Goal: Task Accomplishment & Management: Use online tool/utility

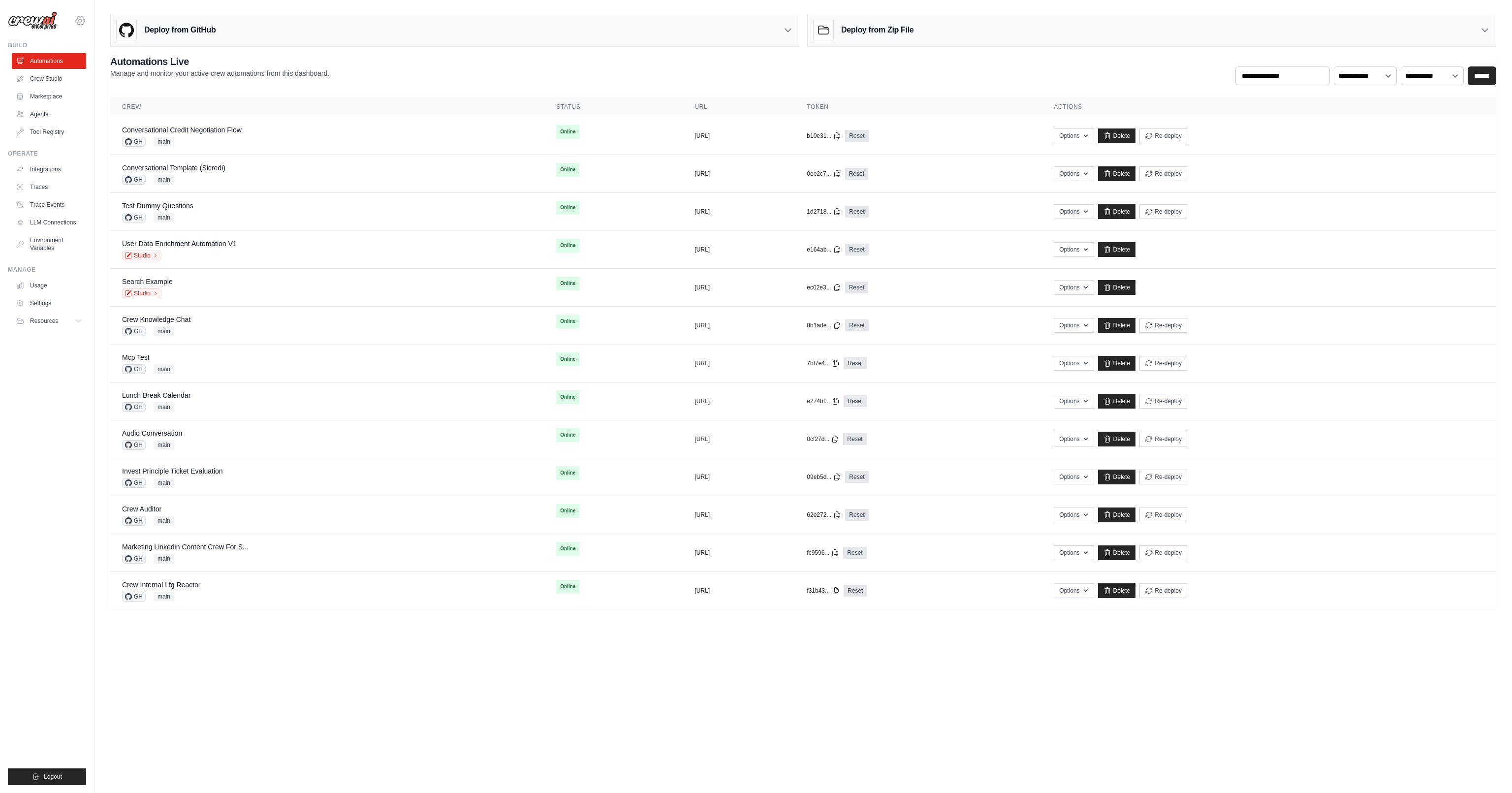
click at [81, 15] on icon at bounding box center [80, 21] width 12 height 12
click at [93, 85] on link "AMBEV - DTC" at bounding box center [80, 84] width 87 height 18
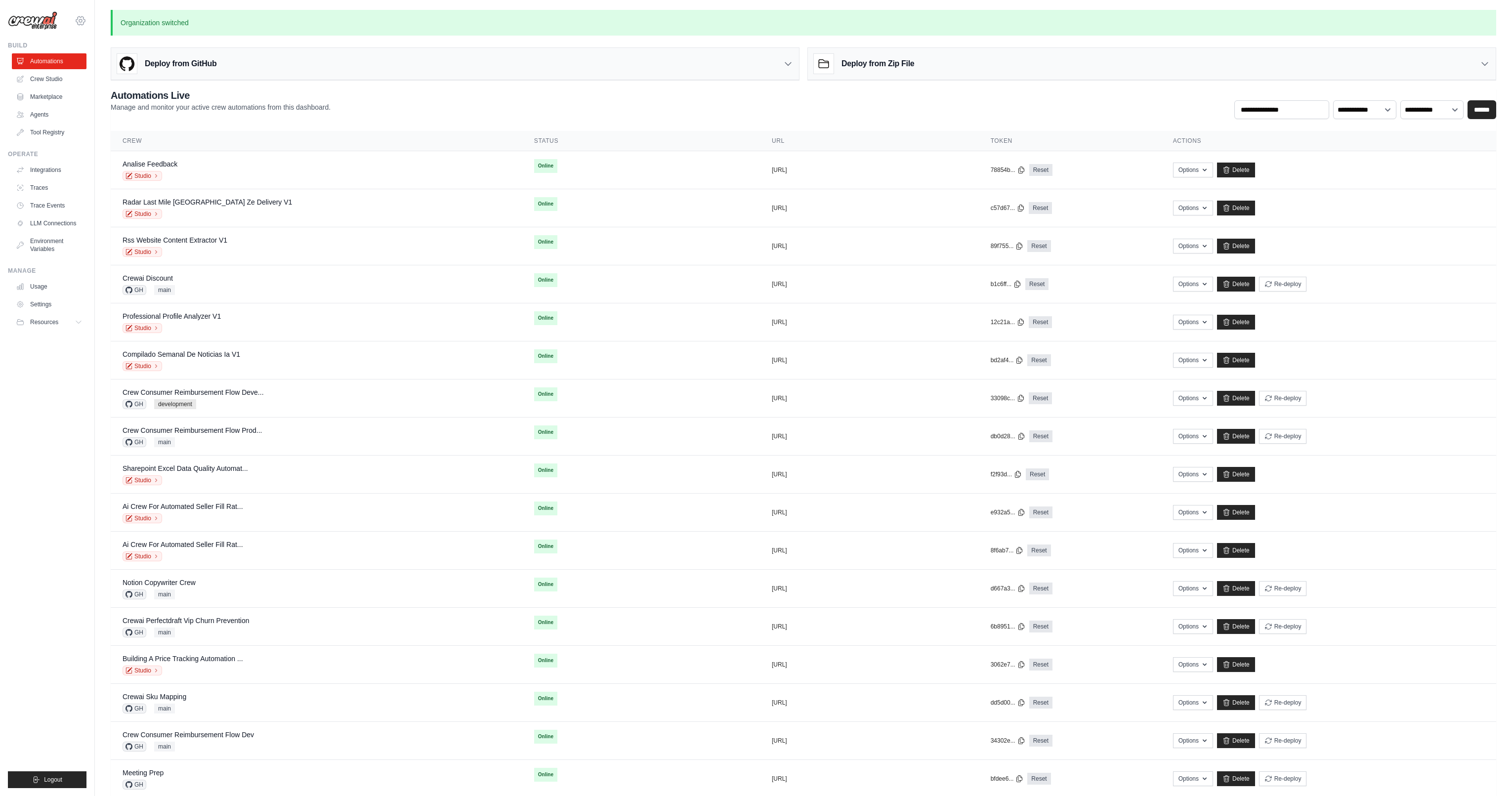
click at [78, 21] on icon at bounding box center [81, 21] width 12 height 12
click at [85, 158] on link "Daniel CrewAI" at bounding box center [80, 167] width 87 height 18
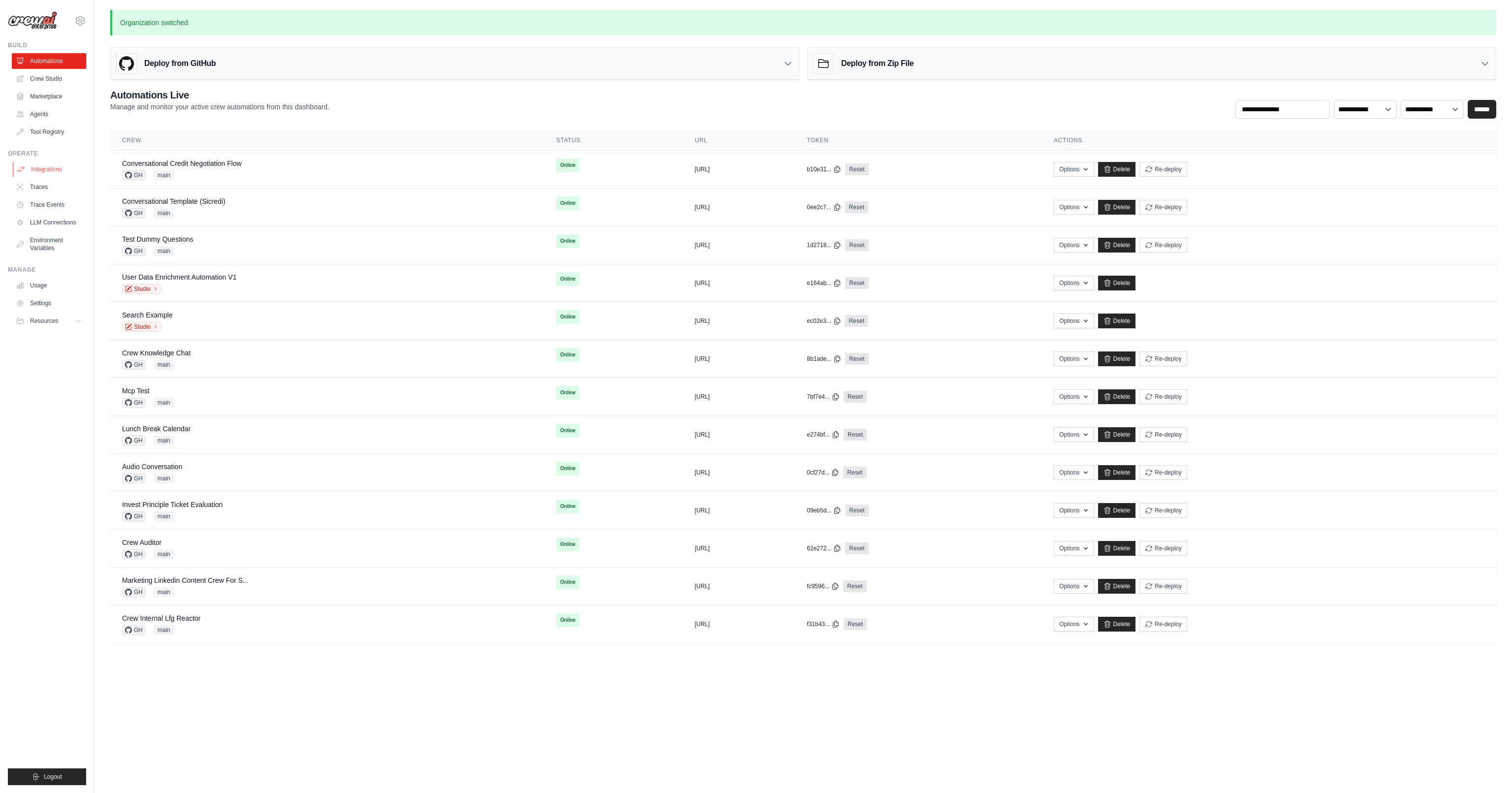
click at [57, 173] on link "Integrations" at bounding box center [50, 169] width 74 height 16
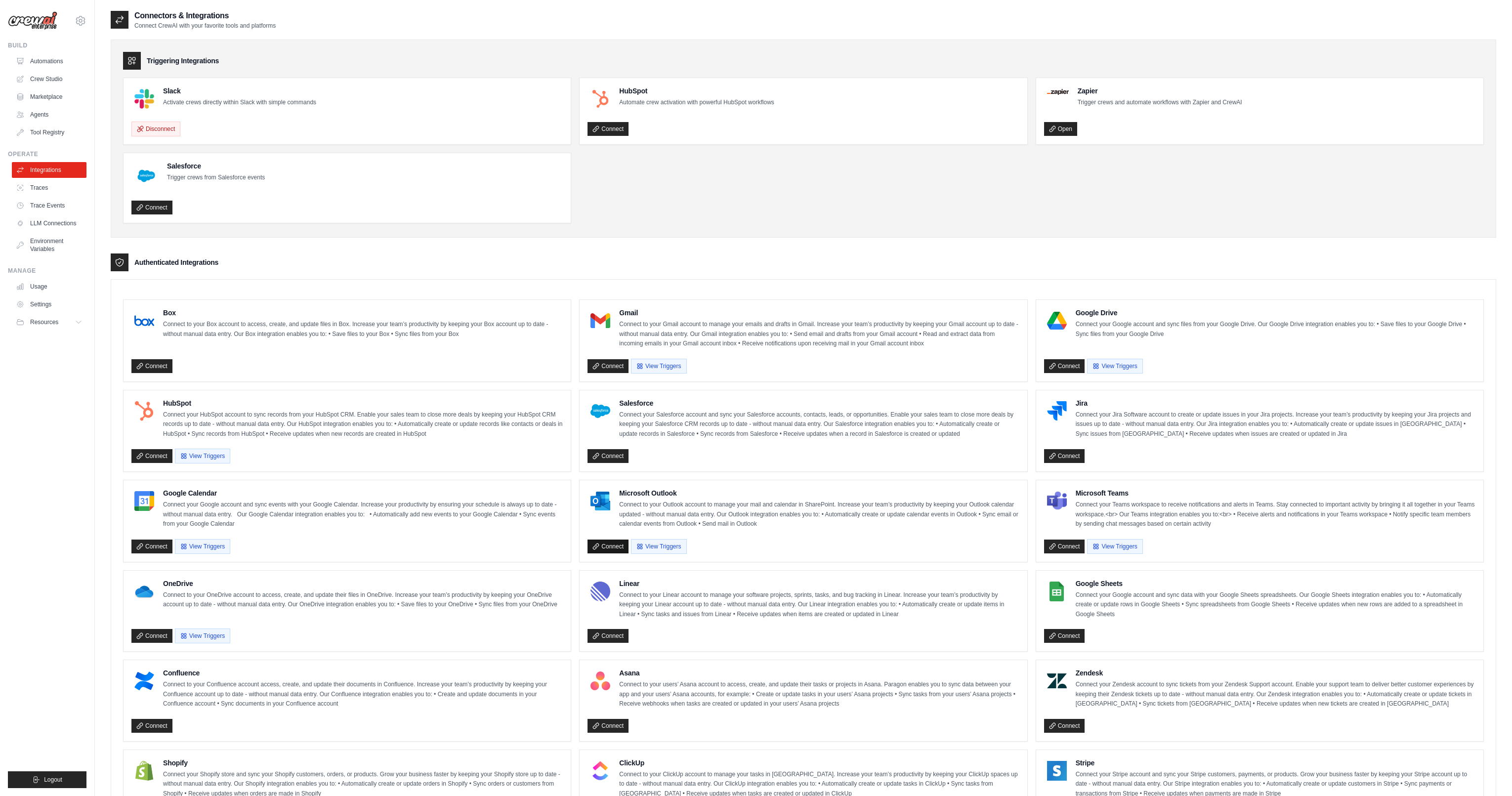
click at [618, 548] on link "Connect" at bounding box center [608, 546] width 41 height 14
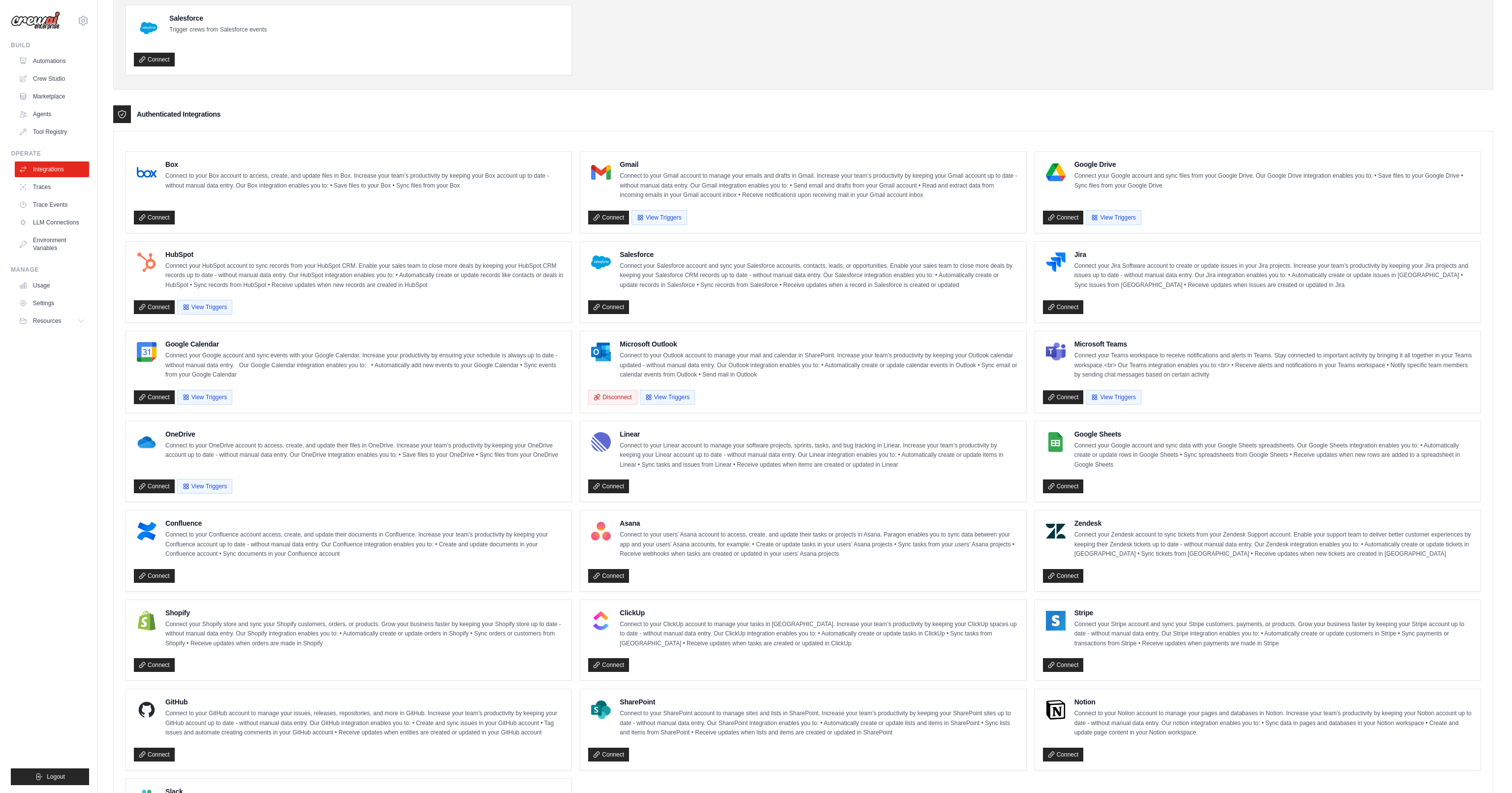
scroll to position [277, 0]
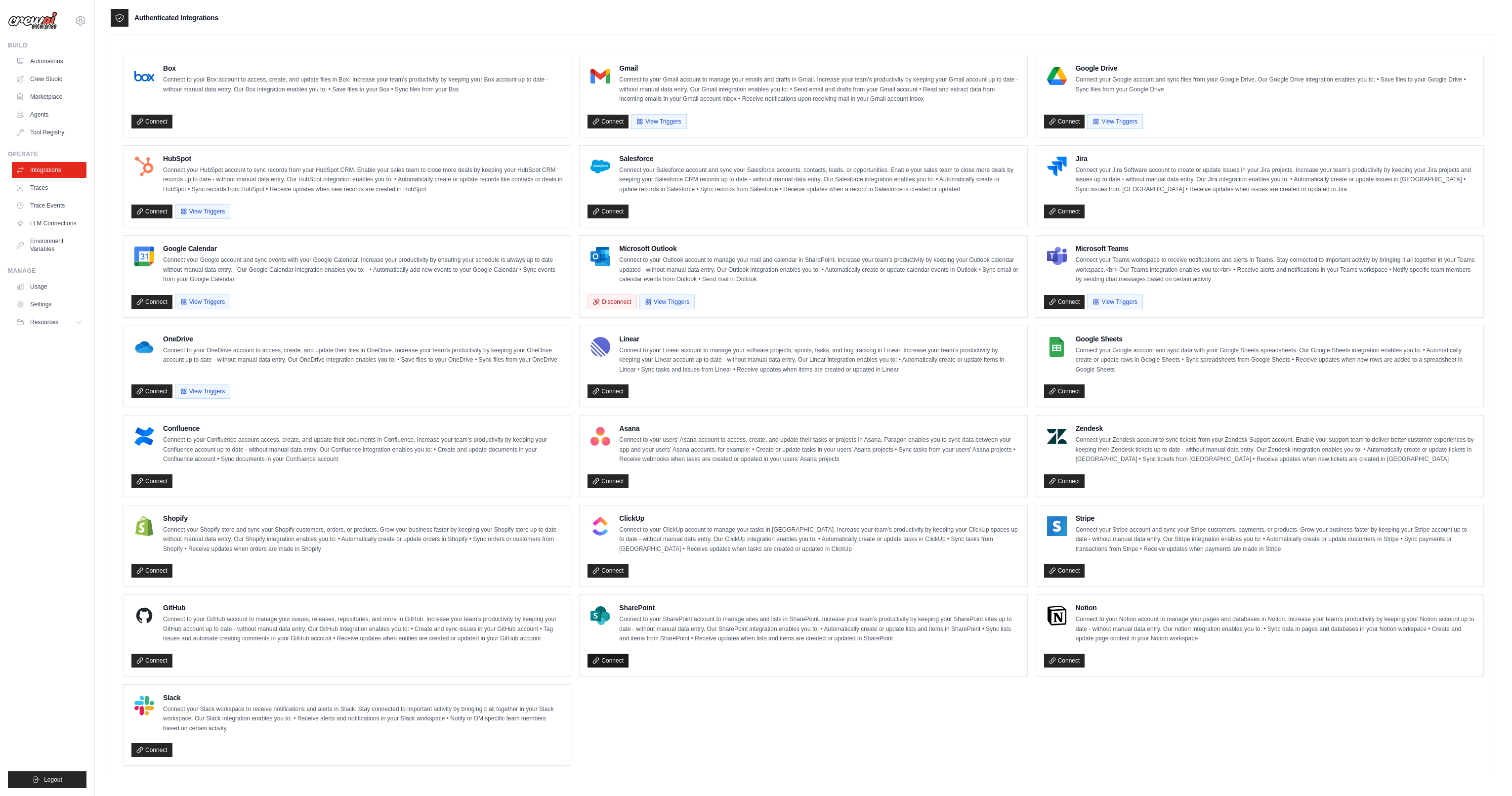
click at [619, 655] on link "Connect" at bounding box center [608, 660] width 41 height 14
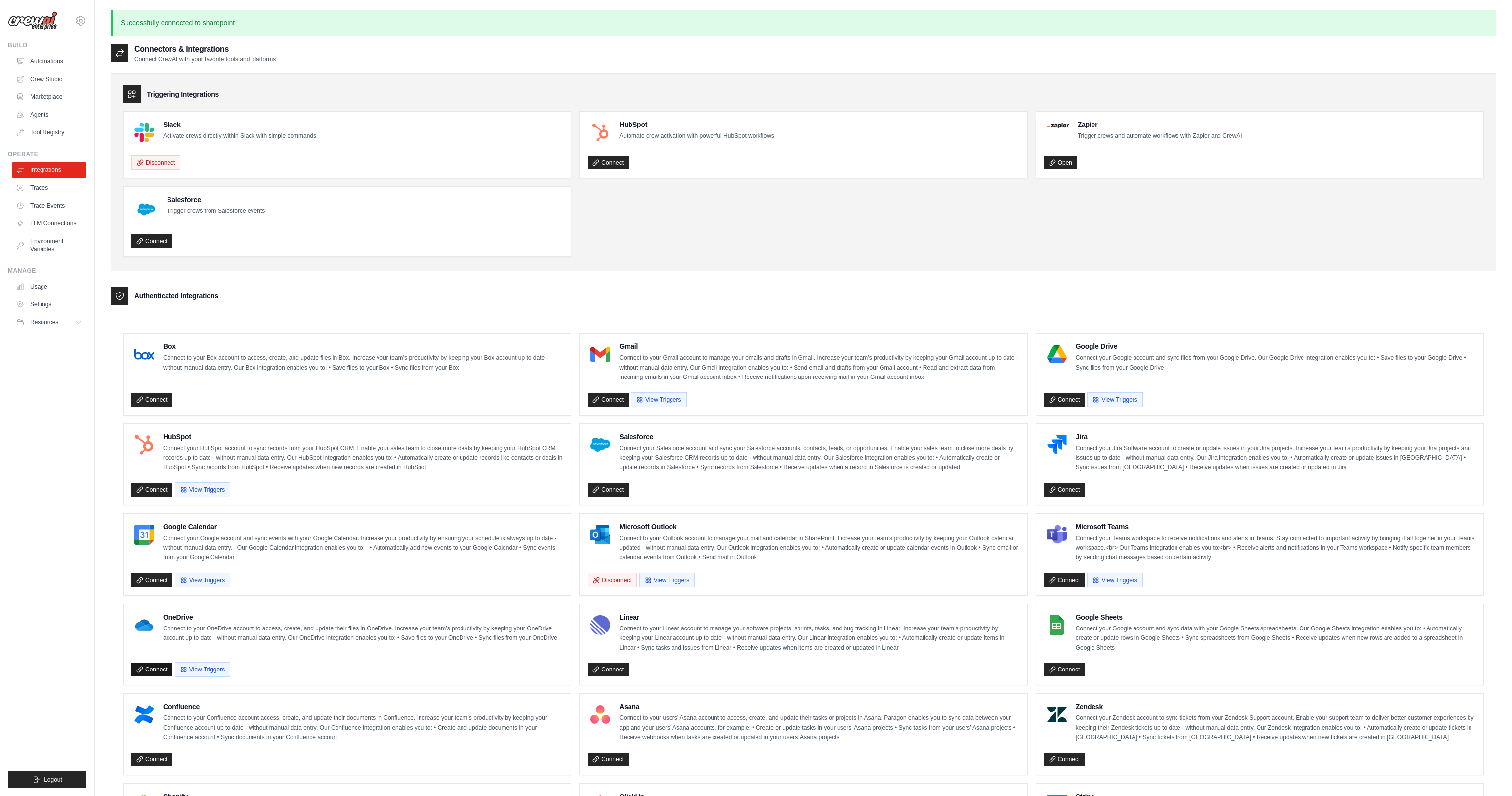
click at [154, 670] on link "Connect" at bounding box center [151, 669] width 41 height 14
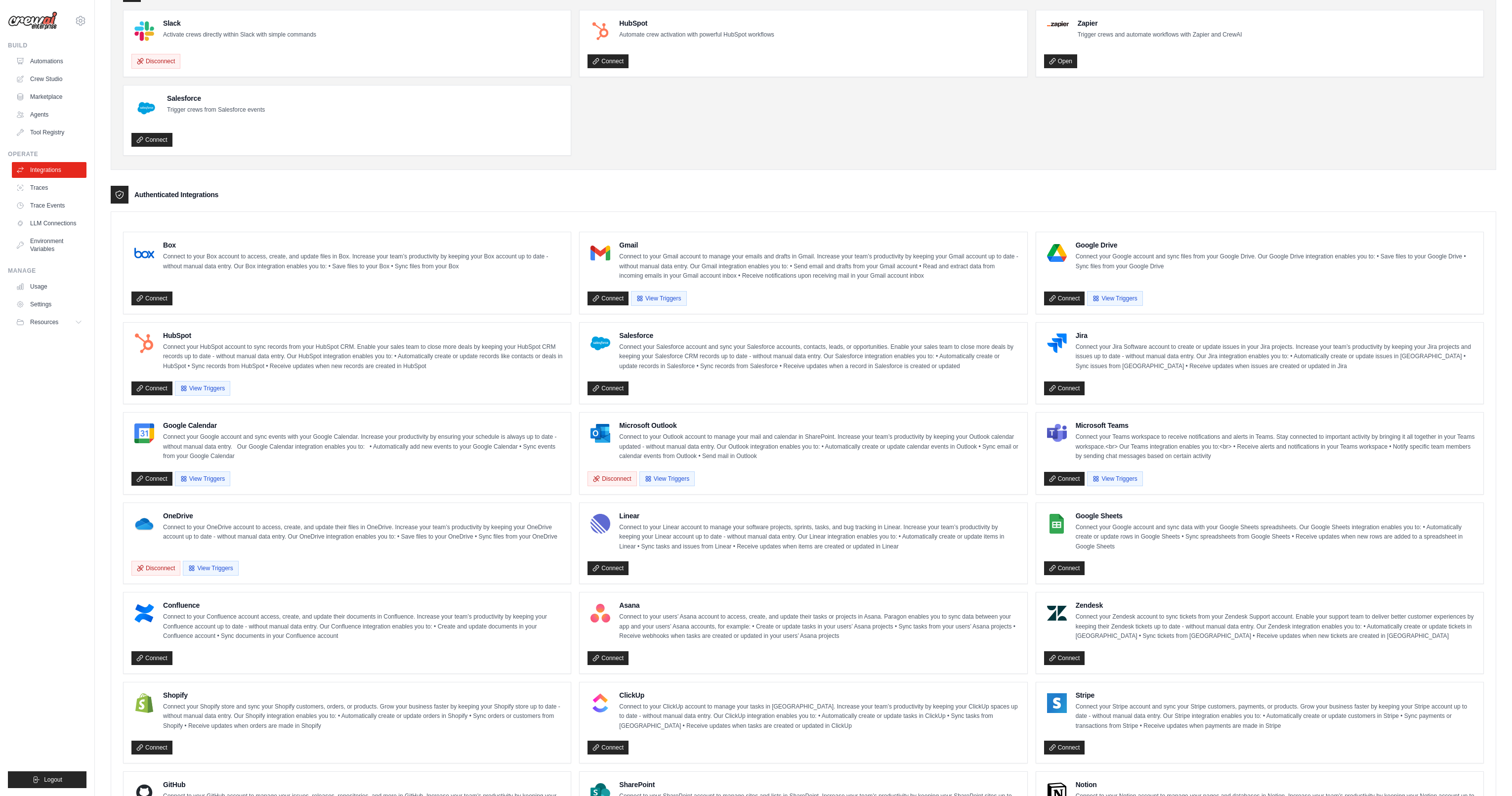
scroll to position [49, 0]
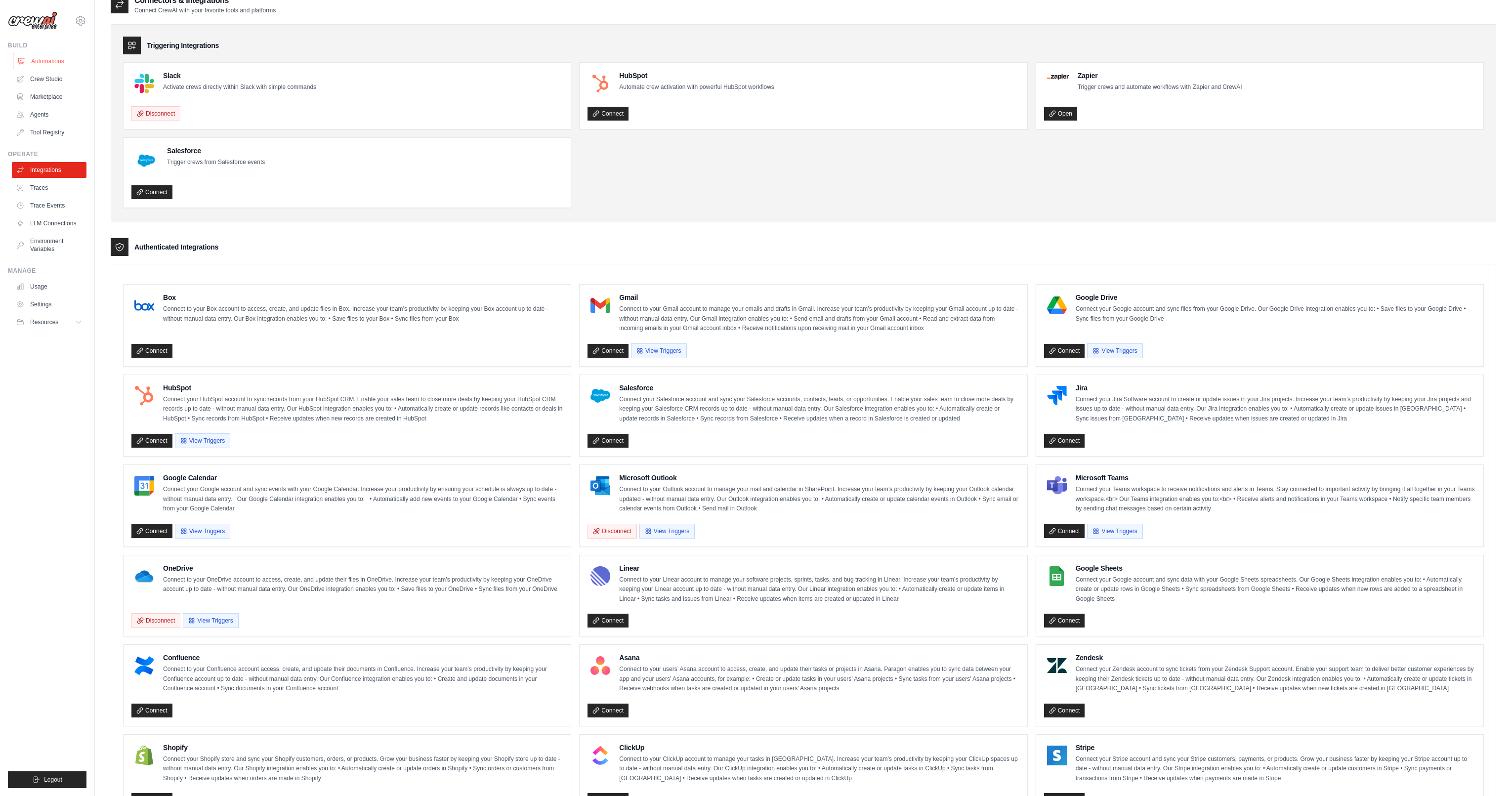
click at [69, 61] on link "Automations" at bounding box center [50, 61] width 75 height 16
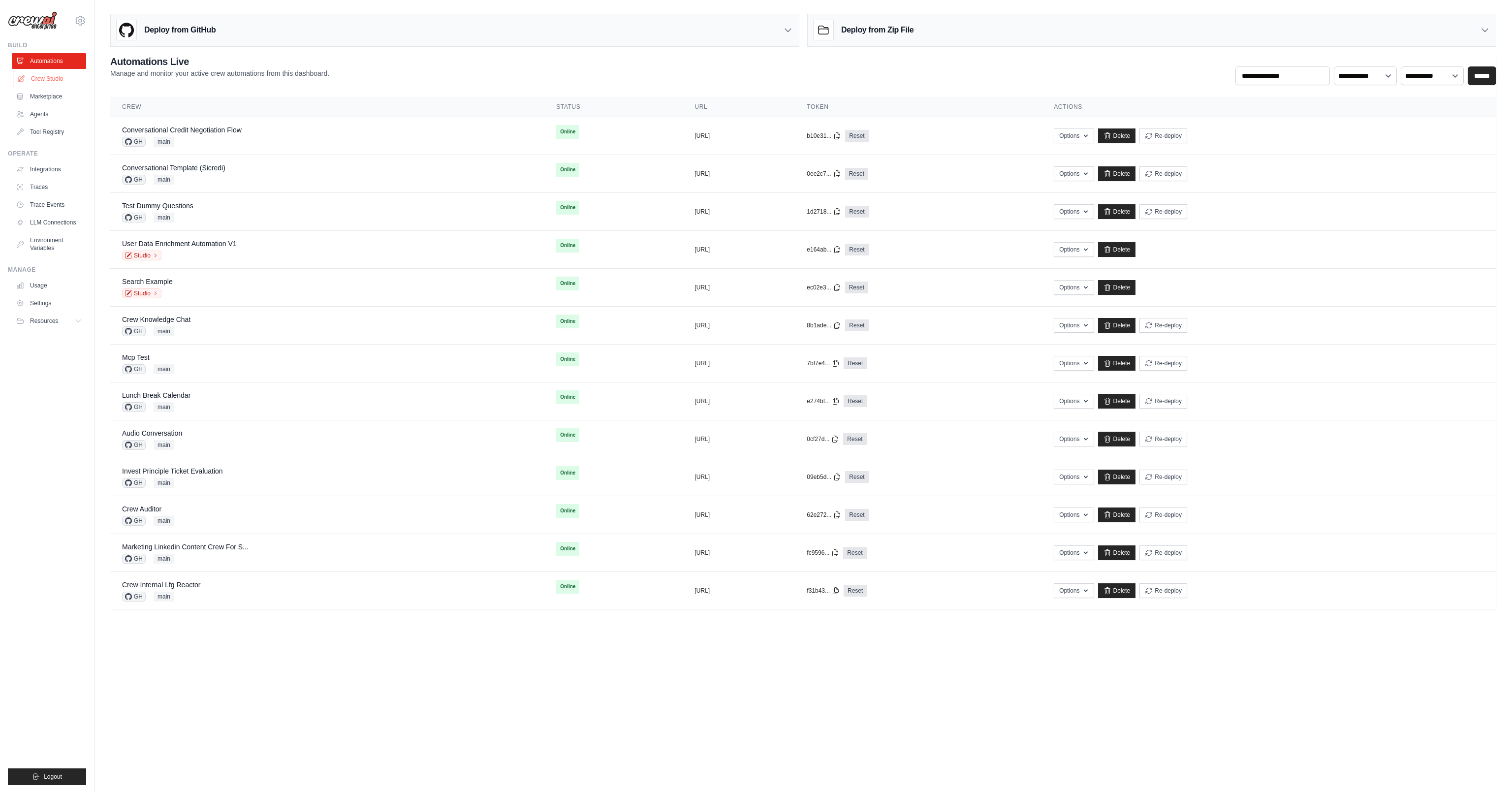
click at [60, 72] on link "Crew Studio" at bounding box center [50, 79] width 74 height 16
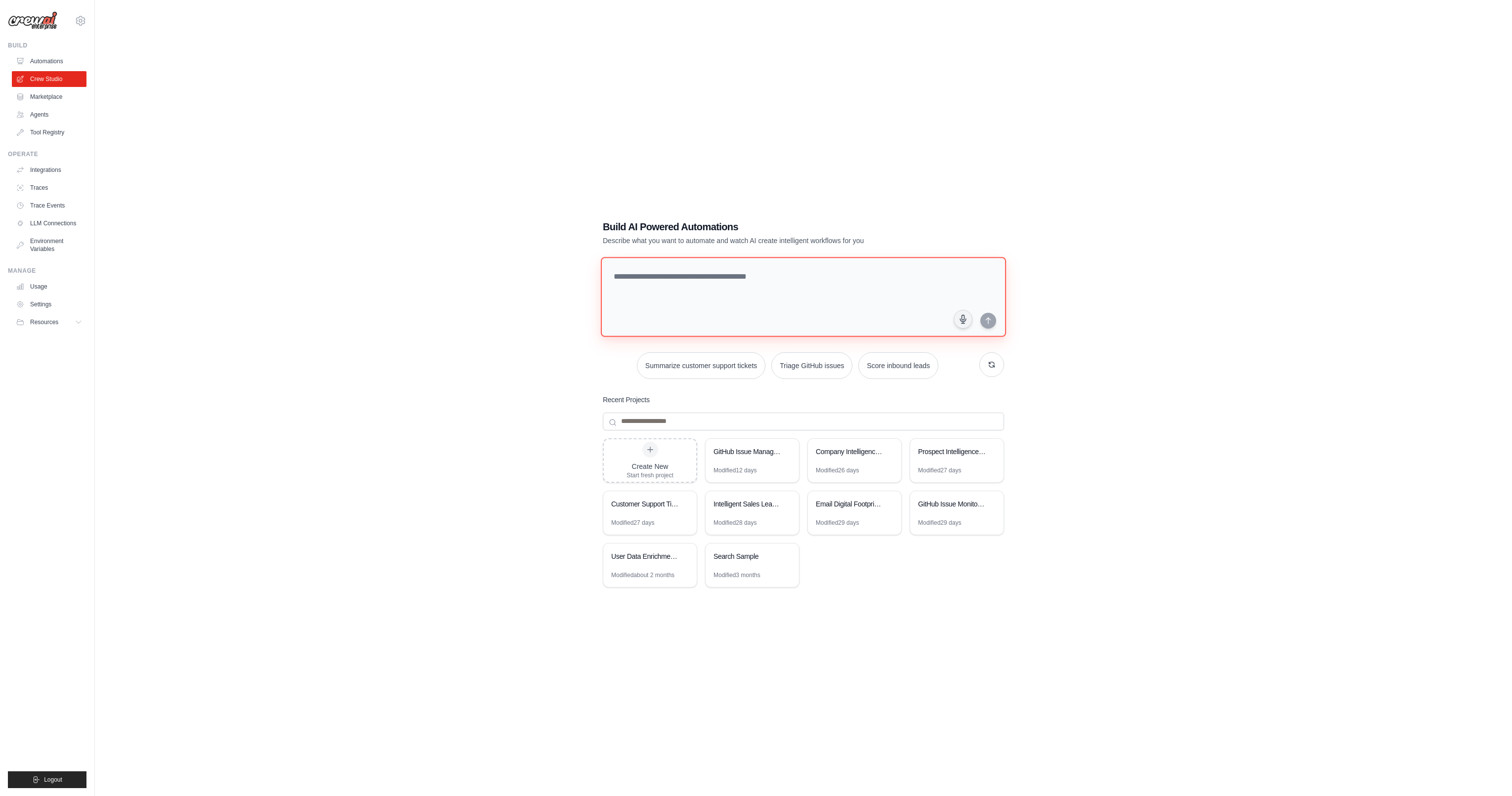
click at [703, 306] on textarea at bounding box center [803, 297] width 405 height 80
type textarea "**********"
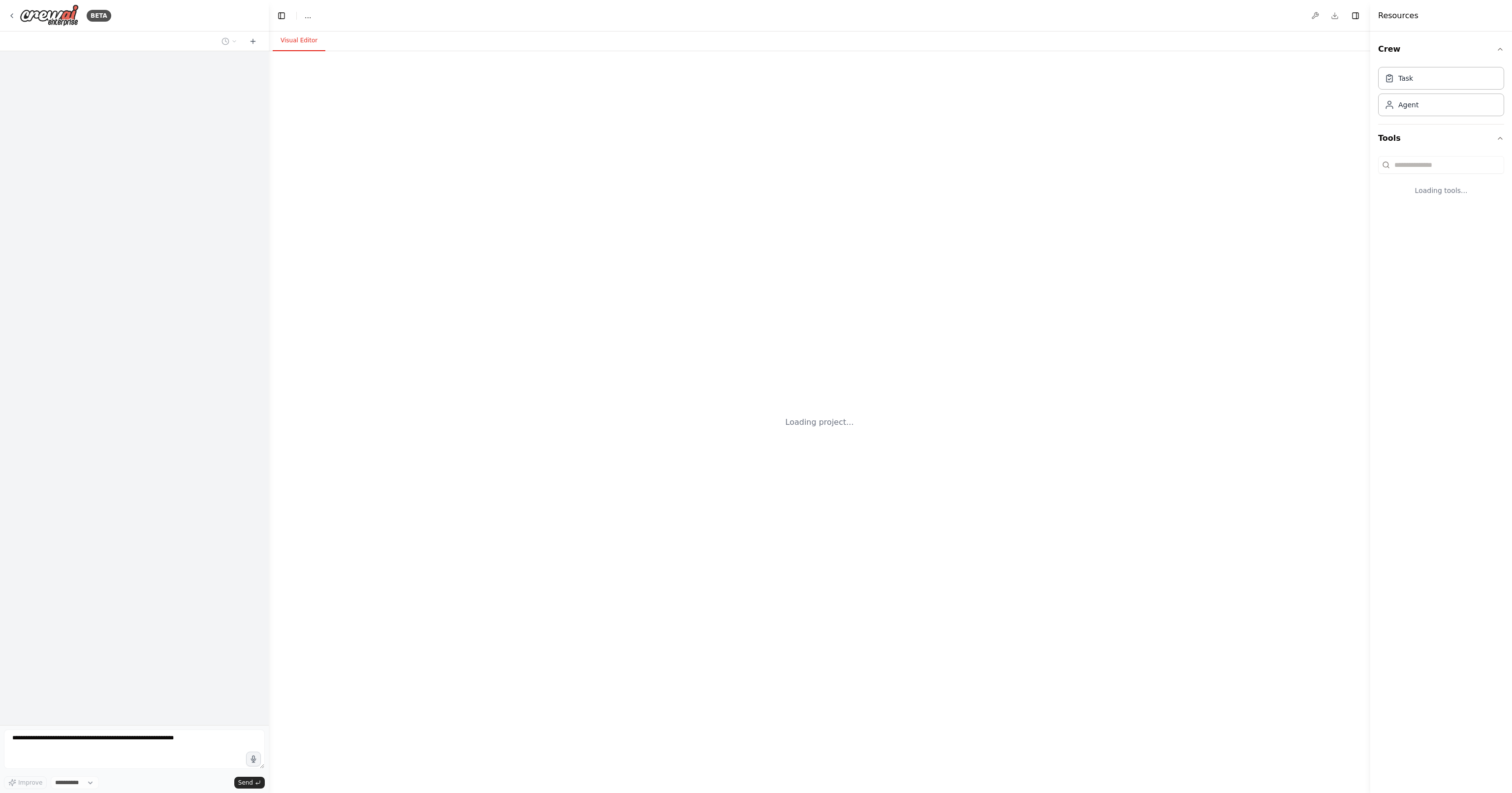
select select "****"
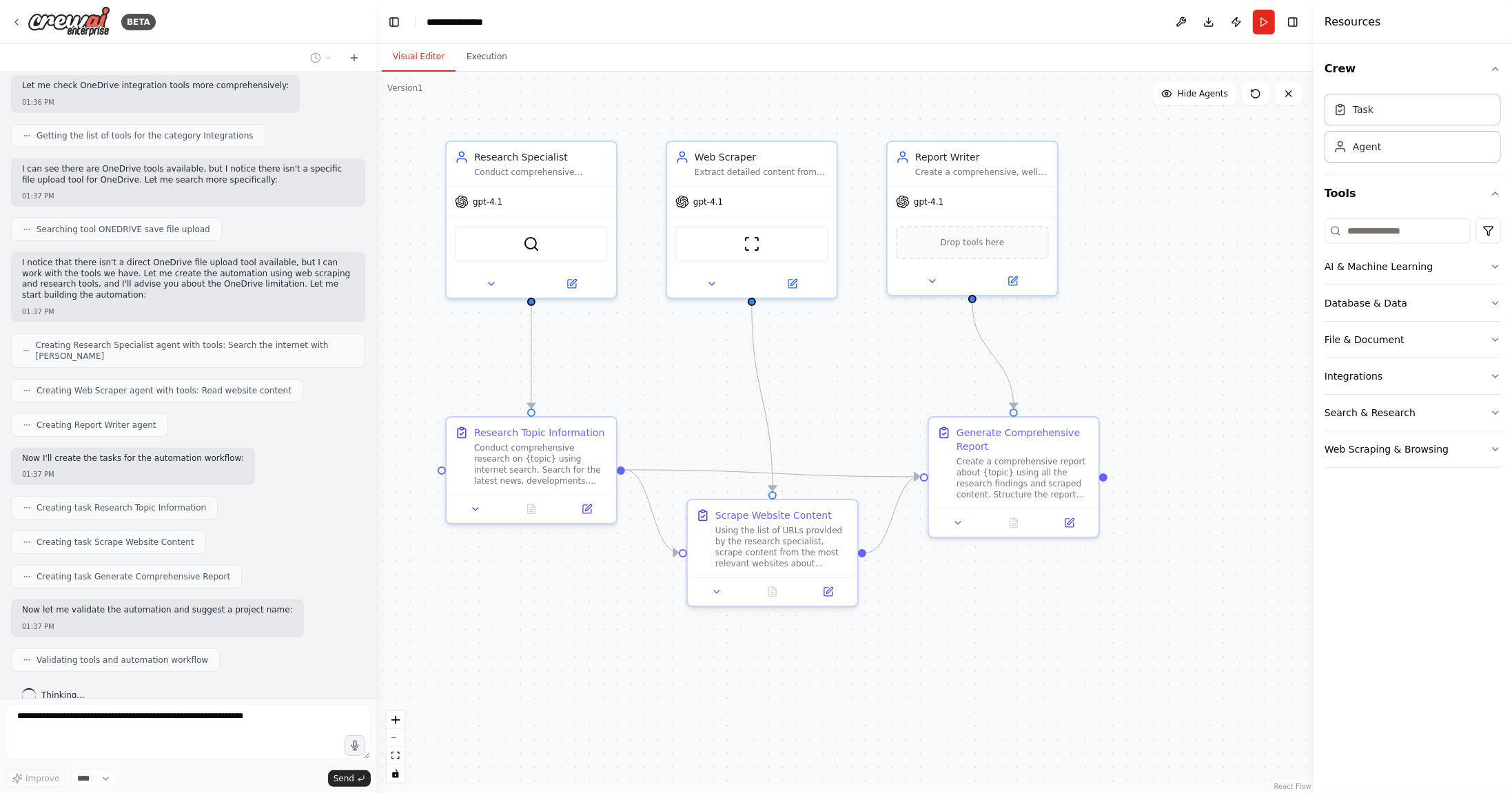
scroll to position [525, 0]
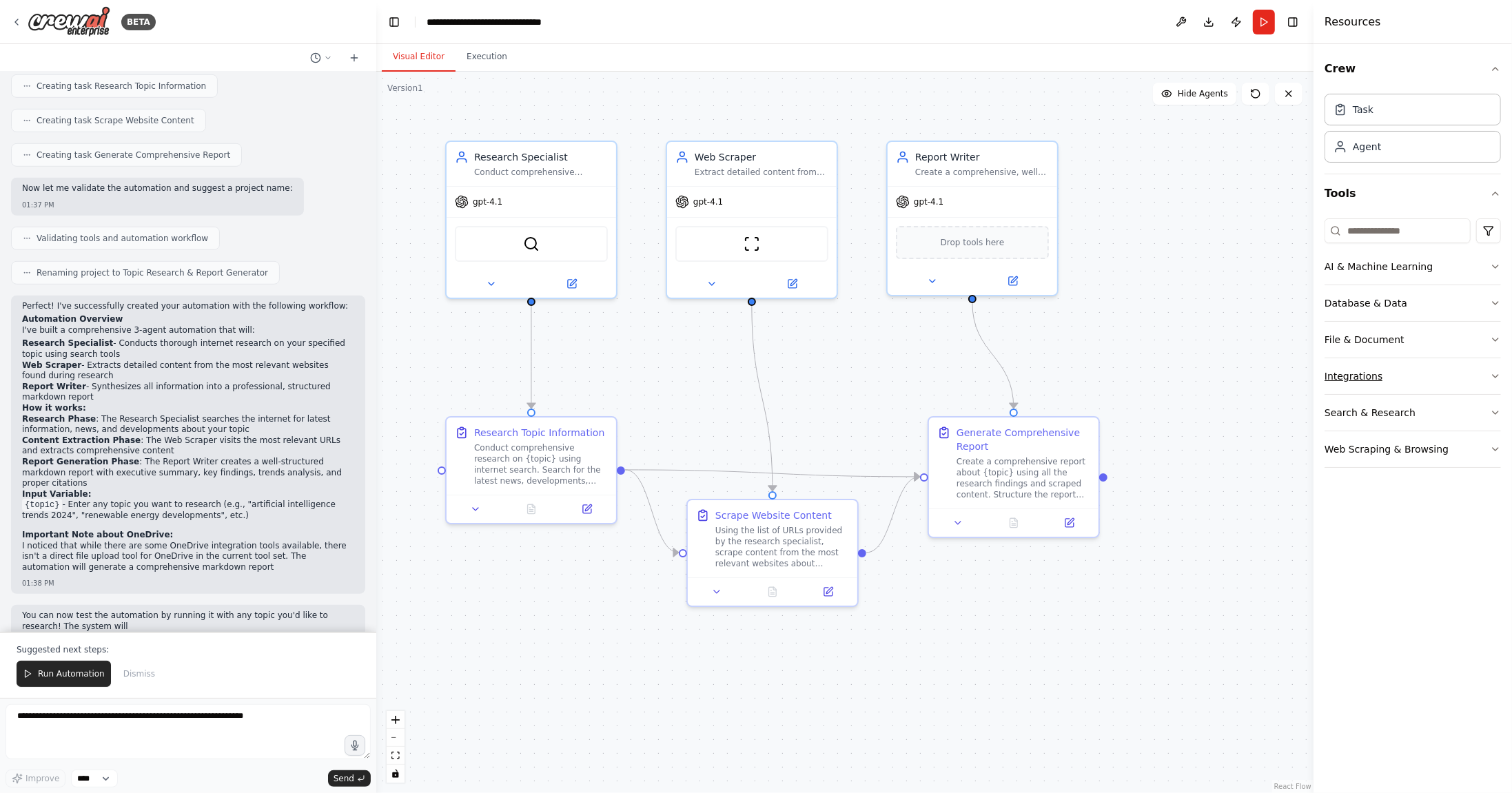
click at [1428, 381] on button "Integrations" at bounding box center [1412, 376] width 176 height 36
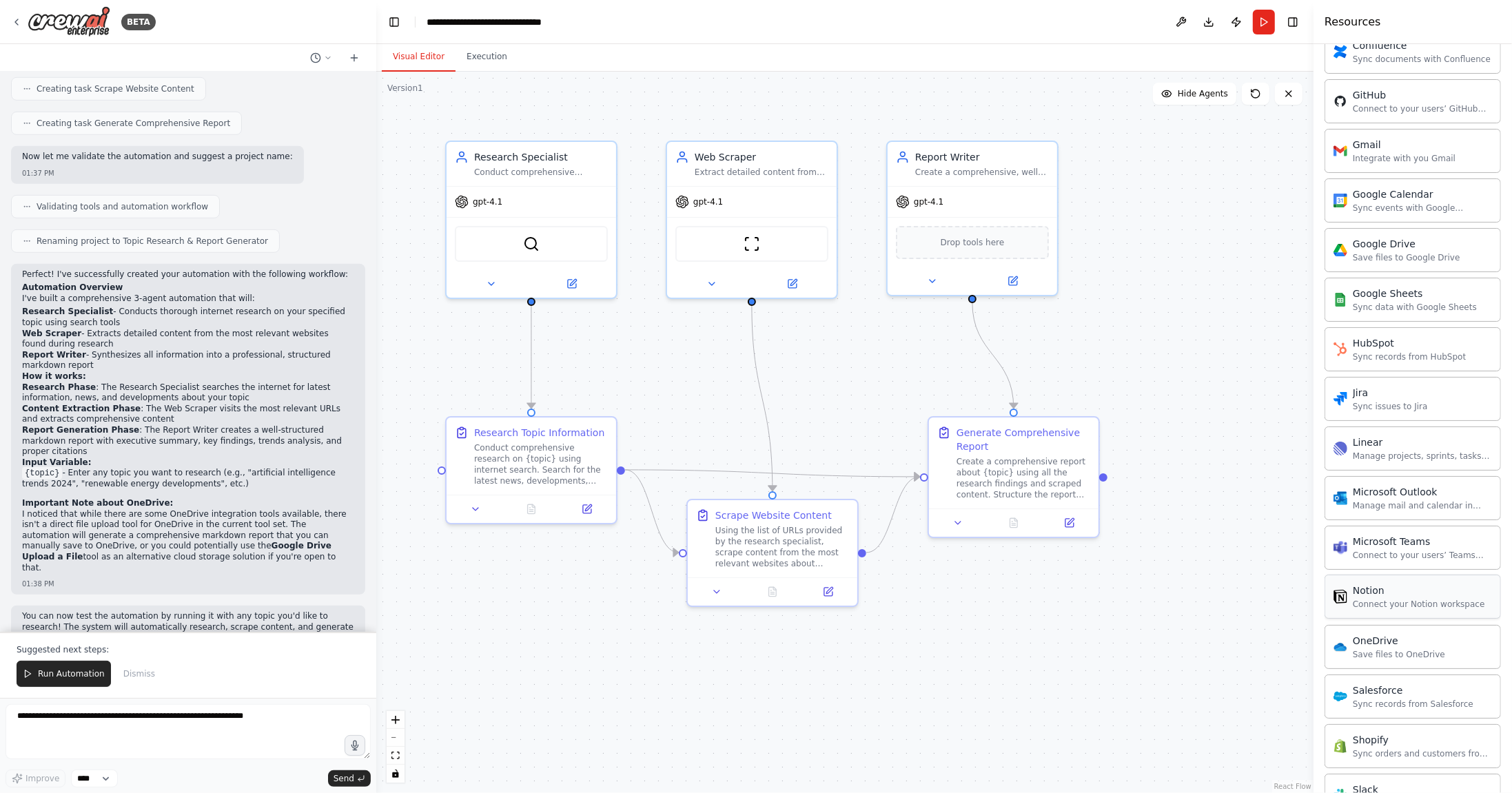
scroll to position [577, 0]
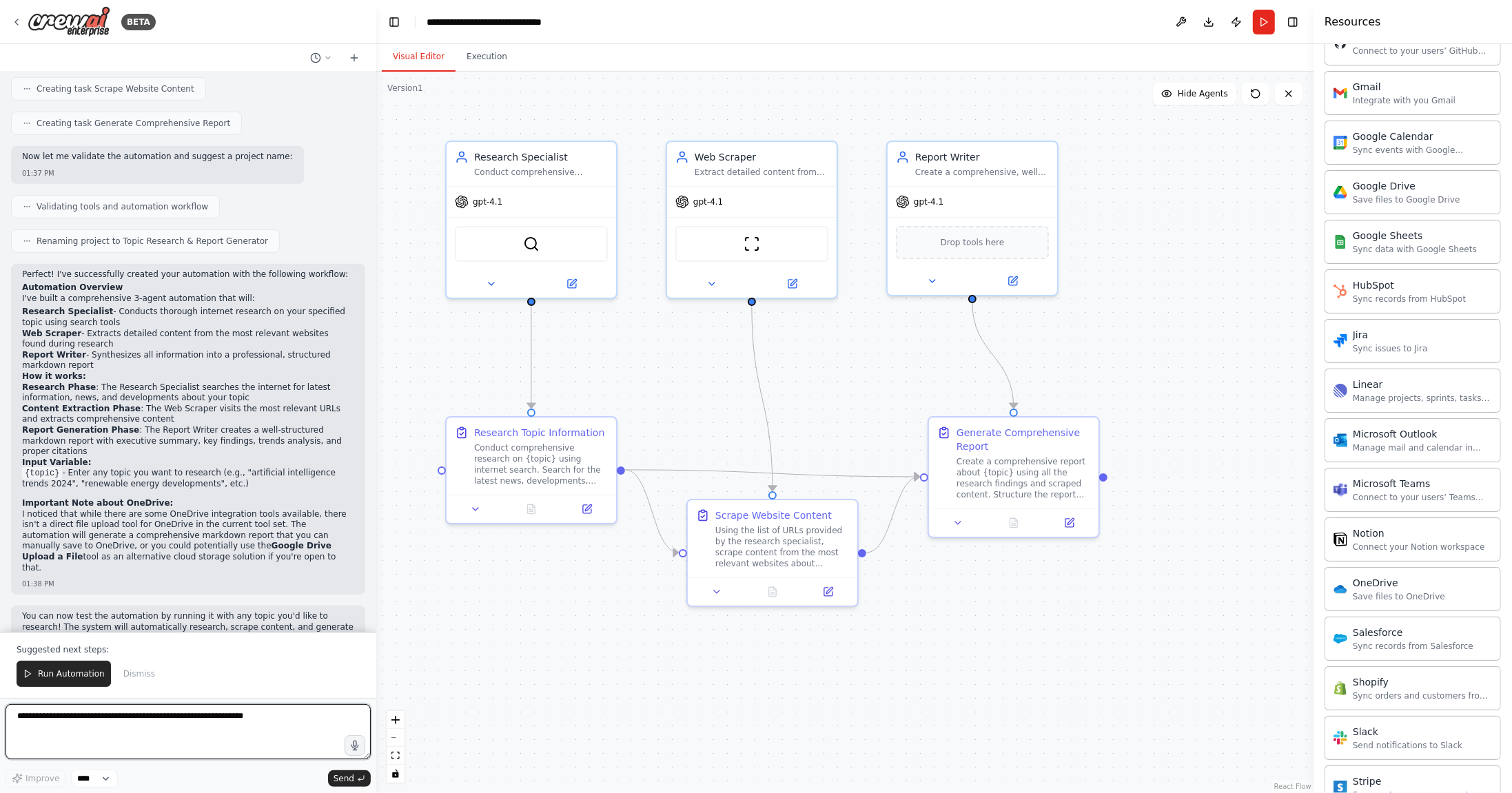
click at [178, 742] on textarea at bounding box center [188, 732] width 365 height 55
type textarea "**********"
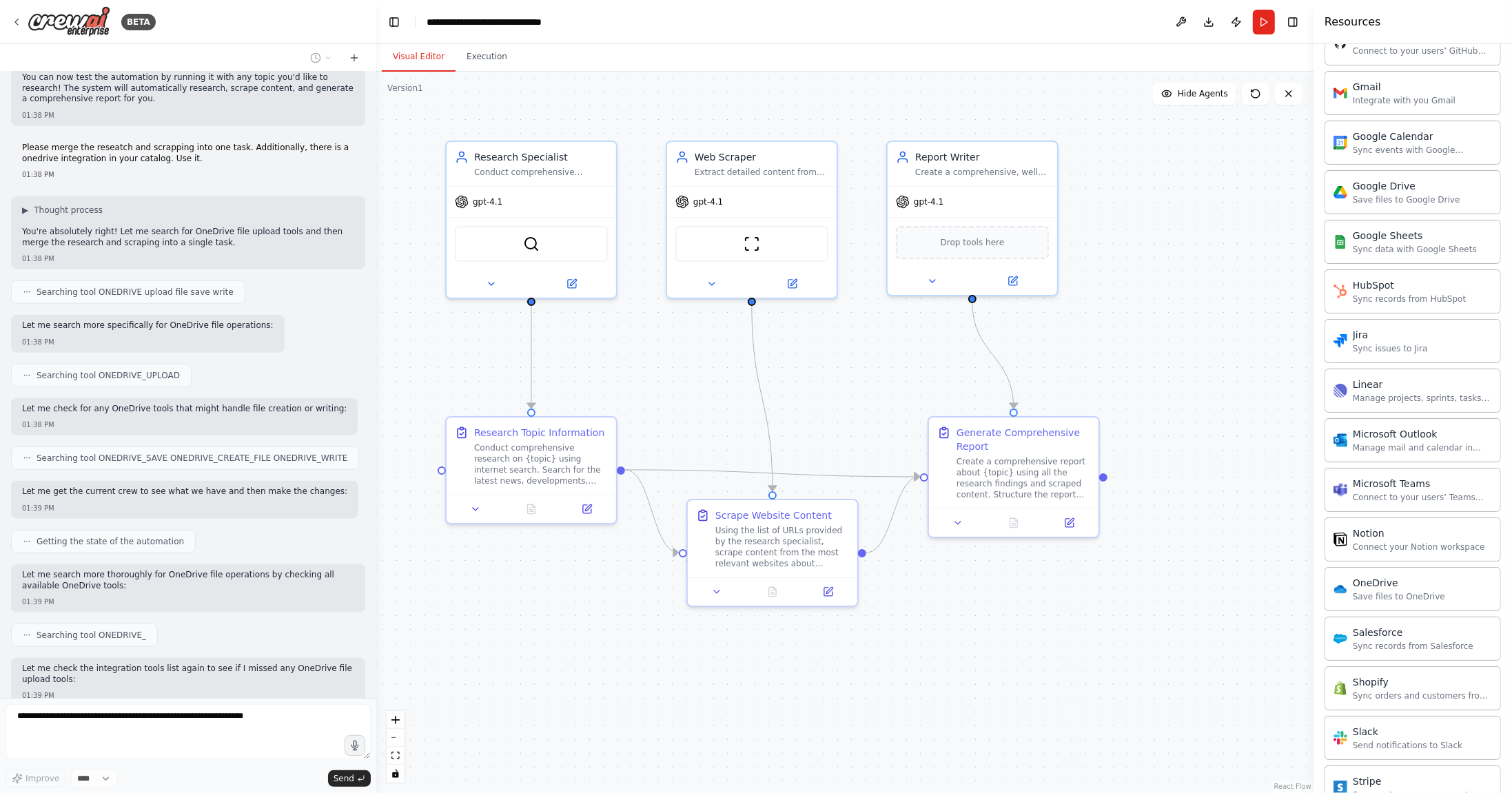
scroll to position [1478, 0]
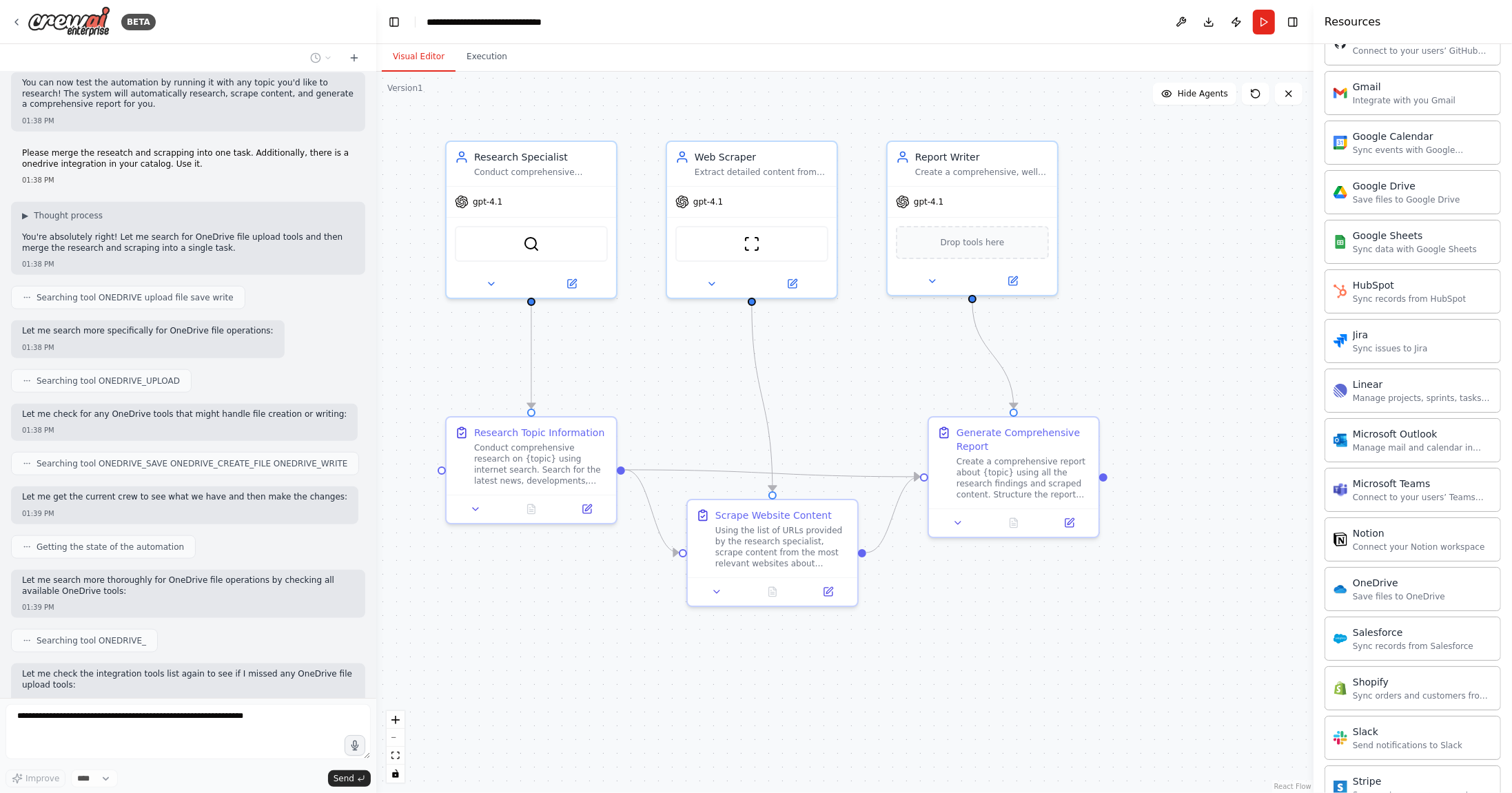
click at [156, 376] on span "Searching tool ONEDRIVE_UPLOAD" at bounding box center [108, 381] width 143 height 11
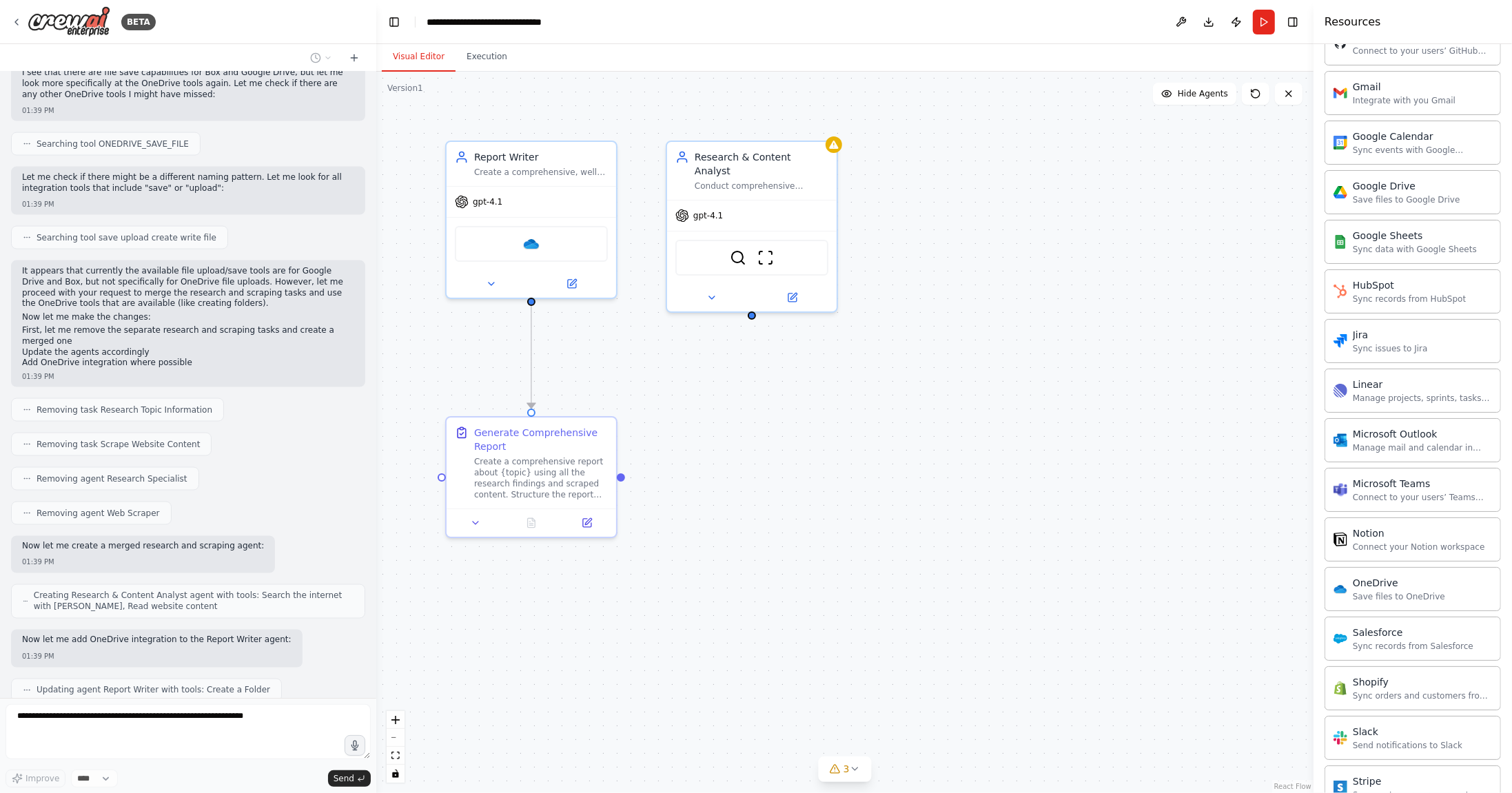
scroll to position [2256, 0]
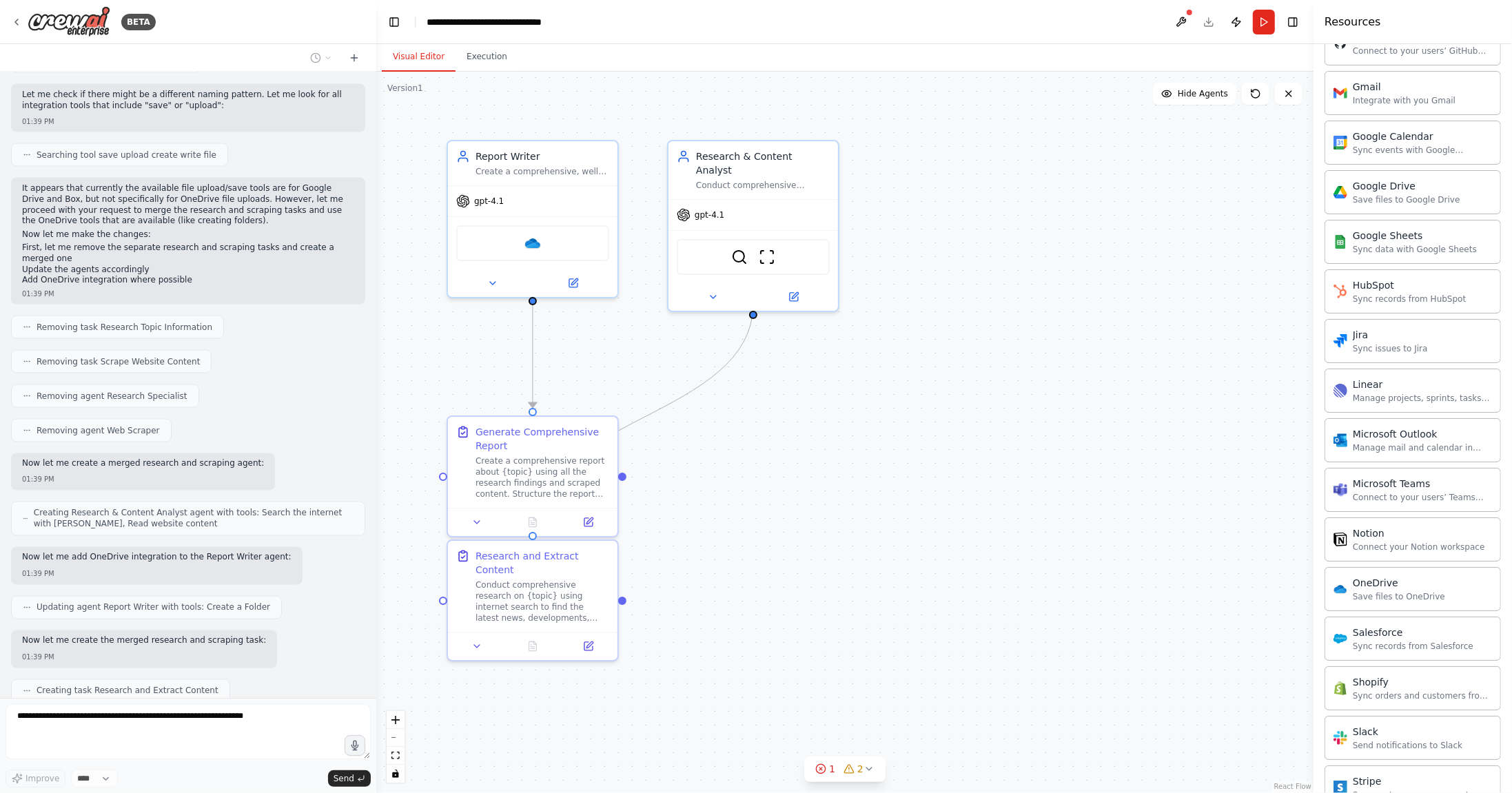
drag, startPoint x: 829, startPoint y: 436, endPoint x: 1039, endPoint y: 418, distance: 210.8
click at [1039, 418] on div ".deletable-edge-delete-btn { width: 20px; height: 20px; border: 0px solid #ffff…" at bounding box center [845, 433] width 937 height 722
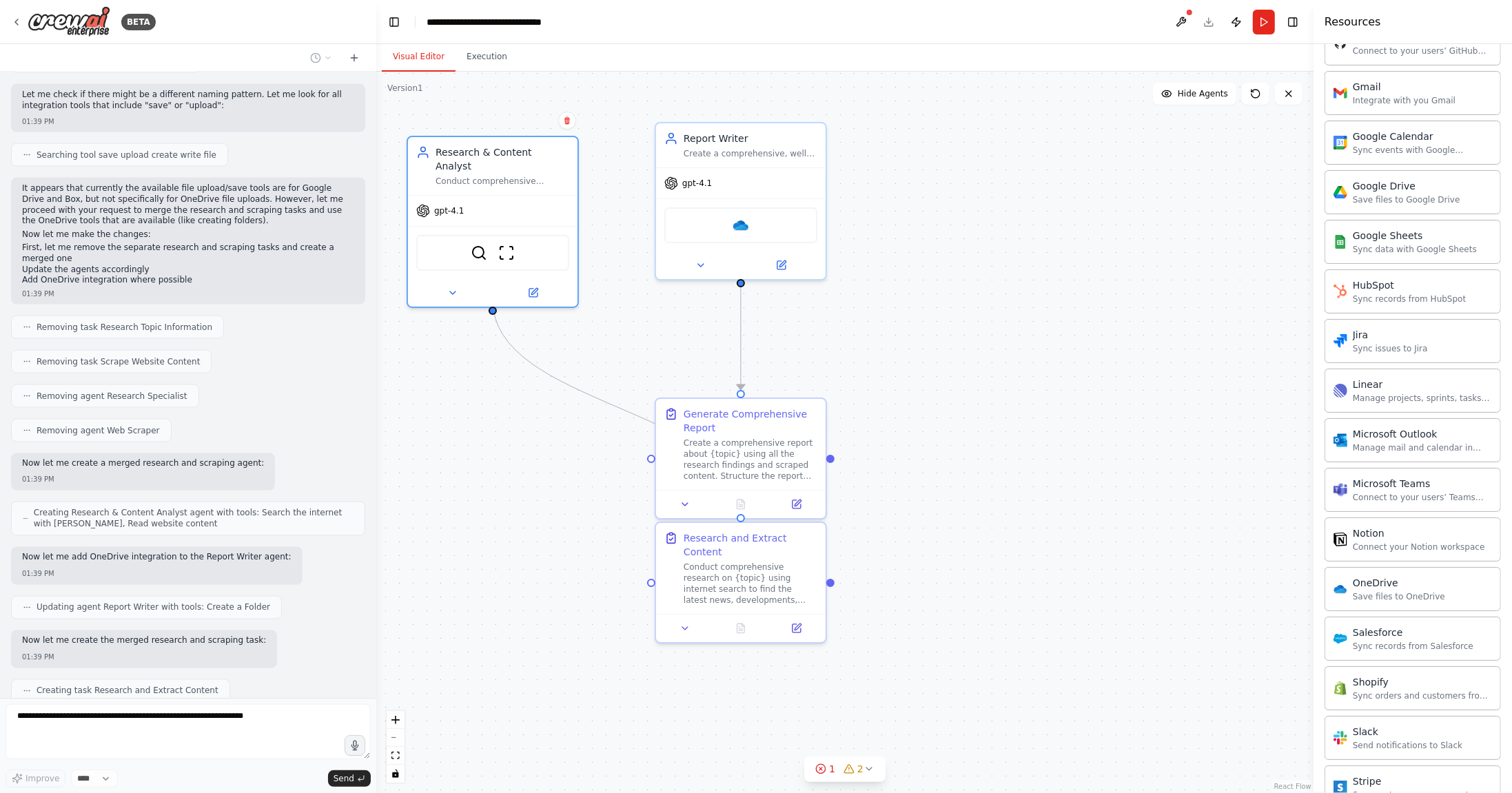
drag, startPoint x: 1008, startPoint y: 194, endPoint x: 636, endPoint y: 262, distance: 378.2
click at [537, 205] on div "gpt-4.1" at bounding box center [492, 210] width 170 height 31
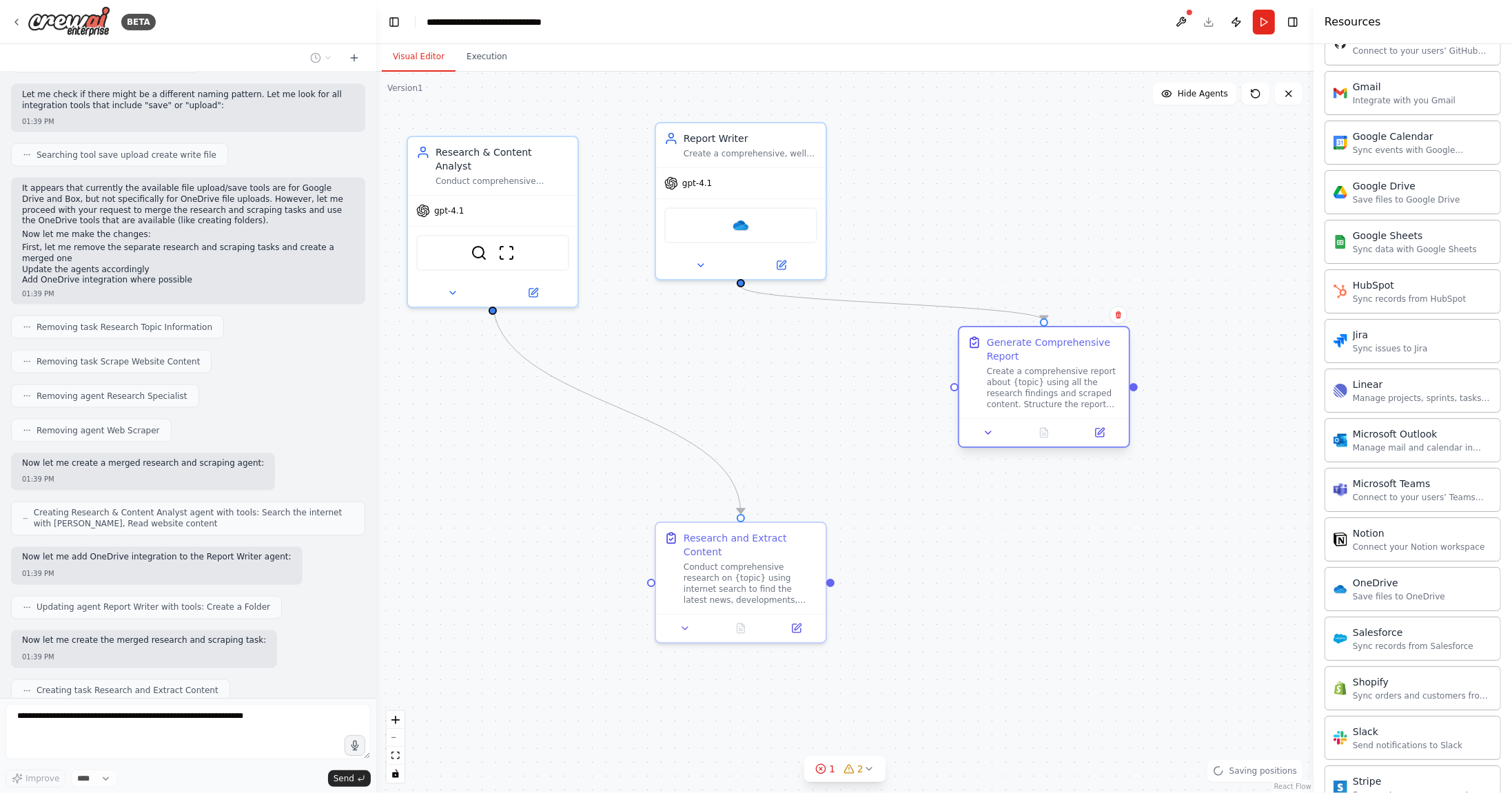
drag, startPoint x: 790, startPoint y: 464, endPoint x: 1089, endPoint y: 403, distance: 305.2
click at [1089, 403] on div "Create a comprehensive report about {topic} using all the research findings and…" at bounding box center [1054, 387] width 134 height 44
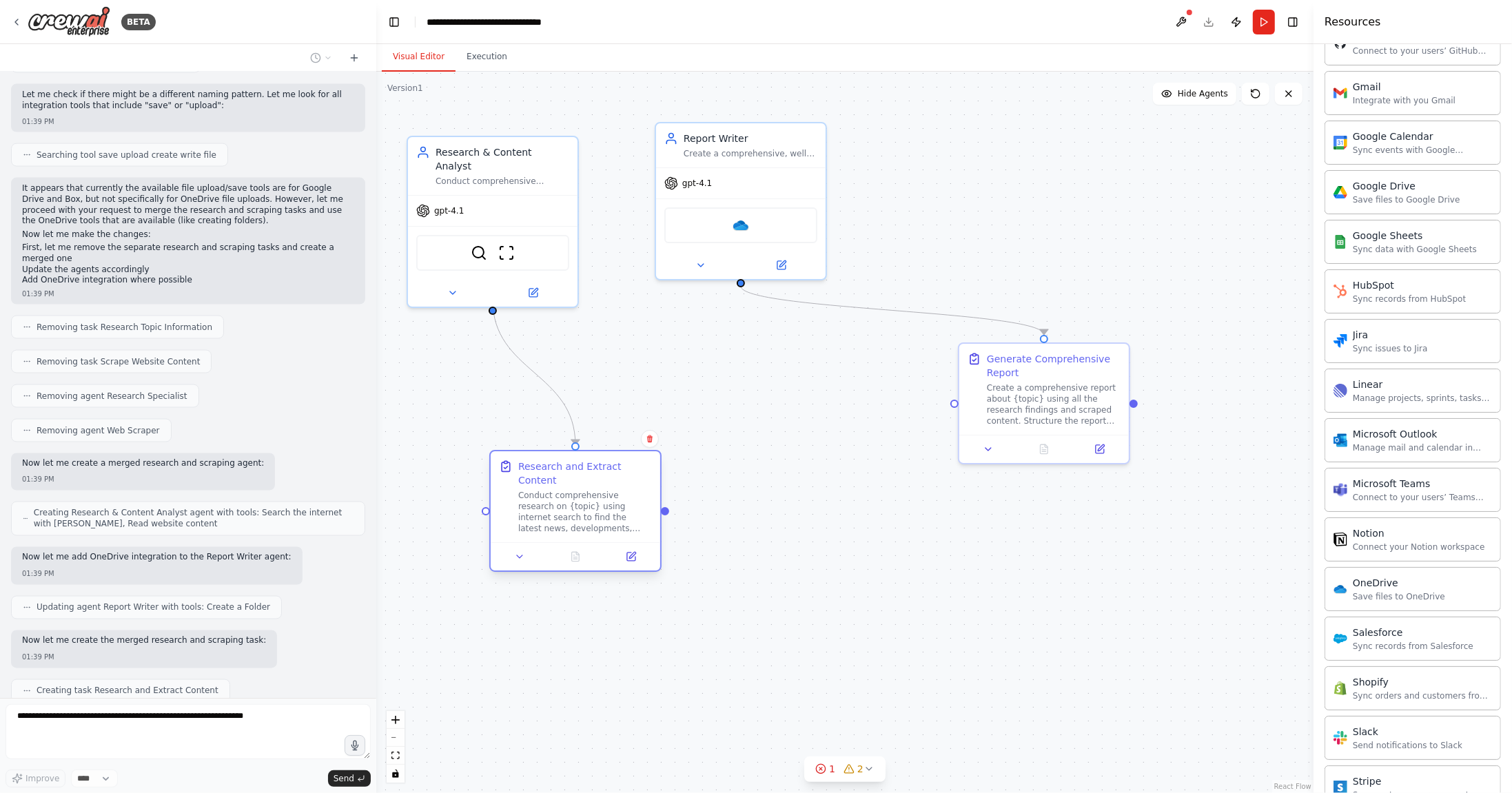
drag, startPoint x: 730, startPoint y: 567, endPoint x: 560, endPoint y: 492, distance: 185.8
click at [560, 492] on div "Conduct comprehensive research on {topic} using internet search to find the lat…" at bounding box center [585, 512] width 134 height 44
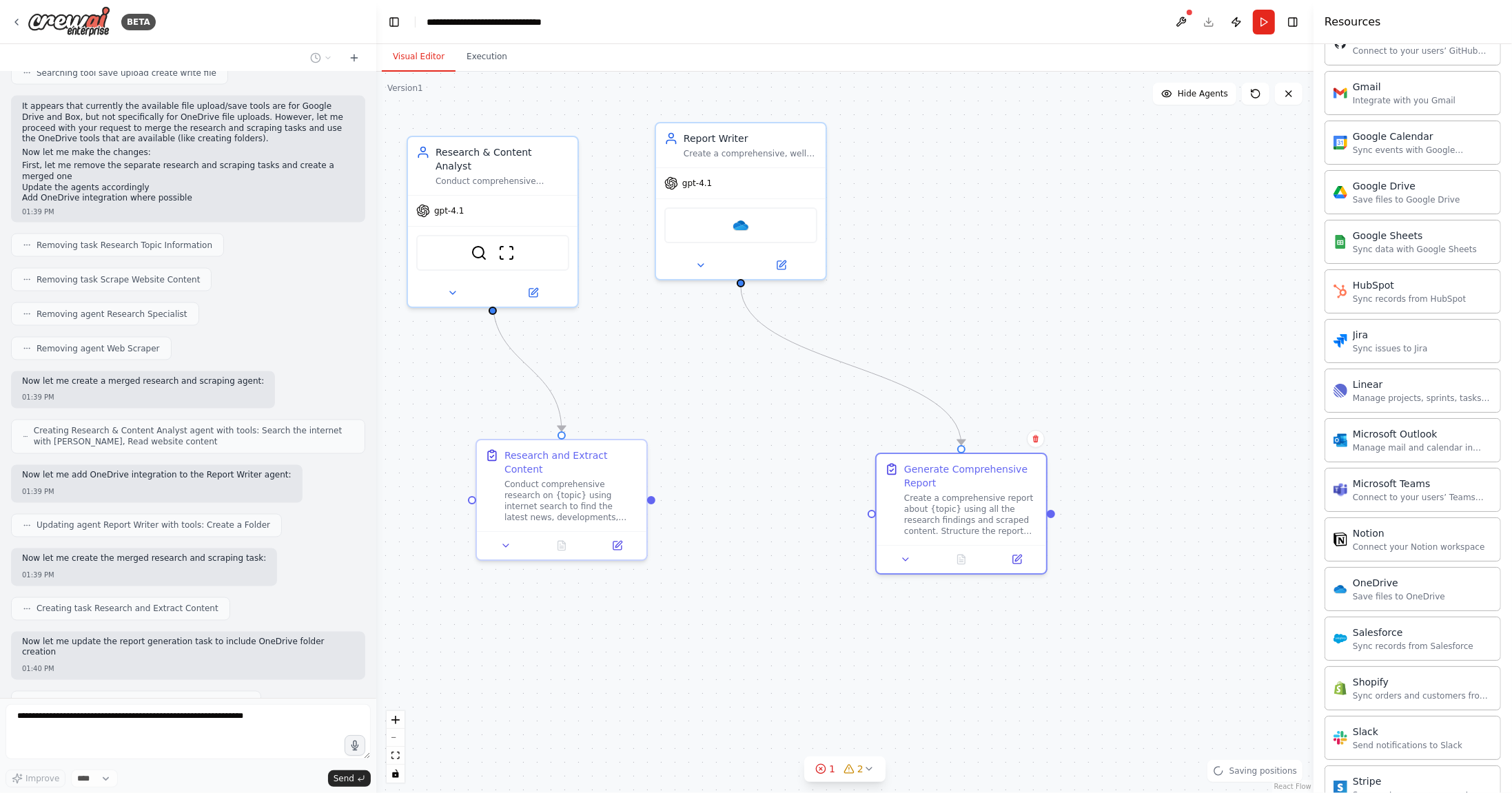
scroll to position [2348, 0]
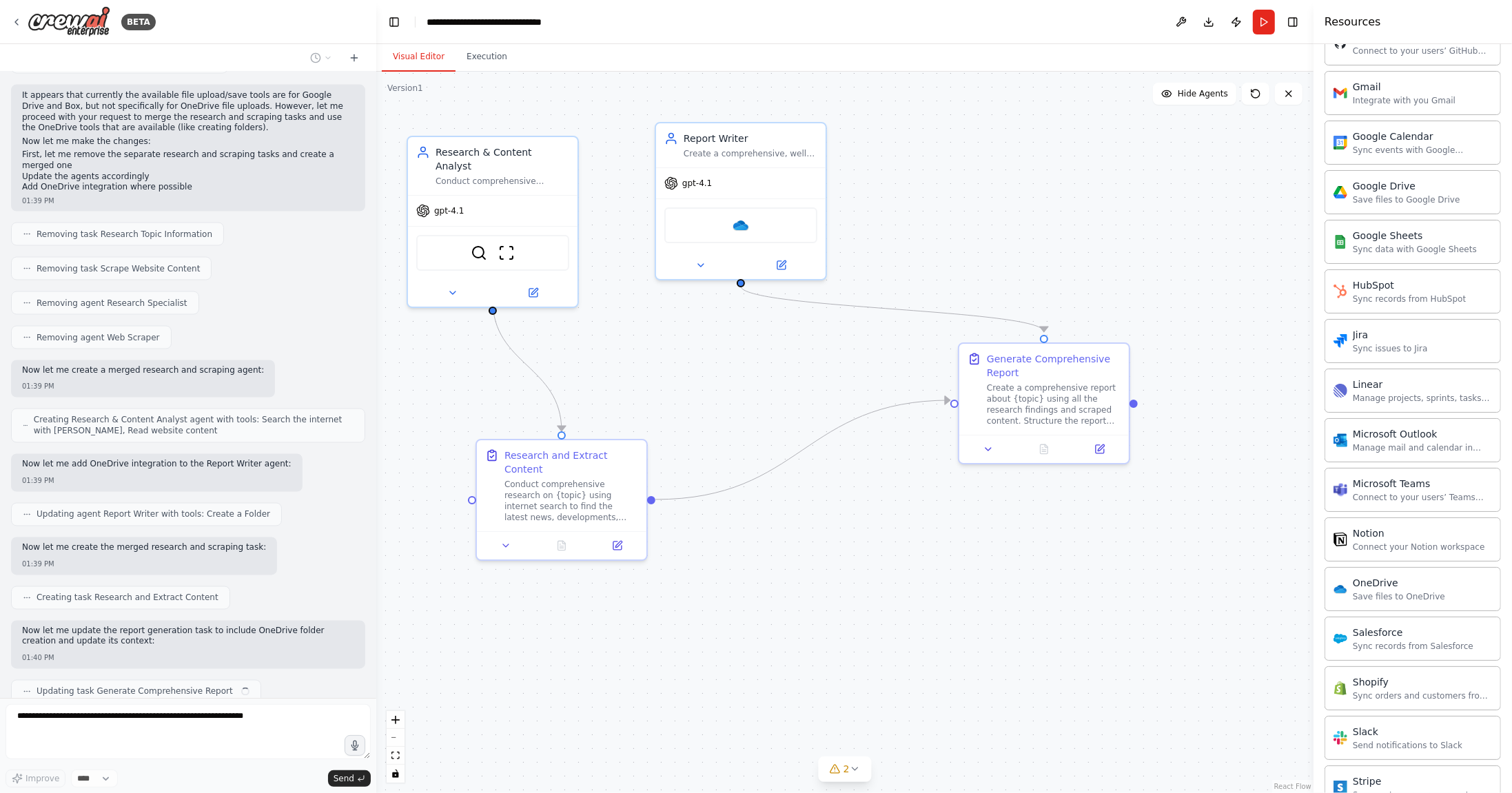
drag, startPoint x: 1034, startPoint y: 433, endPoint x: 936, endPoint y: 550, distance: 152.6
click at [936, 550] on div ".deletable-edge-delete-btn { width: 20px; height: 20px; border: 0px solid #ffff…" at bounding box center [845, 433] width 937 height 722
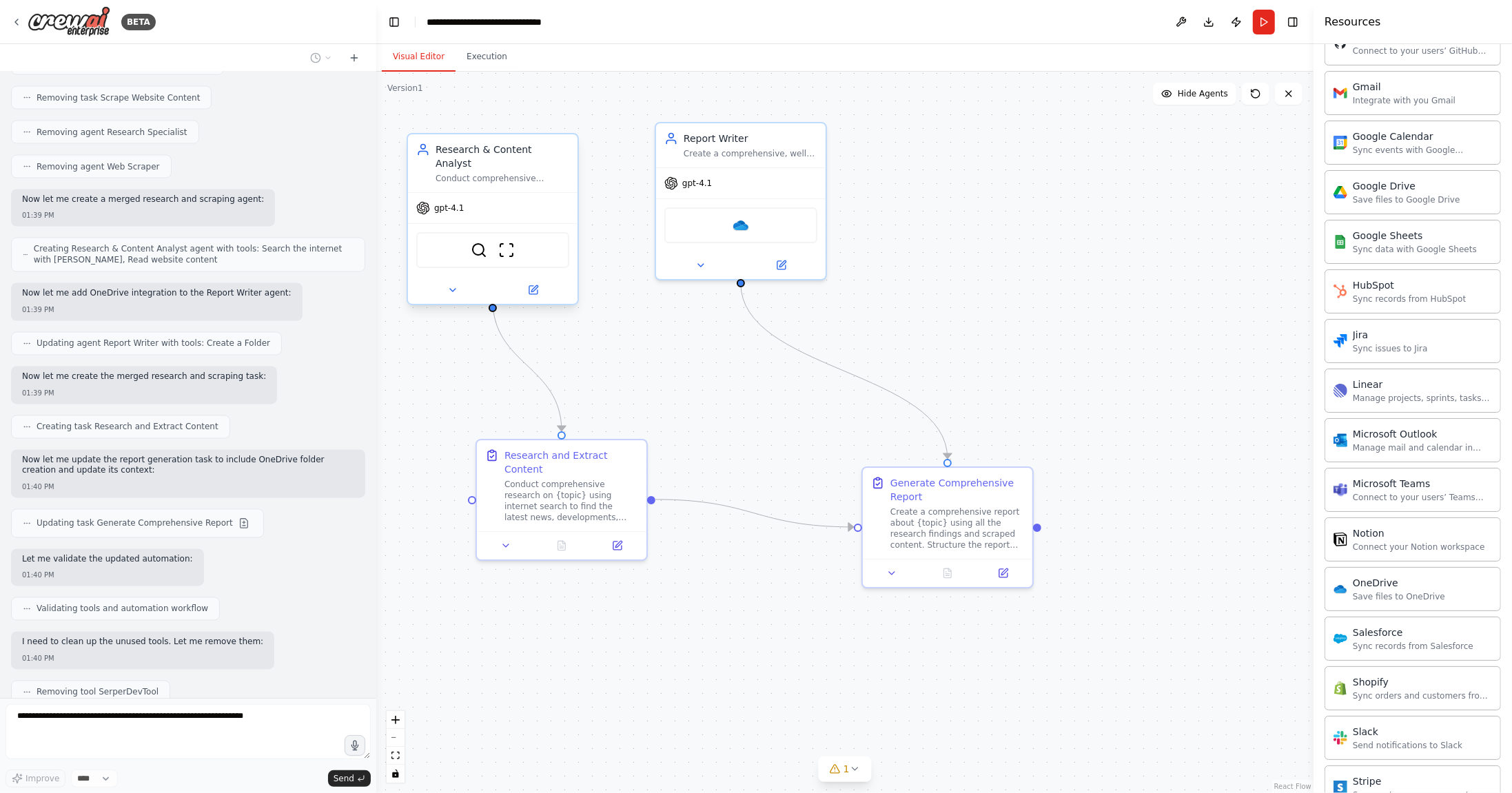
scroll to position [2554, 0]
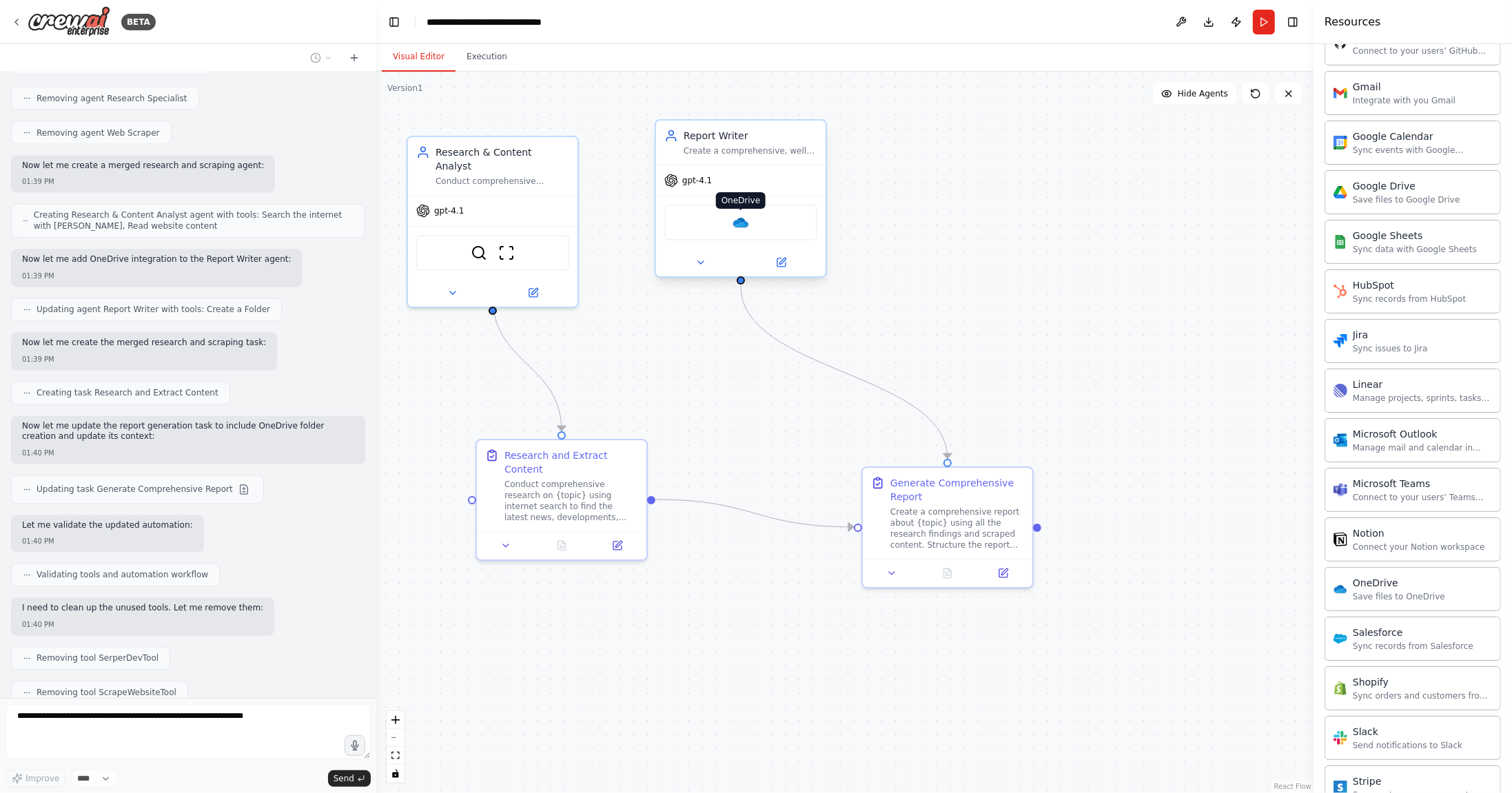
click at [742, 223] on img at bounding box center [741, 223] width 17 height 17
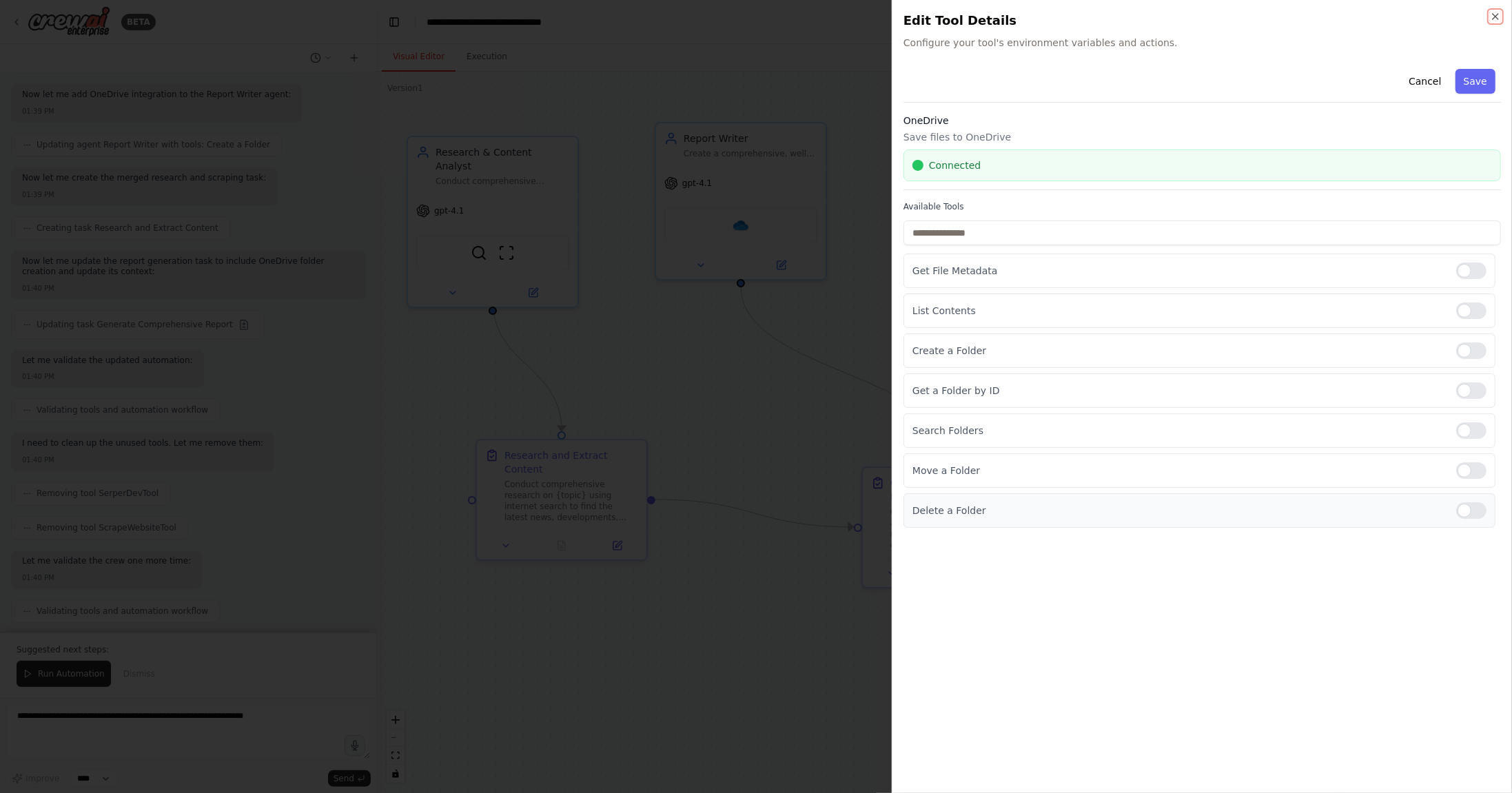
scroll to position [2796, 0]
click at [670, 396] on div at bounding box center [756, 396] width 1512 height 793
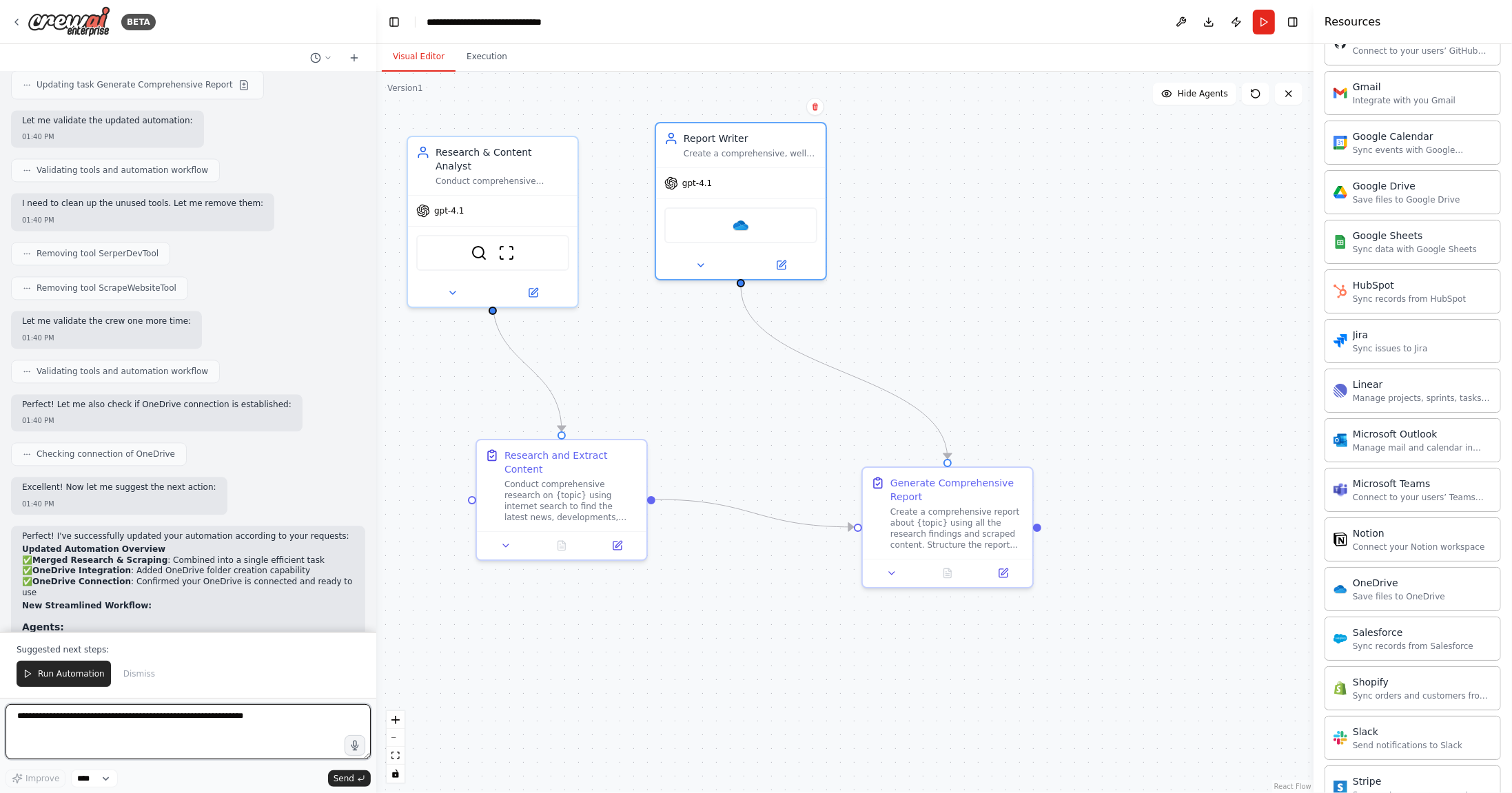
click at [276, 715] on textarea at bounding box center [188, 732] width 365 height 55
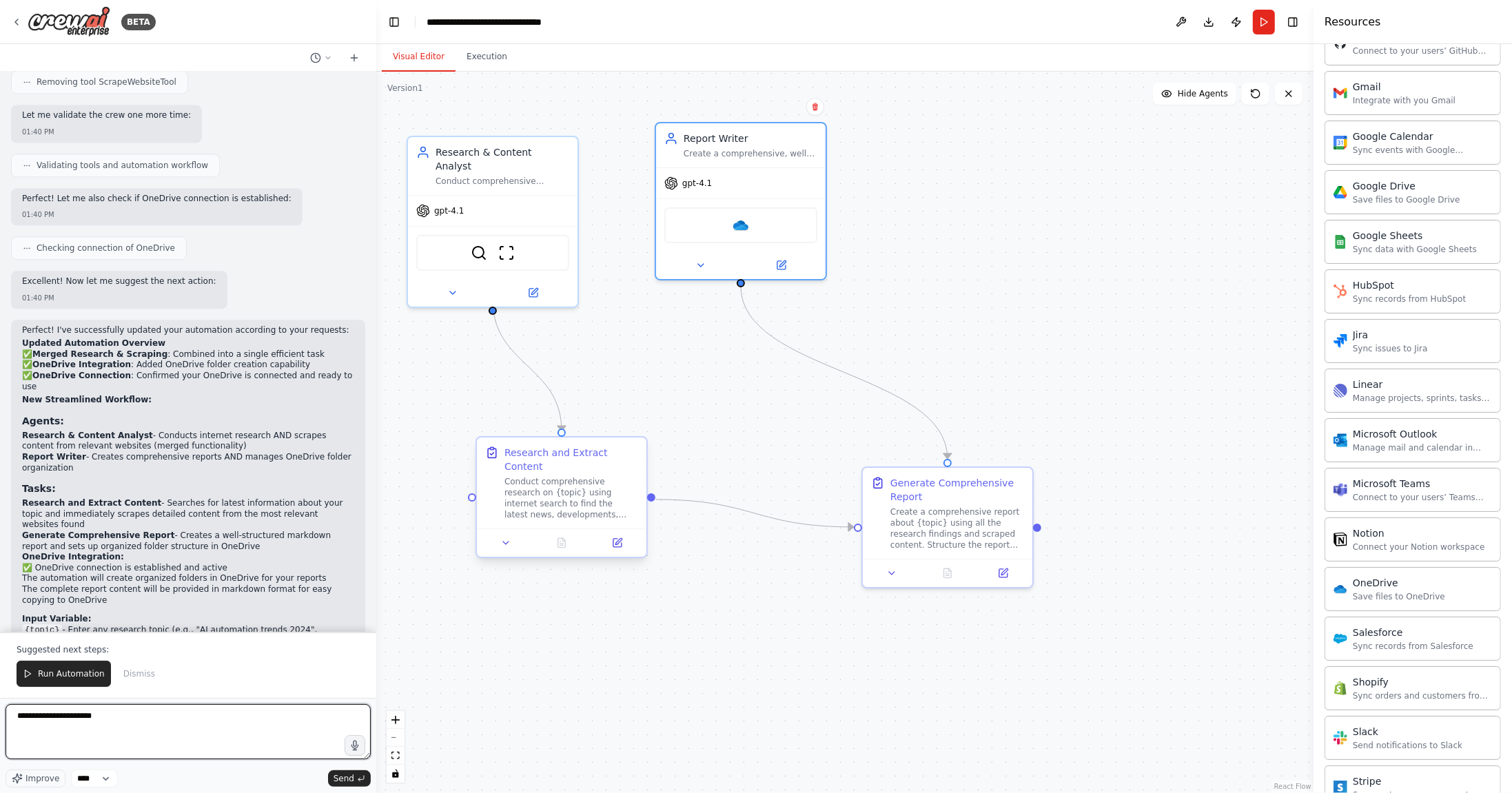
scroll to position [3175, 0]
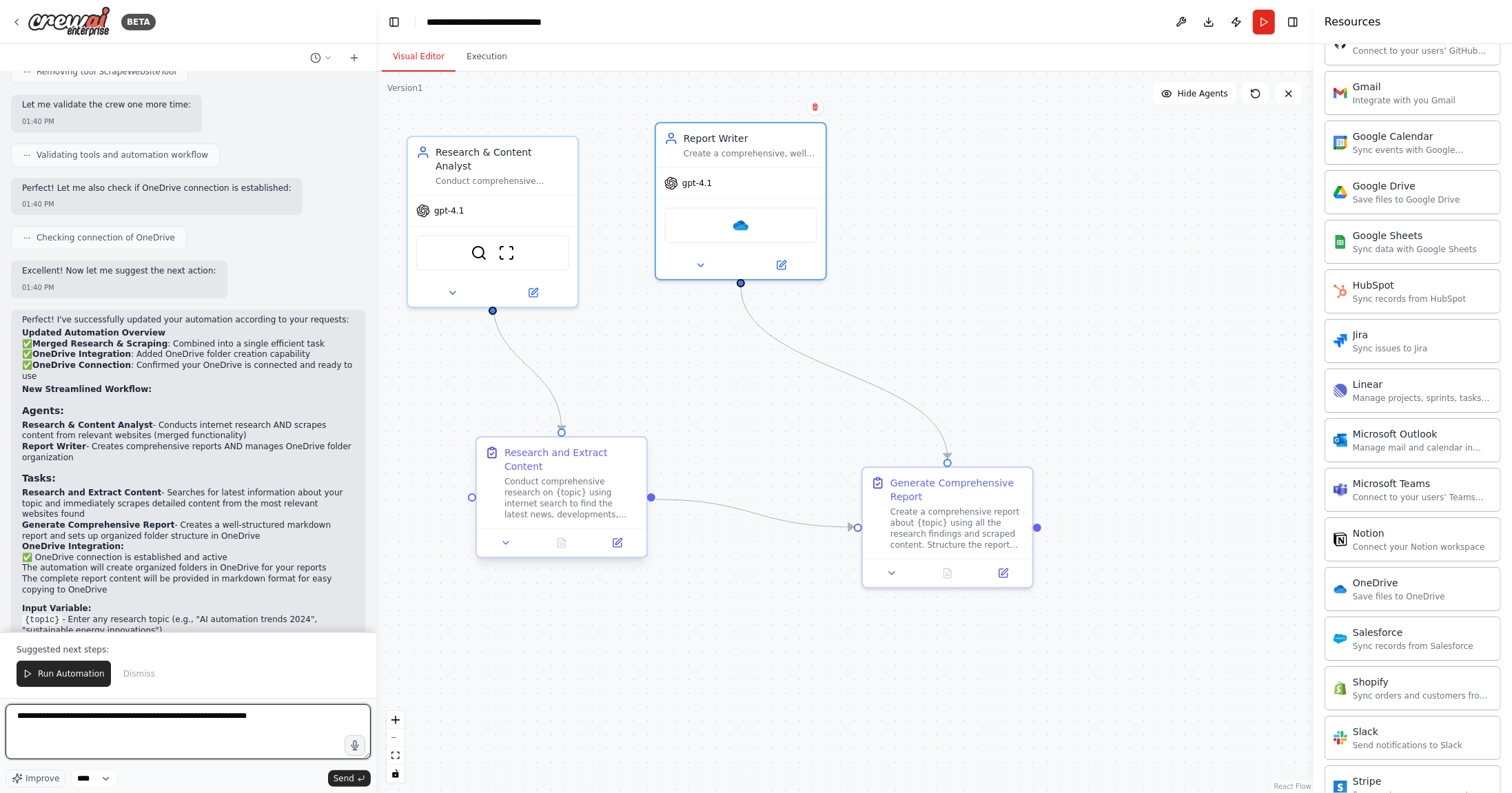
type textarea "**********"
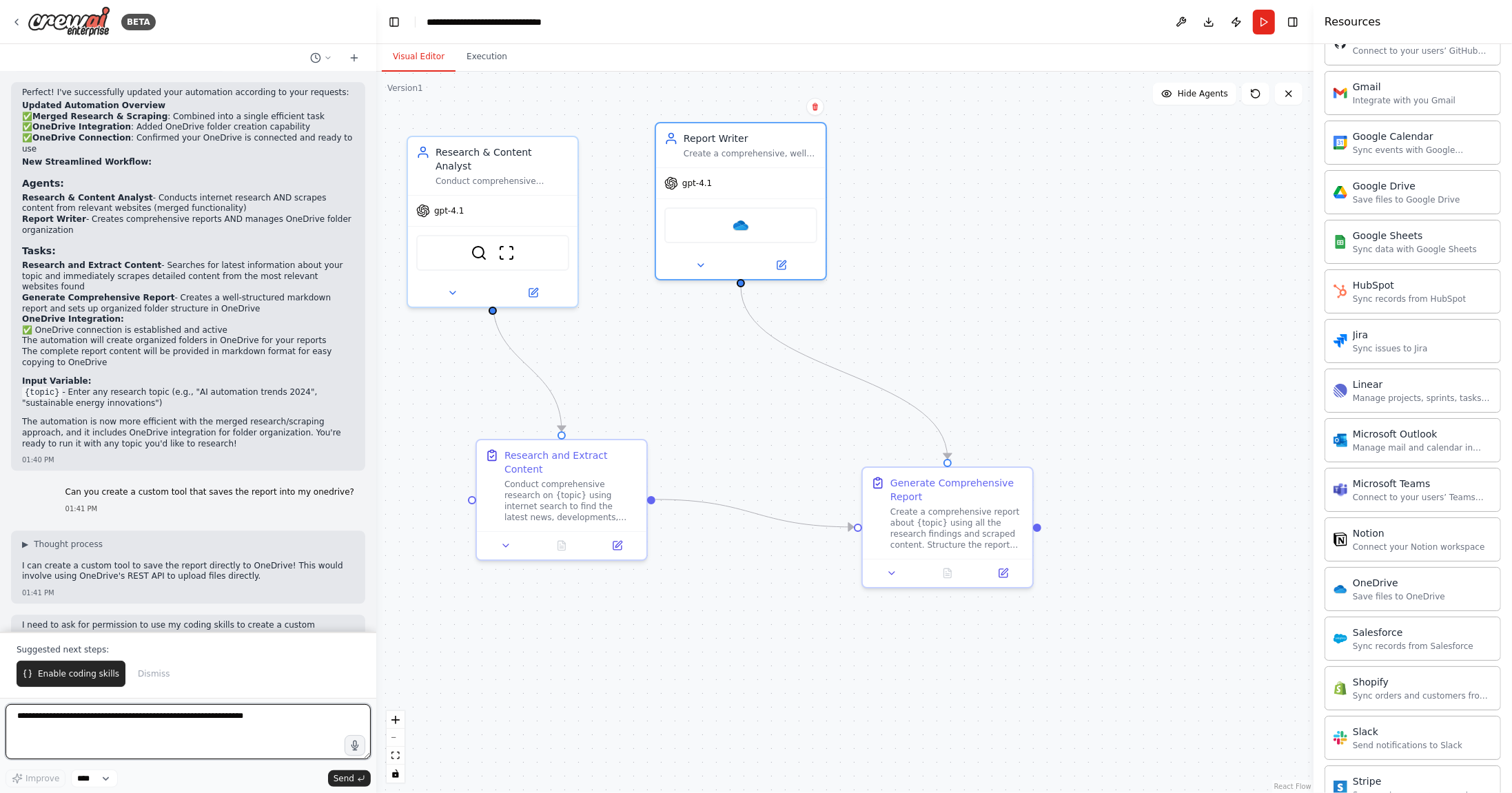
scroll to position [3413, 0]
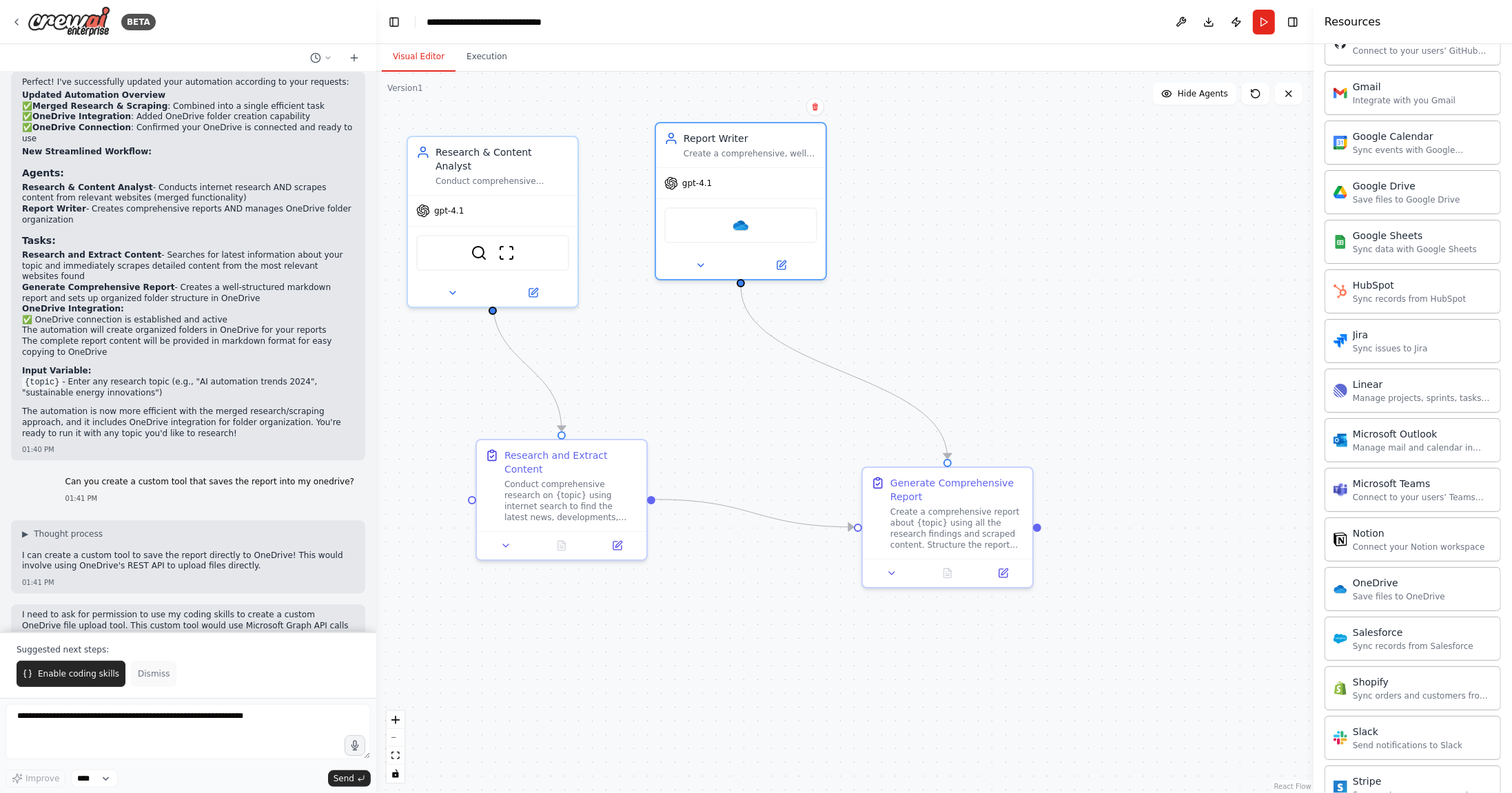
click at [156, 680] on span "Dismiss" at bounding box center [154, 674] width 31 height 11
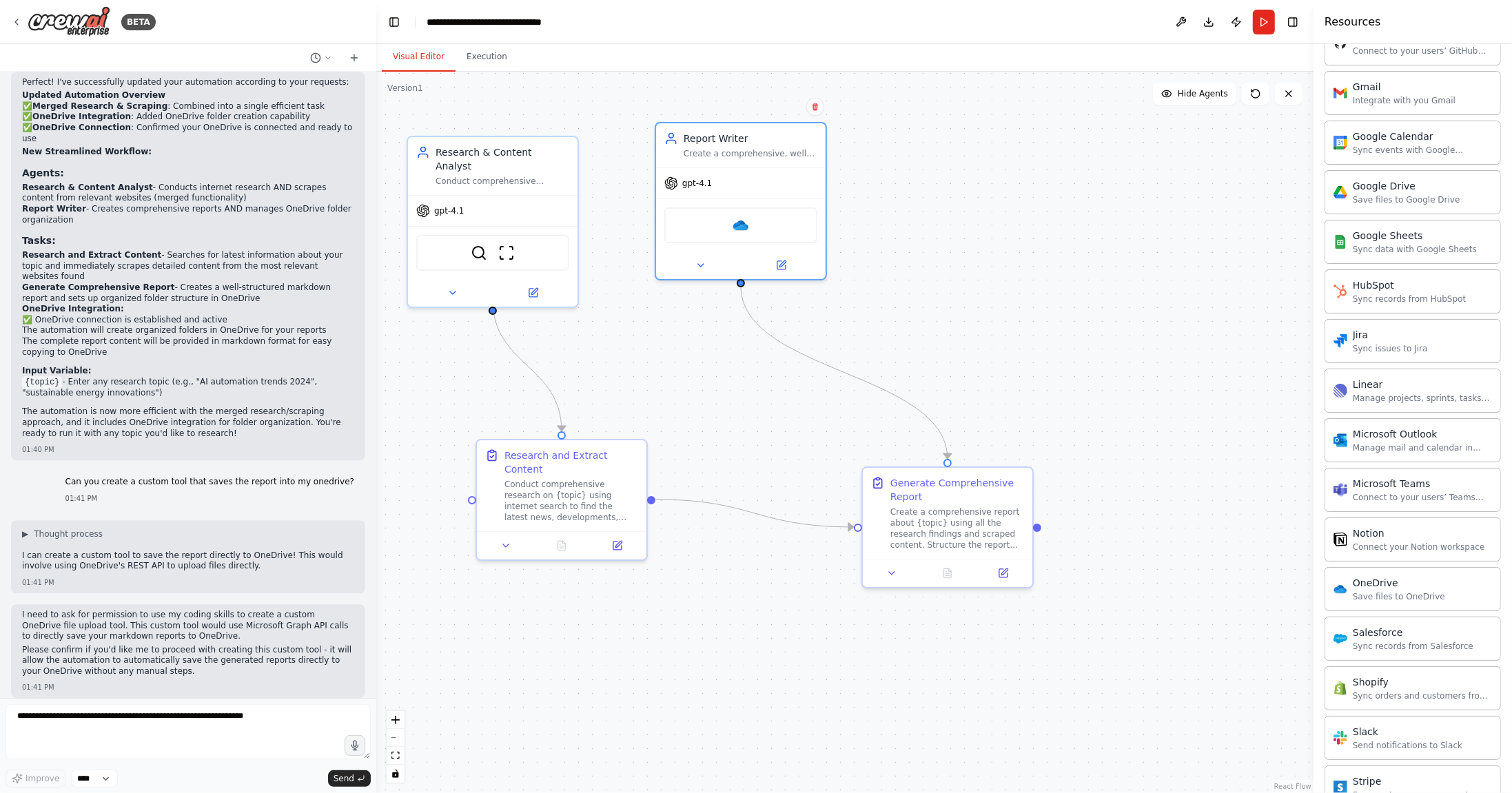
scroll to position [3347, 0]
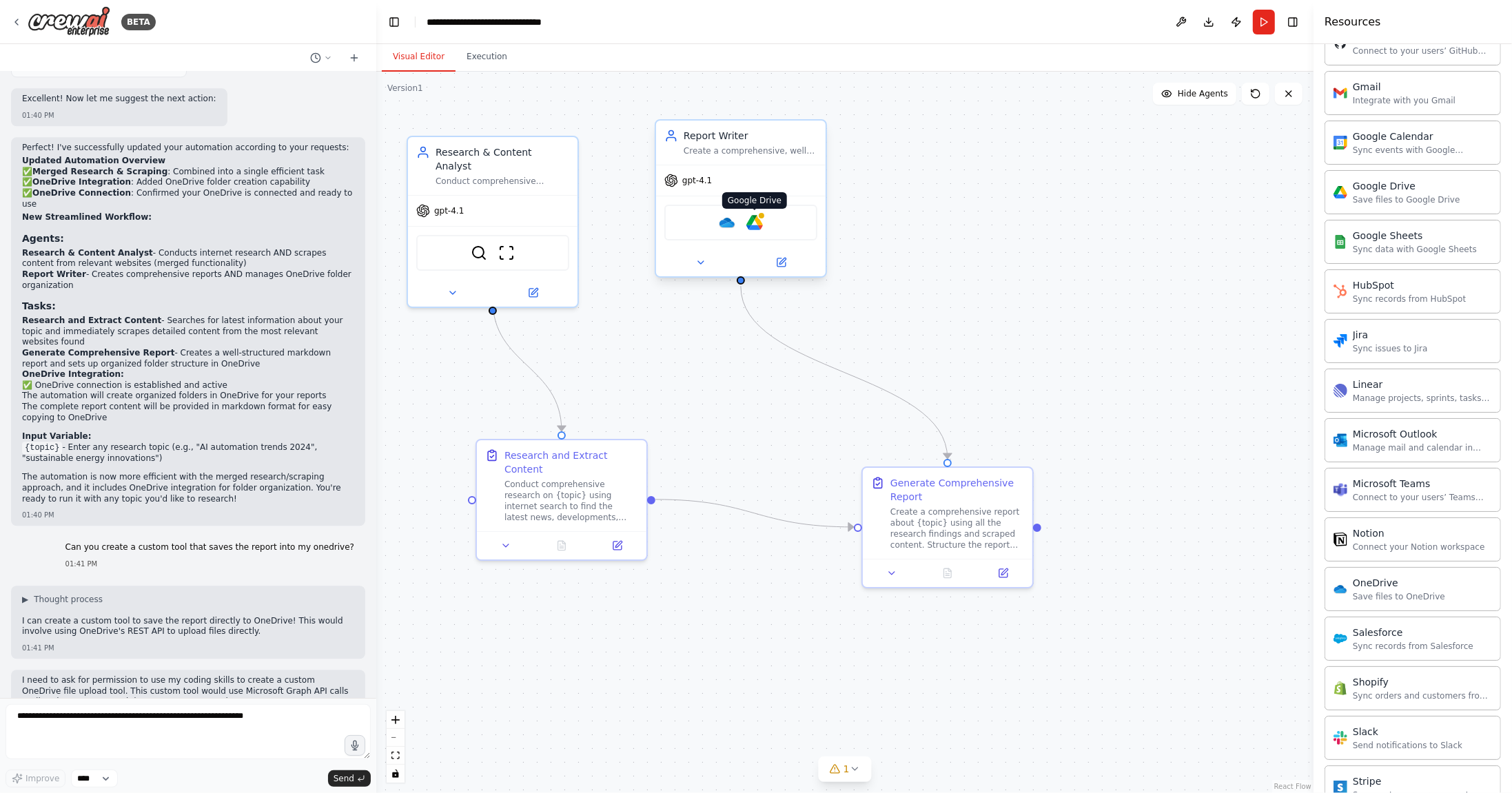
click at [757, 220] on img at bounding box center [755, 223] width 17 height 17
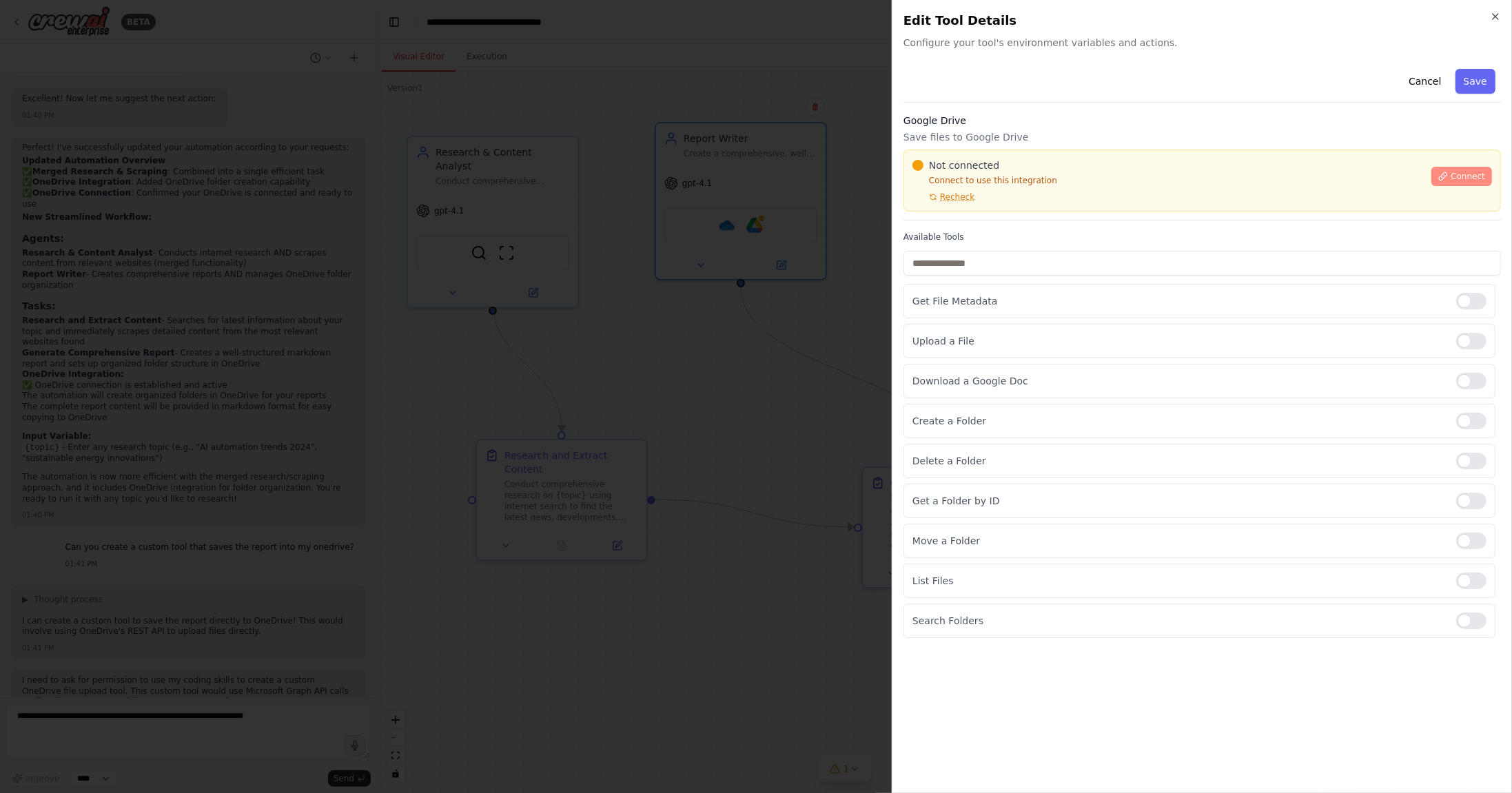
click at [1471, 175] on span "Connect" at bounding box center [1467, 175] width 35 height 11
click at [998, 256] on input "text" at bounding box center [1202, 263] width 598 height 25
click at [679, 332] on div at bounding box center [756, 396] width 1512 height 793
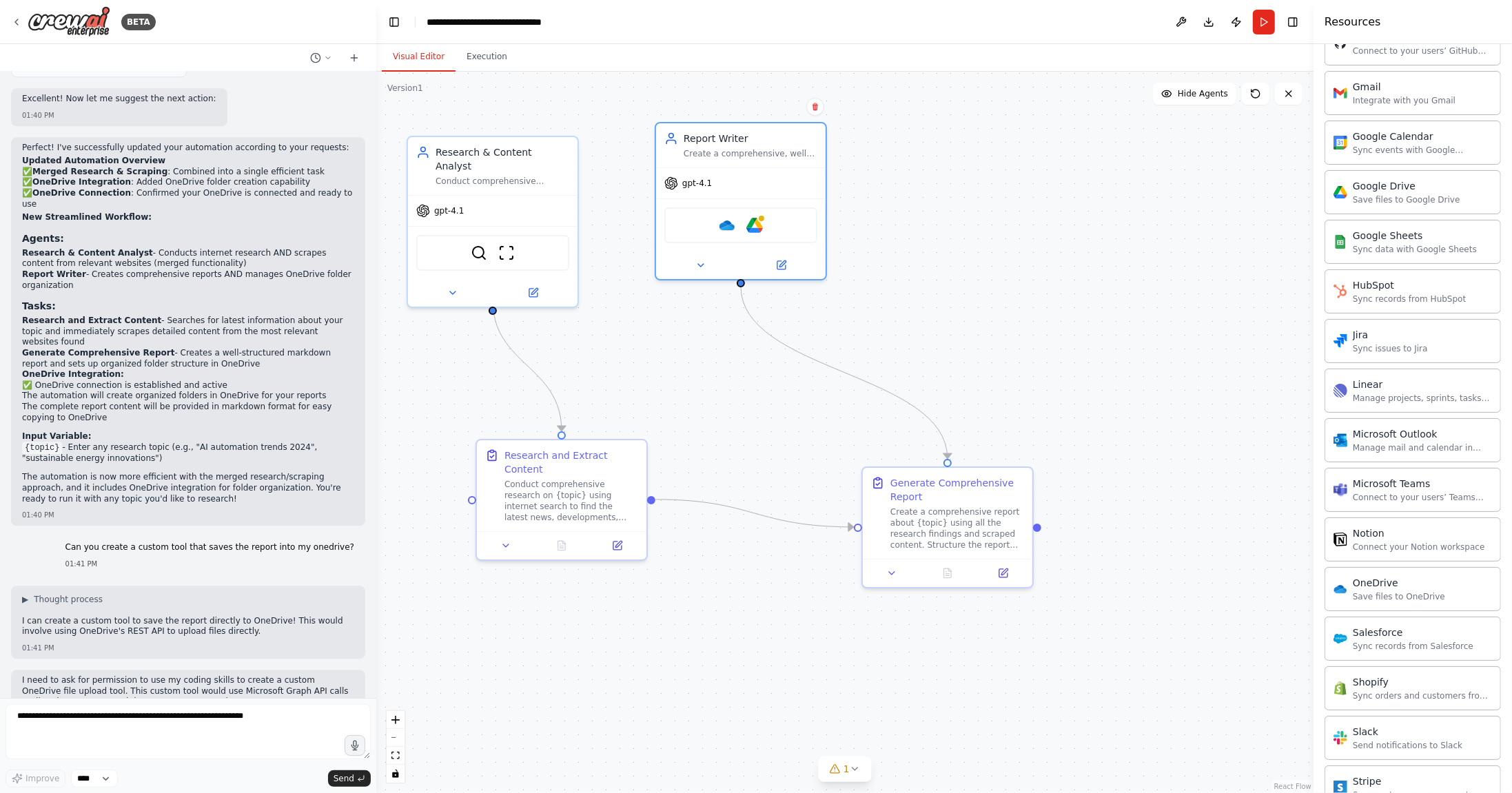
click at [1006, 251] on div ".deletable-edge-delete-btn { width: 20px; height: 20px; border: 0px solid #ffff…" at bounding box center [845, 433] width 937 height 722
click at [1435, 179] on div "Google Drive" at bounding box center [1406, 185] width 108 height 14
click at [750, 218] on img at bounding box center [755, 223] width 17 height 17
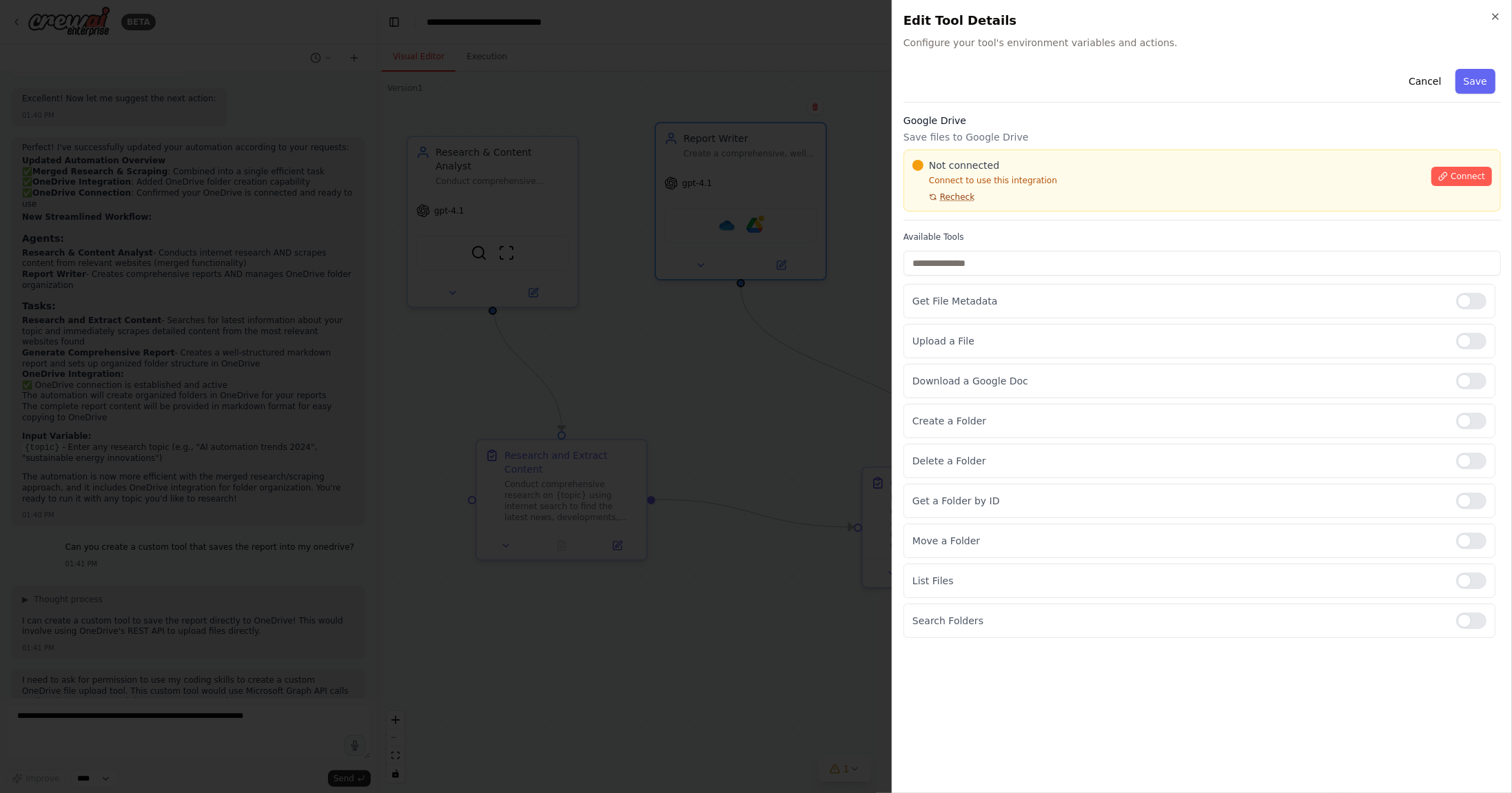
click at [948, 199] on span "Recheck" at bounding box center [958, 196] width 35 height 11
click at [1455, 180] on span "Connect" at bounding box center [1467, 175] width 35 height 11
click at [903, 284] on div "Get File Metadata Upload a File Download a Google Doc Create a Folder Delete a …" at bounding box center [1202, 461] width 598 height 354
click at [862, 282] on div at bounding box center [756, 396] width 1512 height 793
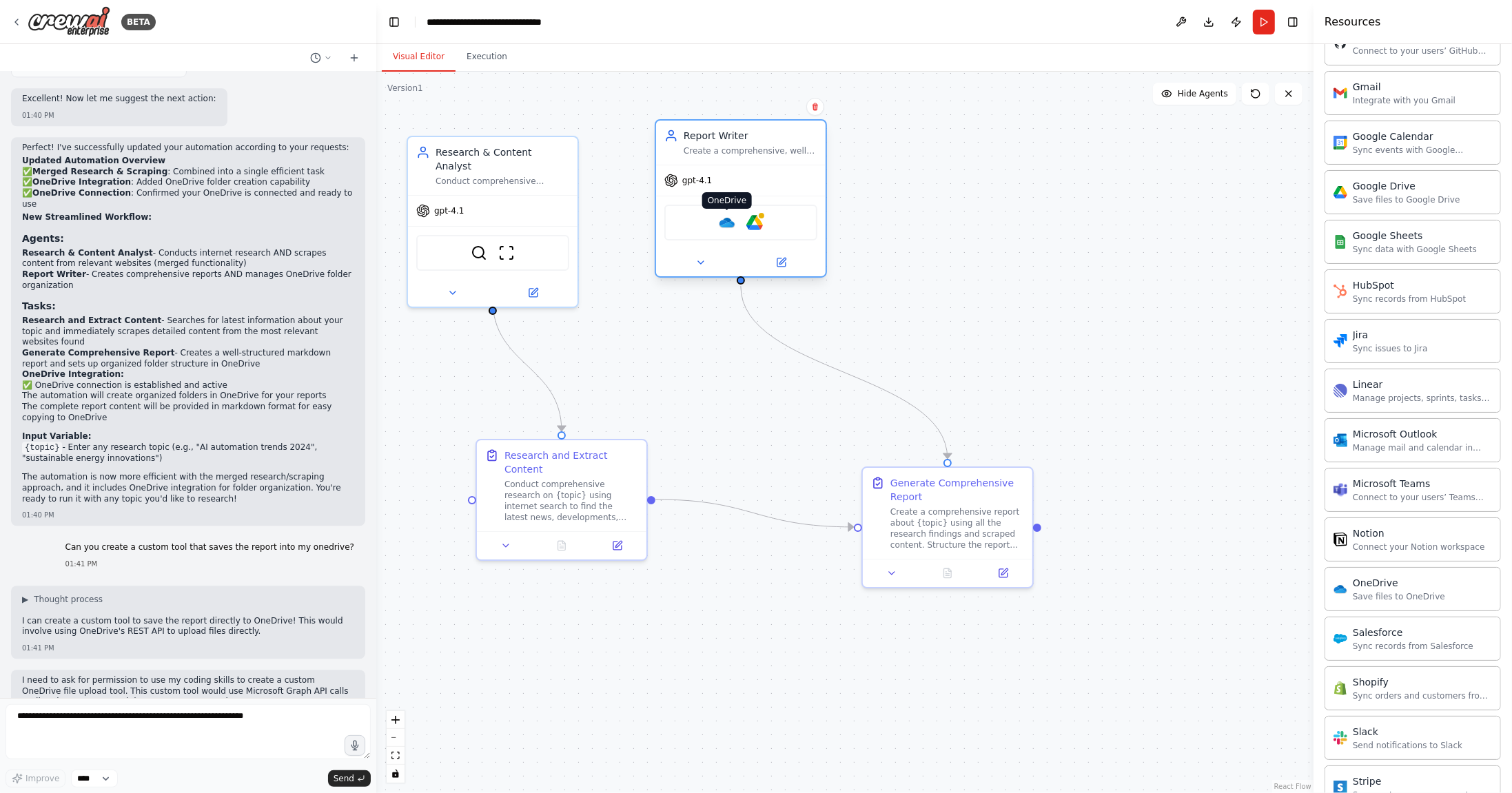
click at [727, 223] on img at bounding box center [727, 223] width 17 height 17
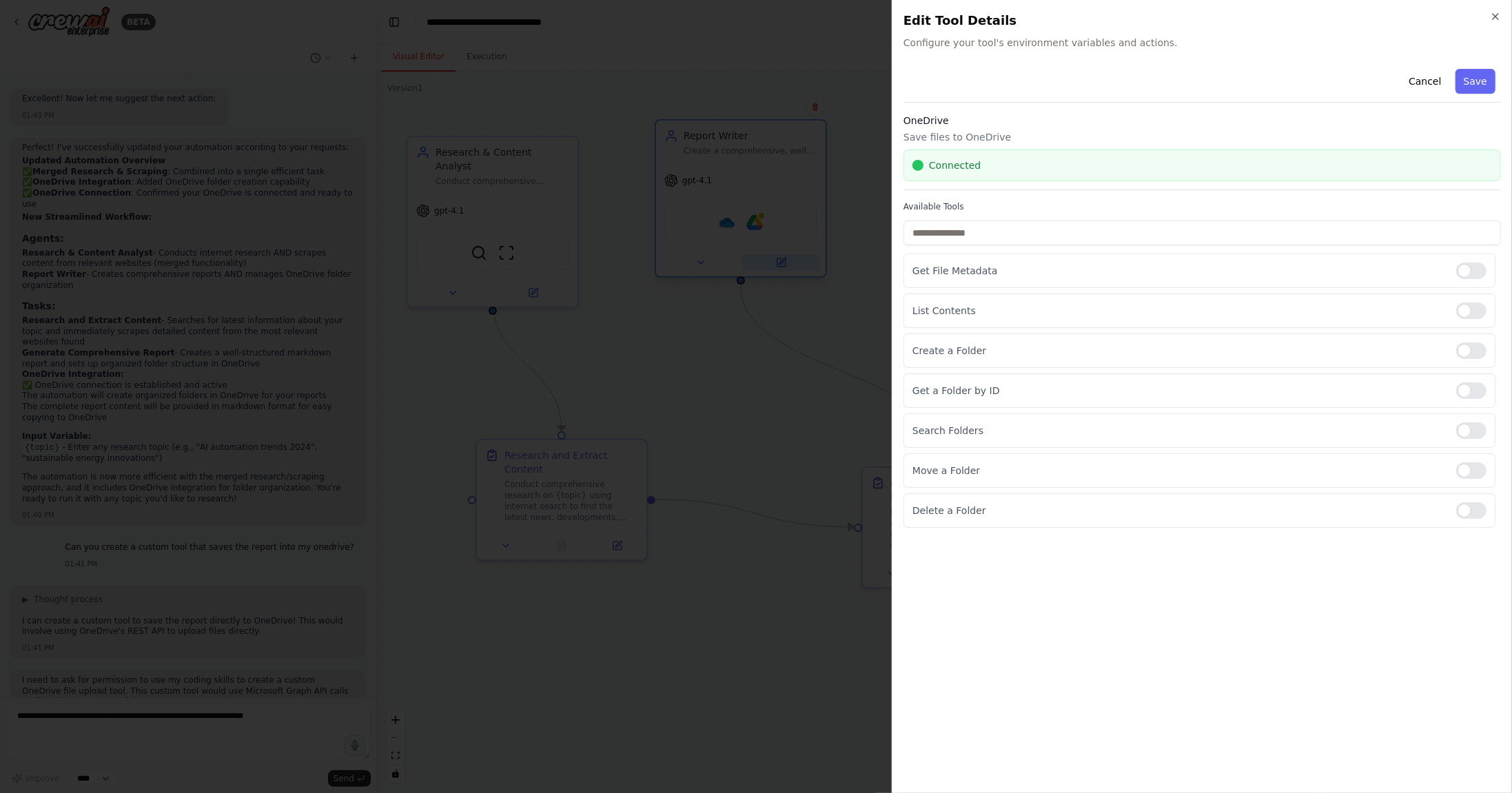
click at [746, 261] on div at bounding box center [756, 396] width 1512 height 793
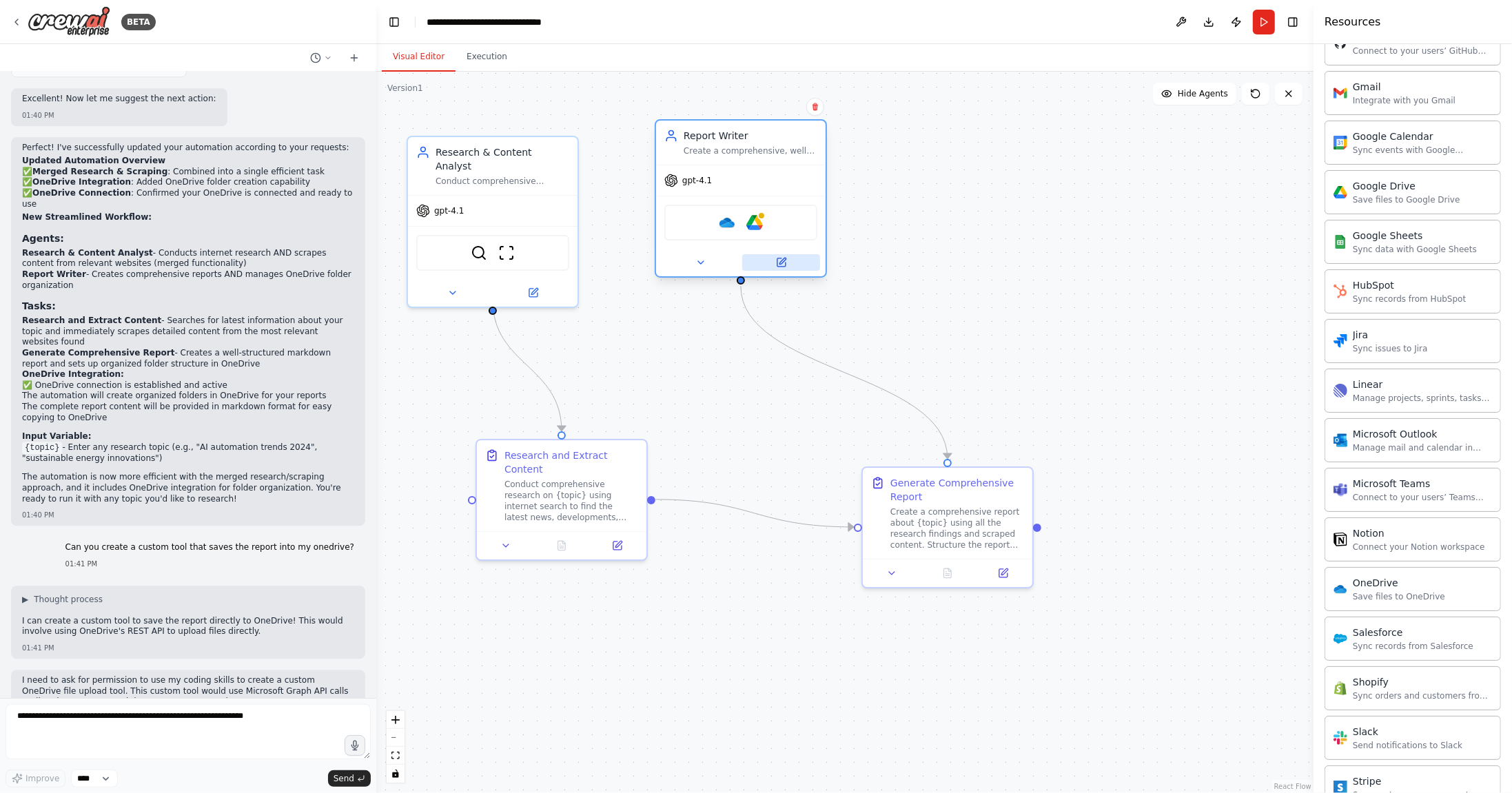
click at [777, 266] on icon at bounding box center [781, 262] width 8 height 8
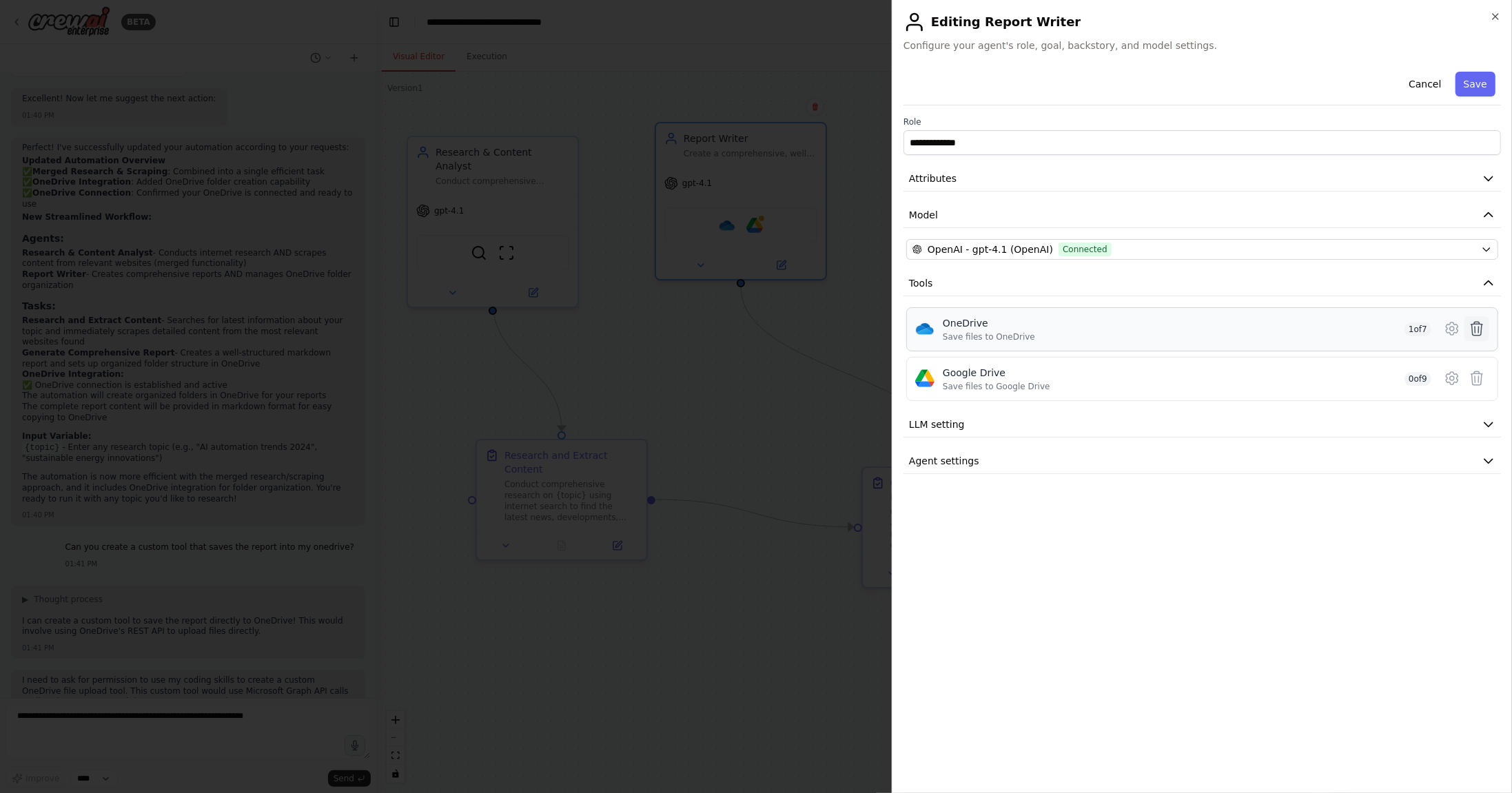
click at [1479, 327] on icon at bounding box center [1476, 329] width 12 height 14
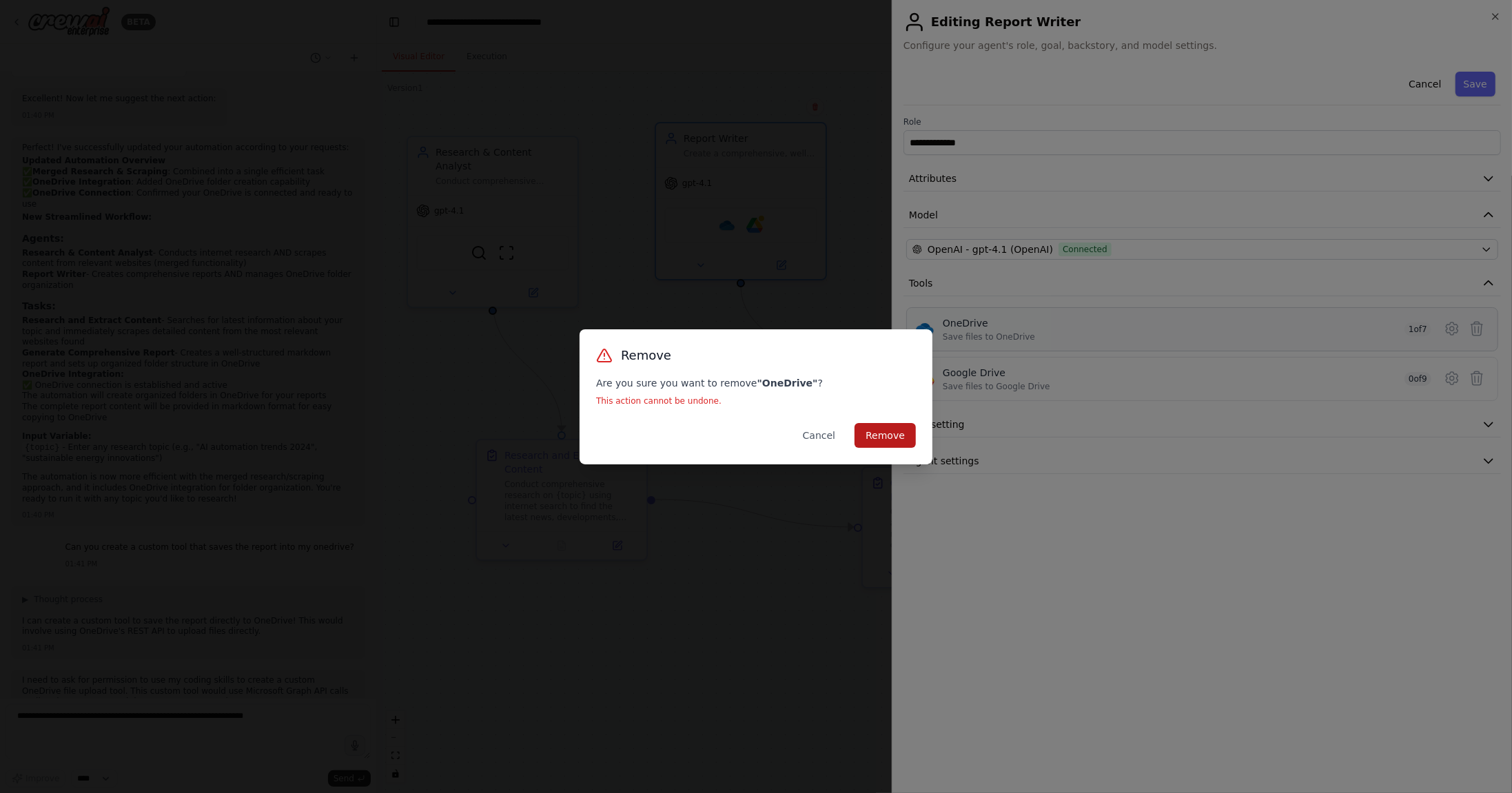
click at [908, 438] on button "Remove" at bounding box center [885, 435] width 61 height 25
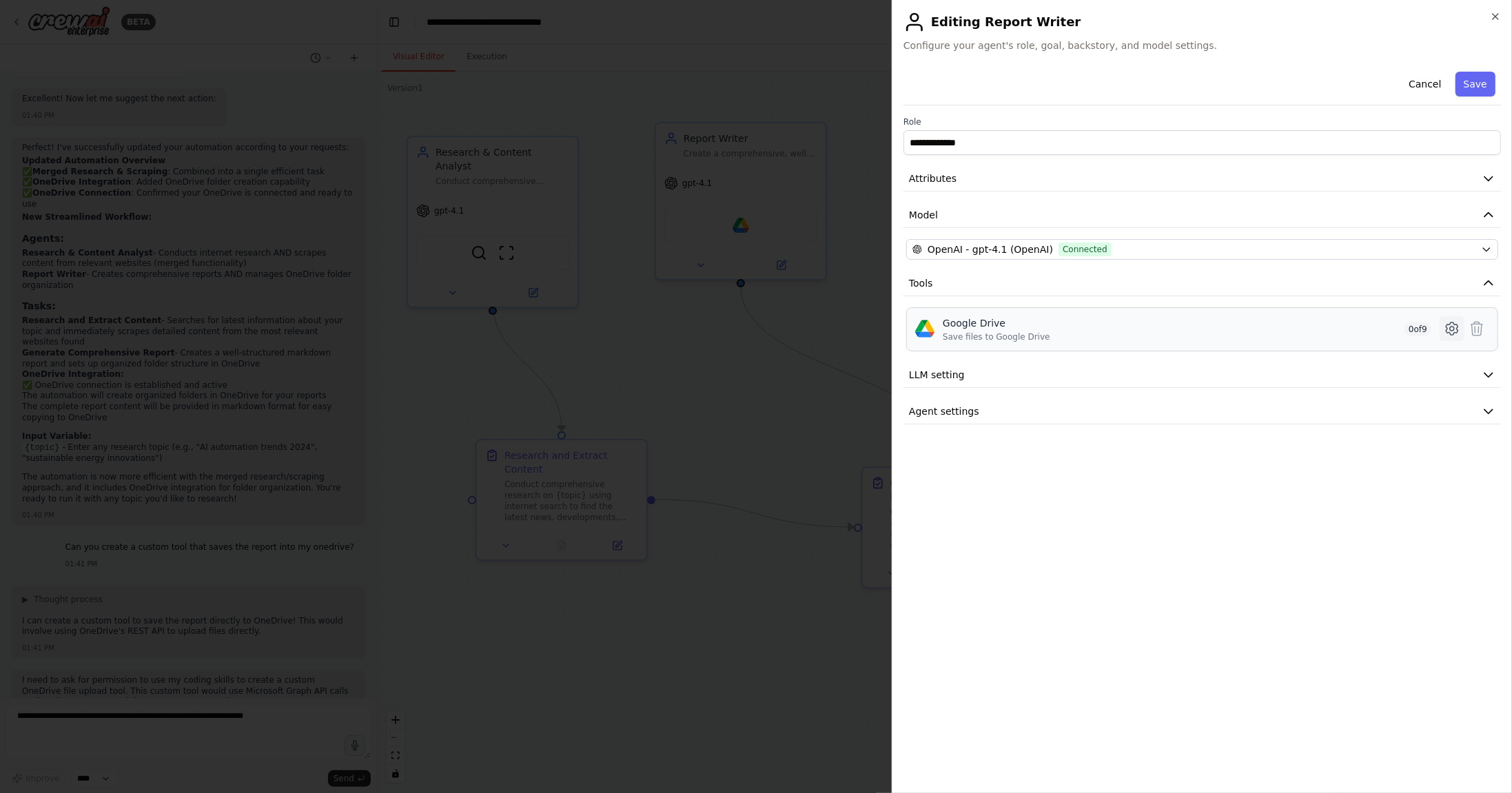
click at [1449, 329] on icon at bounding box center [1452, 329] width 17 height 17
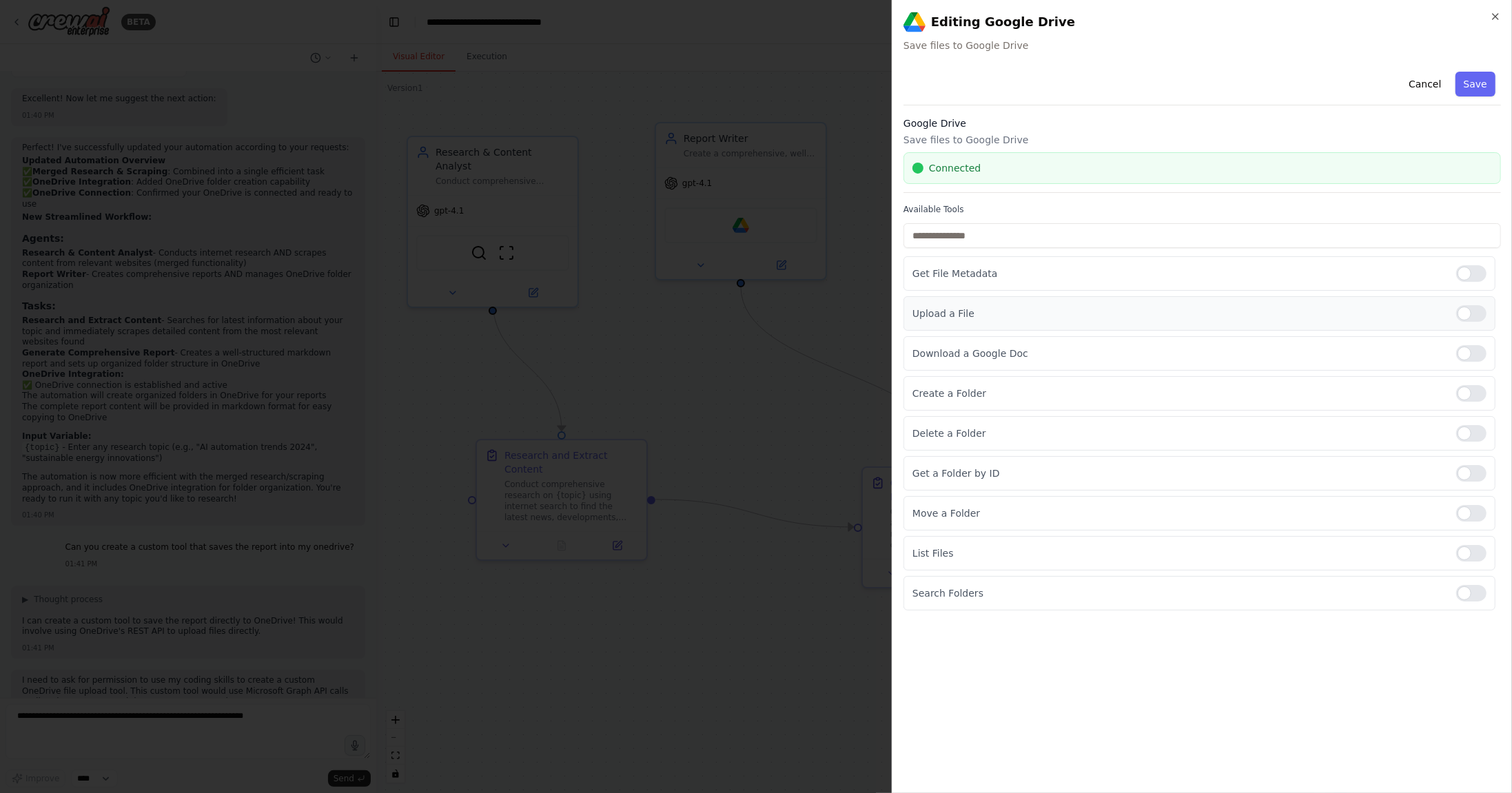
click at [1481, 313] on div at bounding box center [1471, 314] width 31 height 17
click at [1477, 89] on button "Save" at bounding box center [1475, 84] width 40 height 25
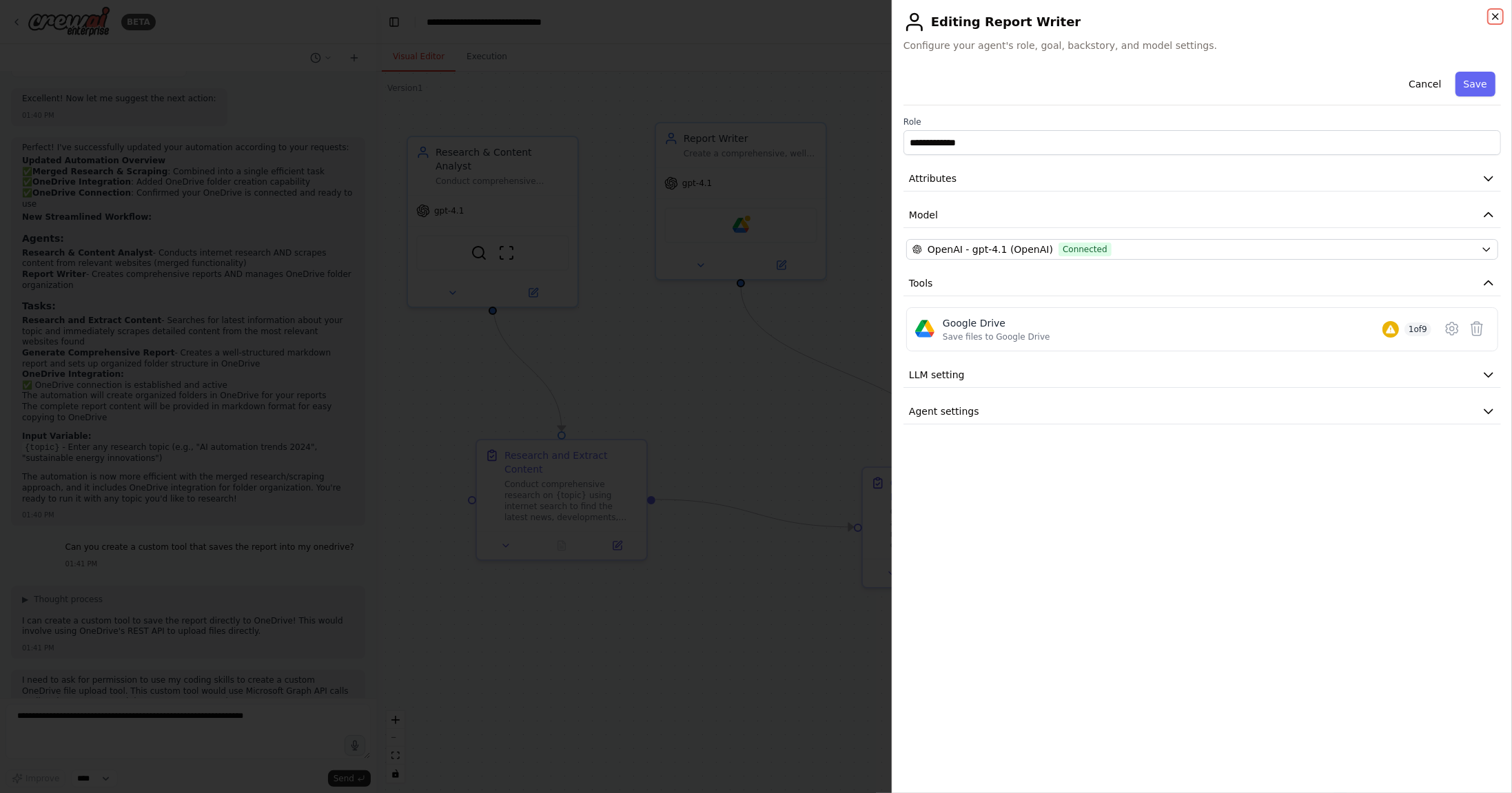
click at [1496, 16] on icon "button" at bounding box center [1495, 16] width 11 height 11
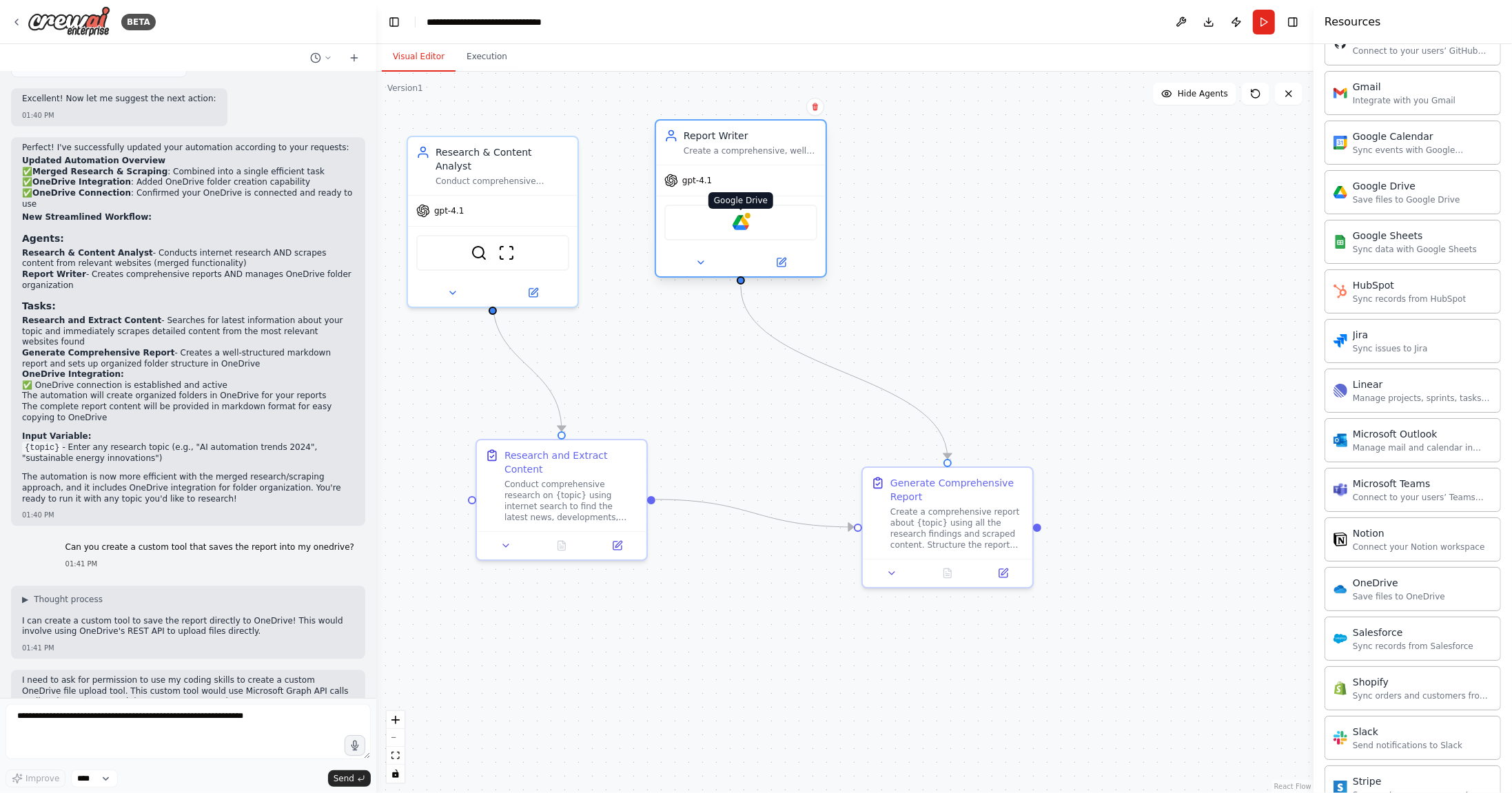
click at [742, 214] on img at bounding box center [741, 223] width 17 height 17
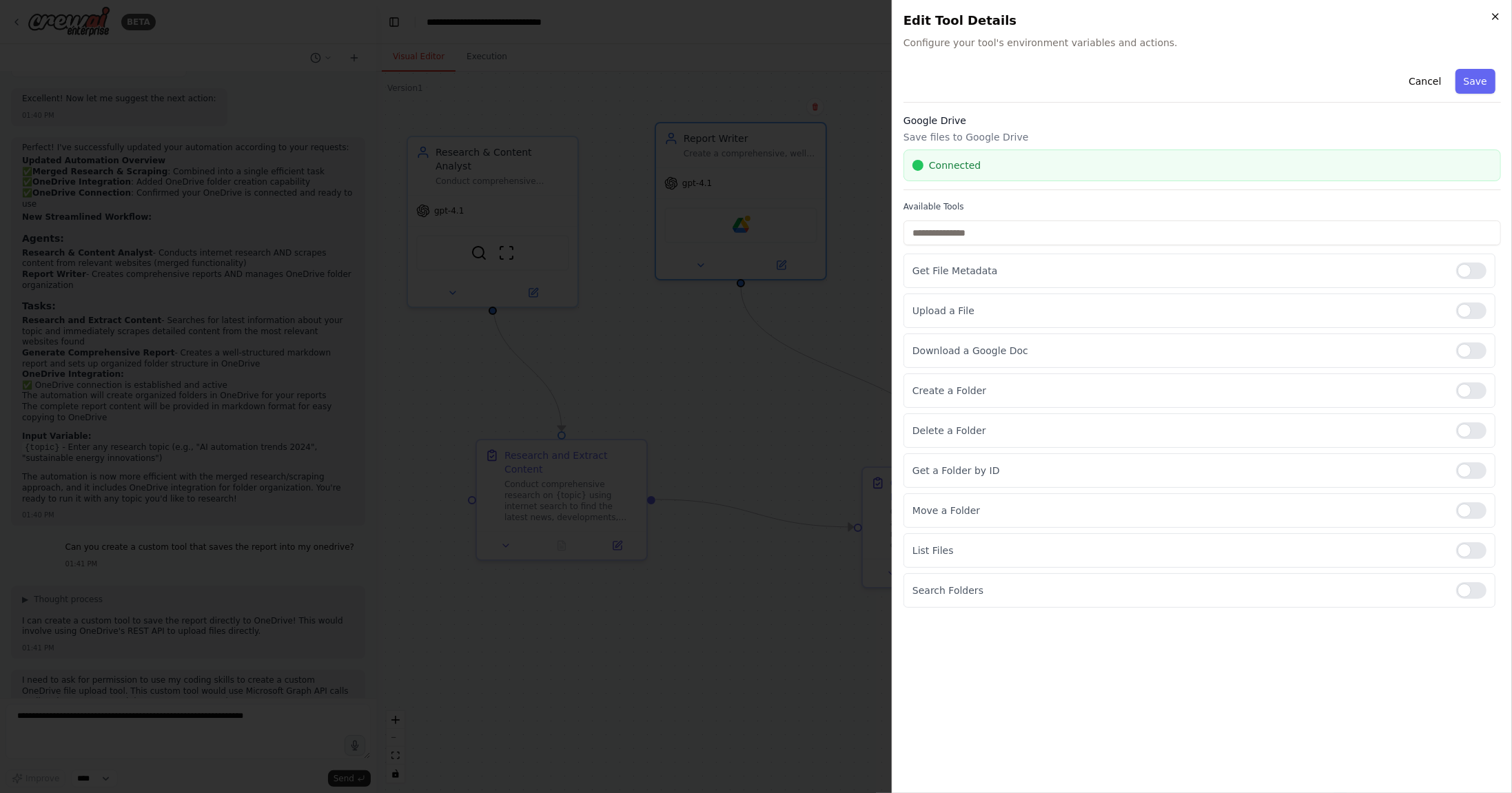
click at [1498, 20] on icon "button" at bounding box center [1495, 16] width 11 height 11
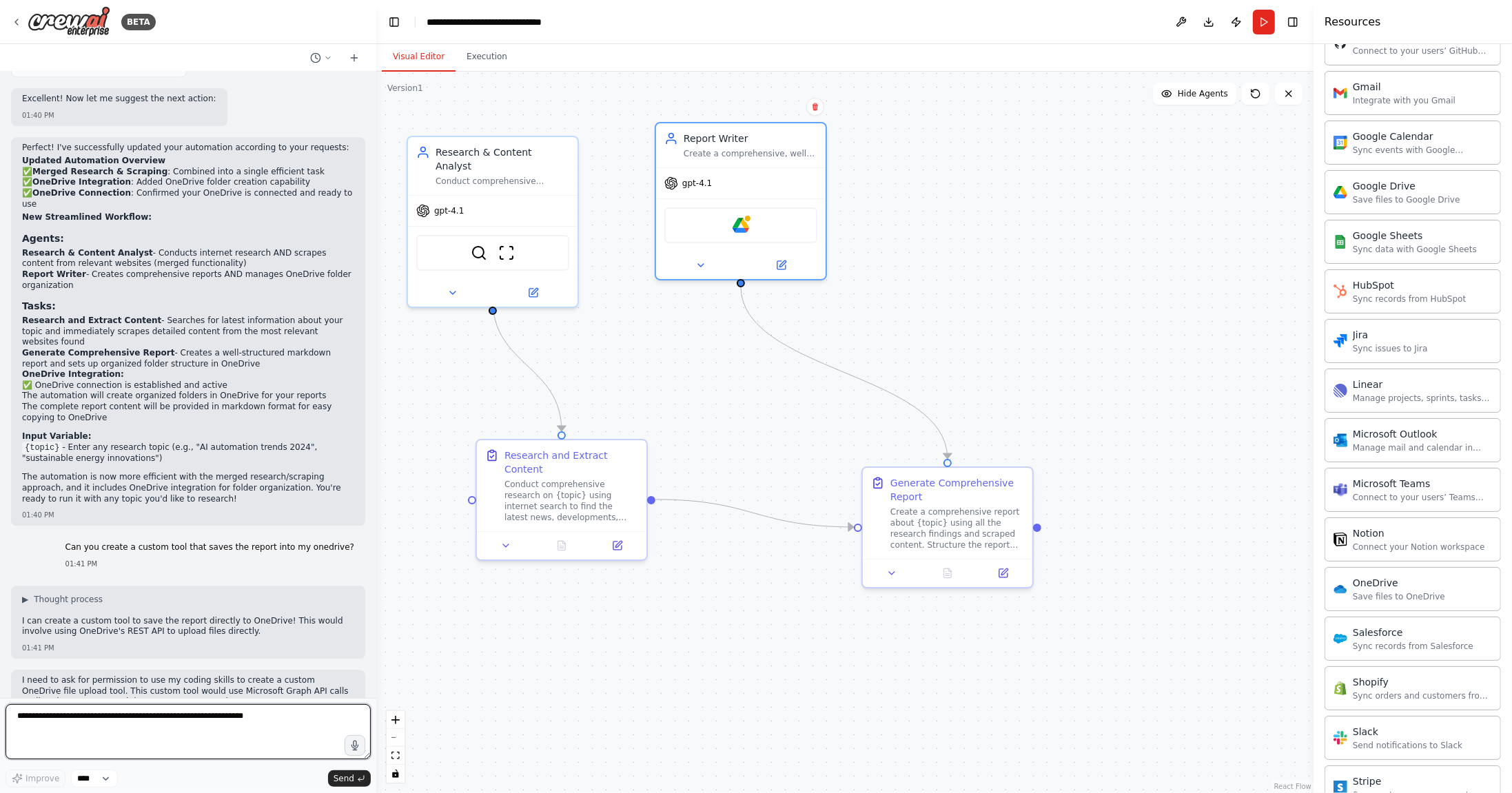
click at [262, 723] on textarea at bounding box center [188, 732] width 365 height 55
type textarea "**********"
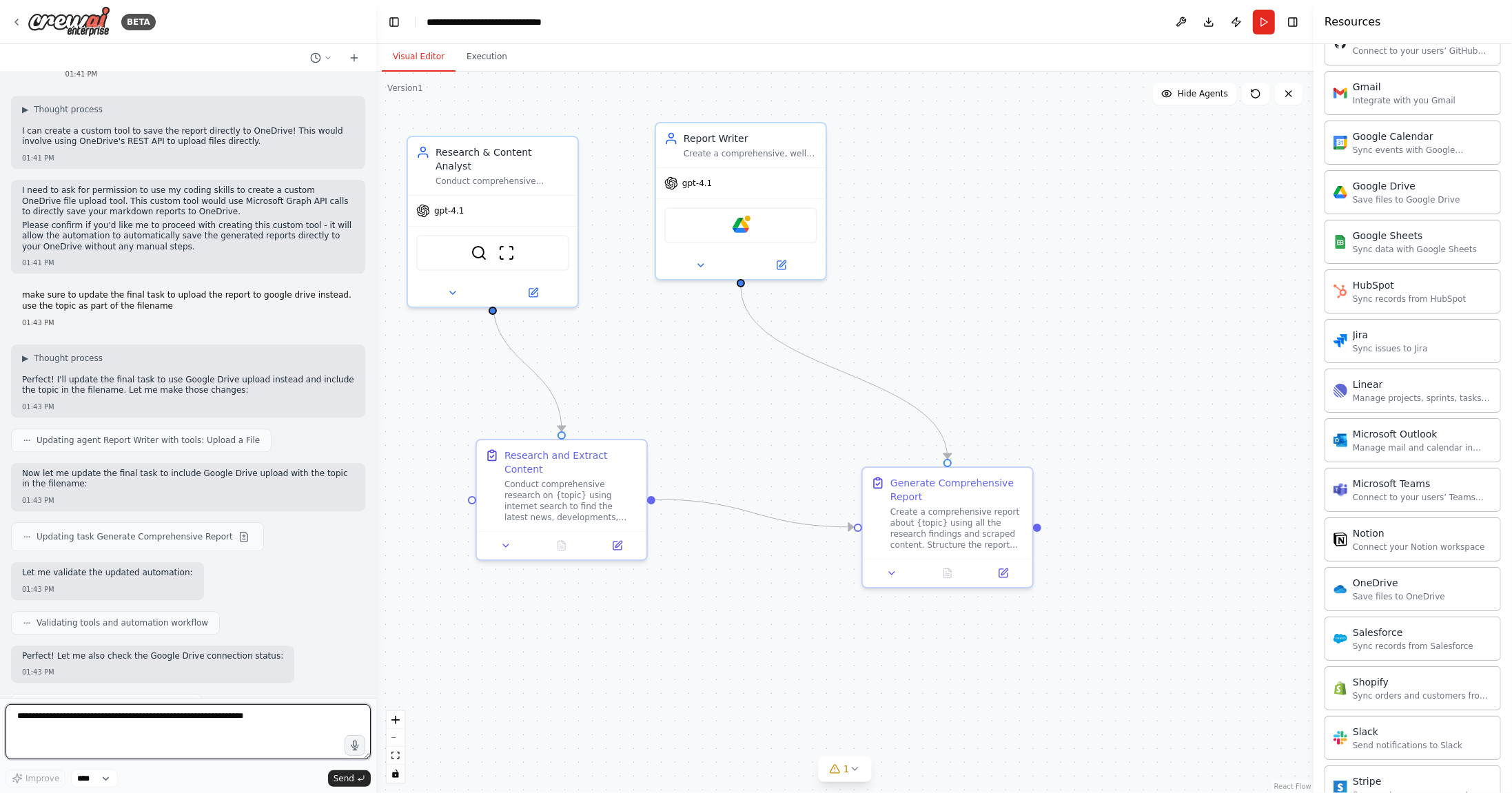
scroll to position [3903, 0]
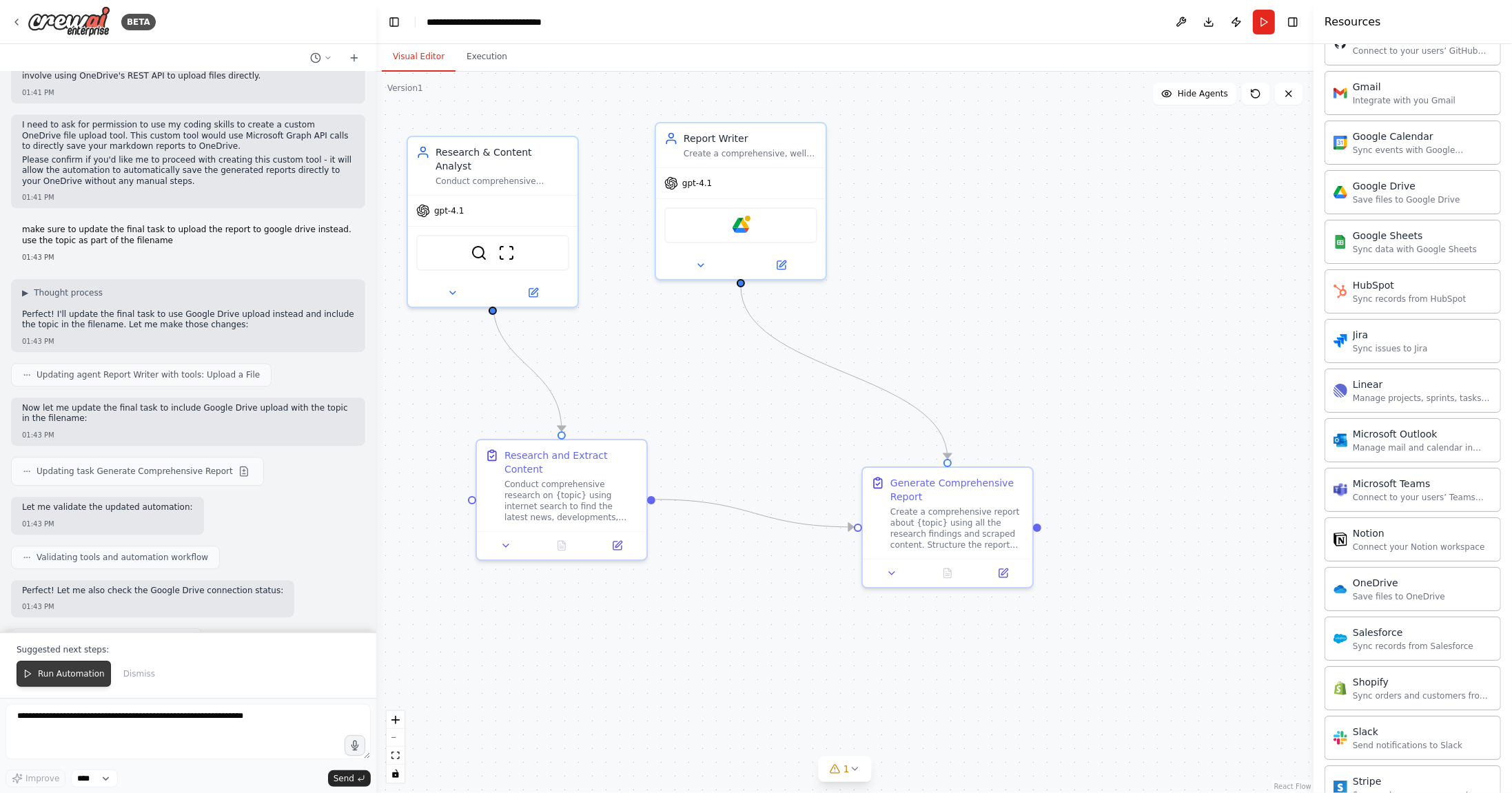
click at [84, 675] on span "Run Automation" at bounding box center [71, 674] width 67 height 11
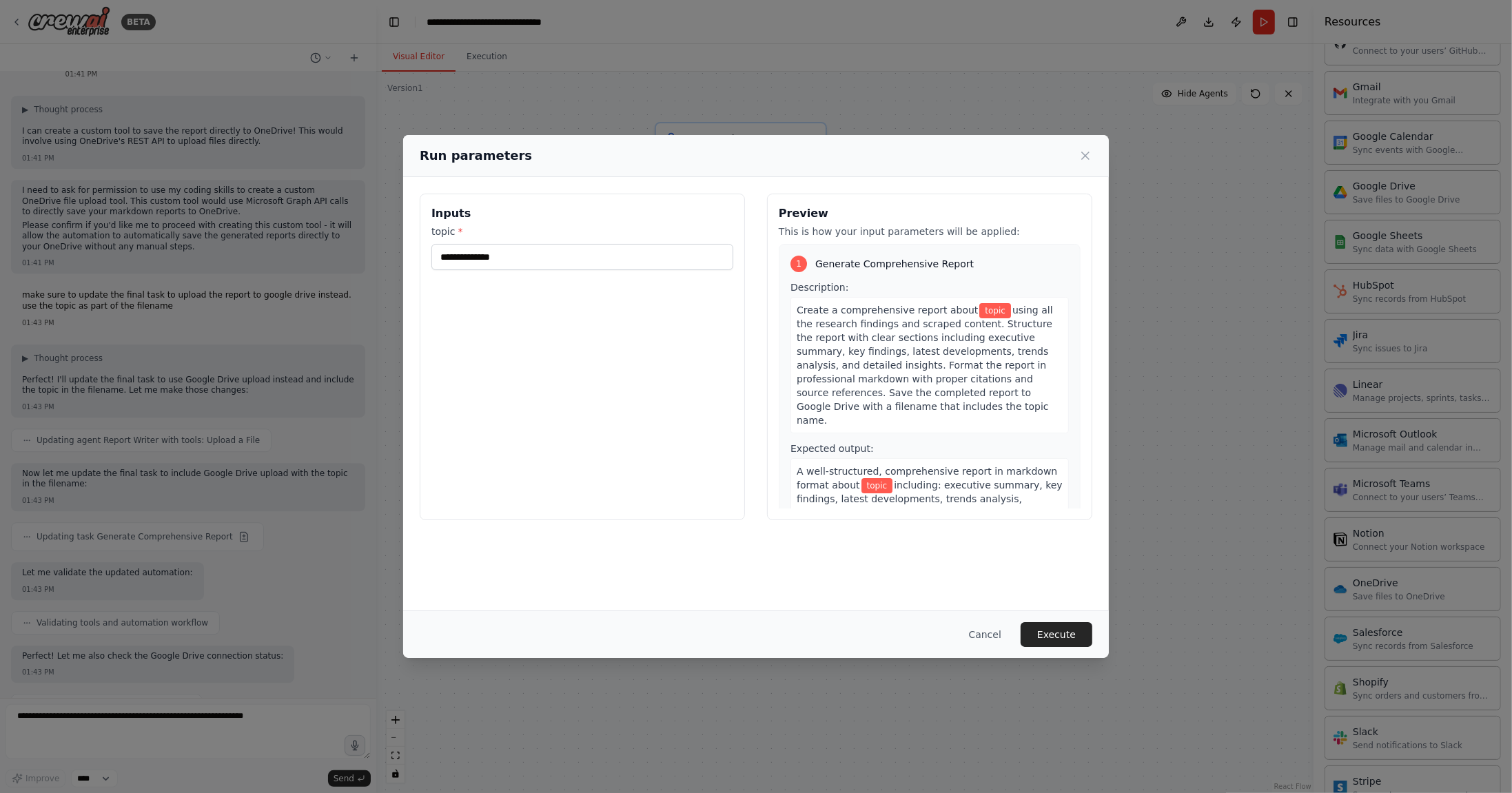
click at [617, 241] on div "topic *" at bounding box center [582, 247] width 302 height 46
click at [610, 250] on input "topic *" at bounding box center [582, 257] width 302 height 26
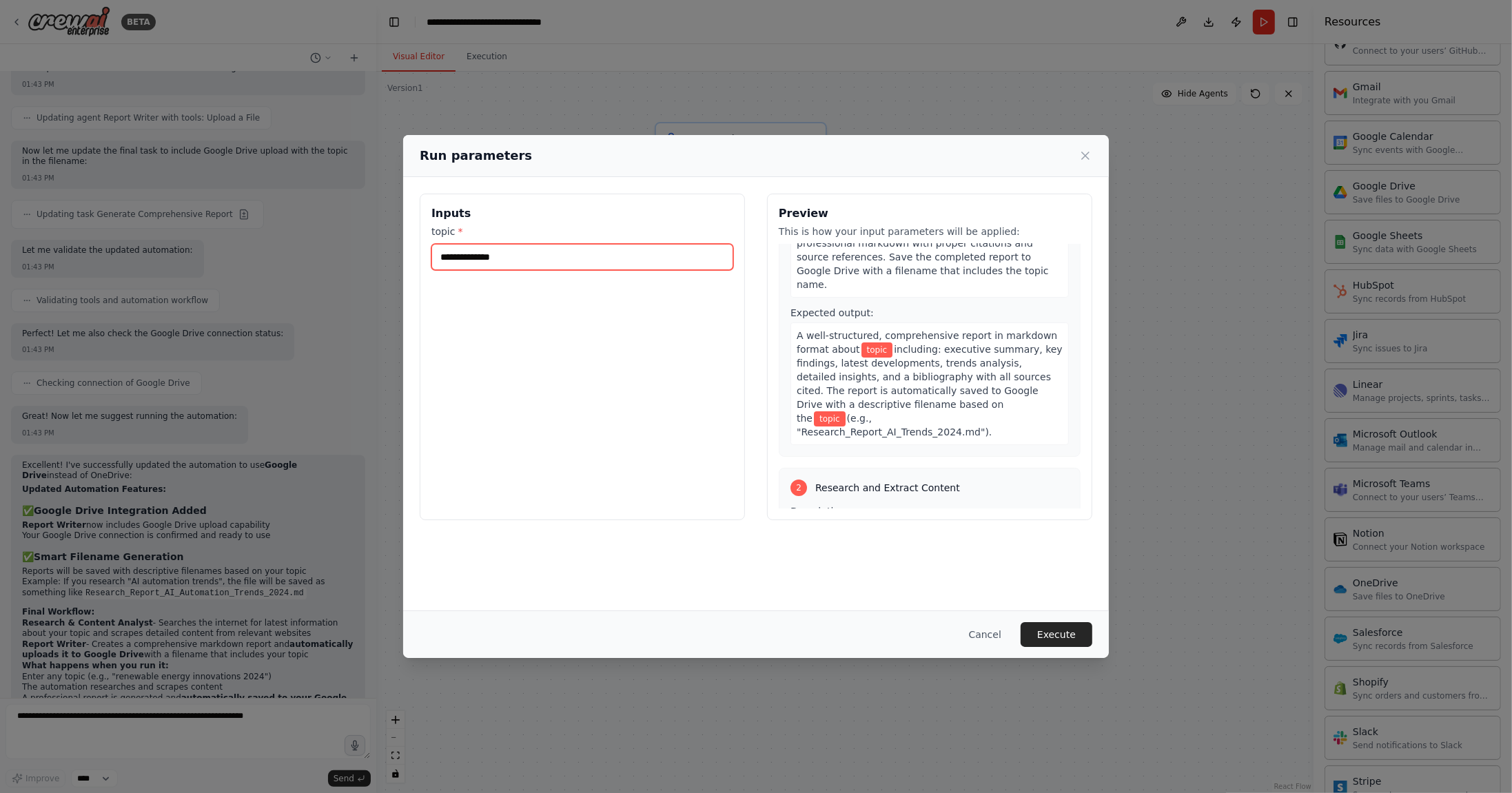
scroll to position [79, 0]
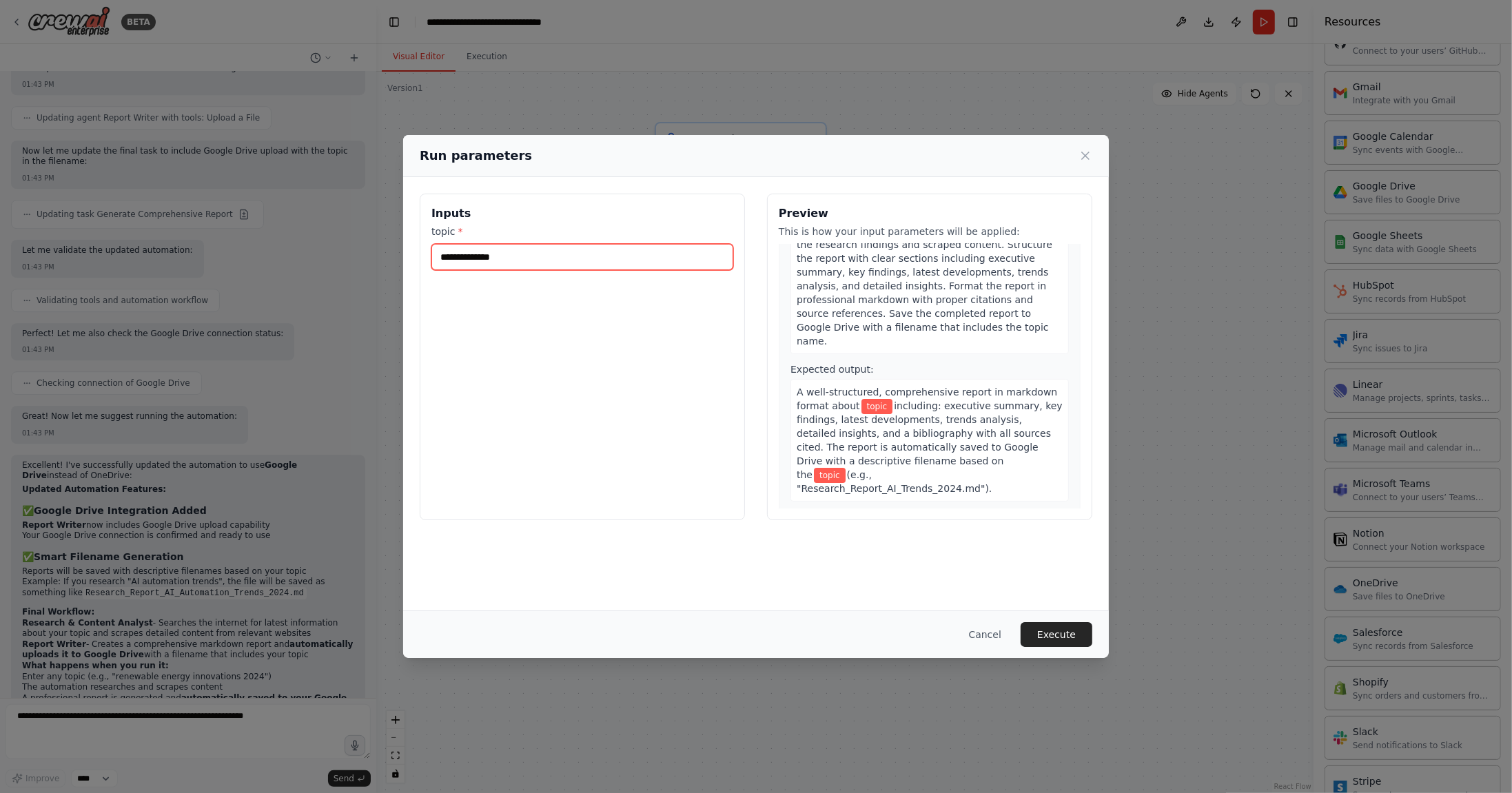
click at [558, 253] on input "topic *" at bounding box center [582, 257] width 302 height 26
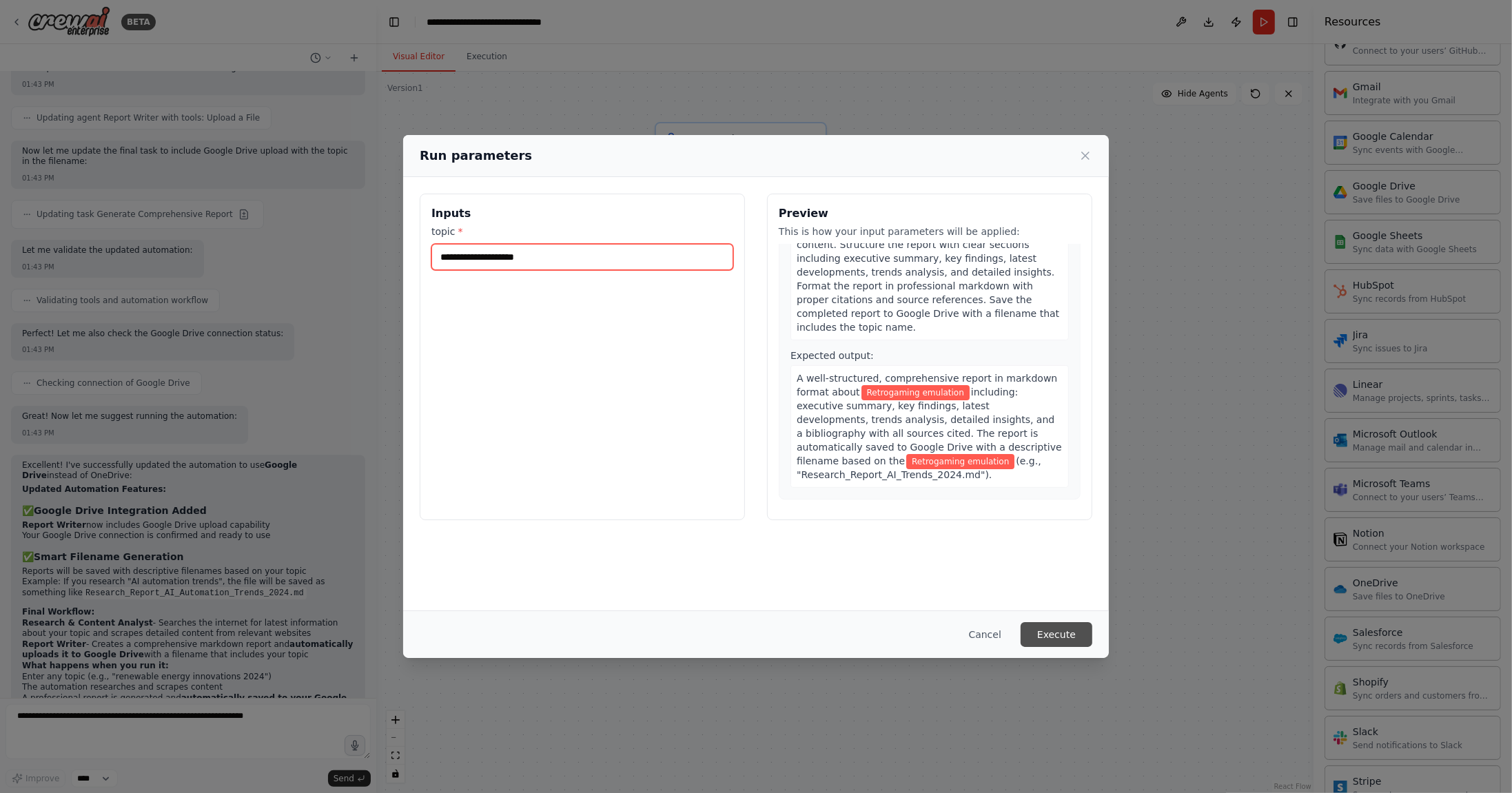
type input "**********"
click at [1058, 636] on button "Execute" at bounding box center [1056, 635] width 72 height 25
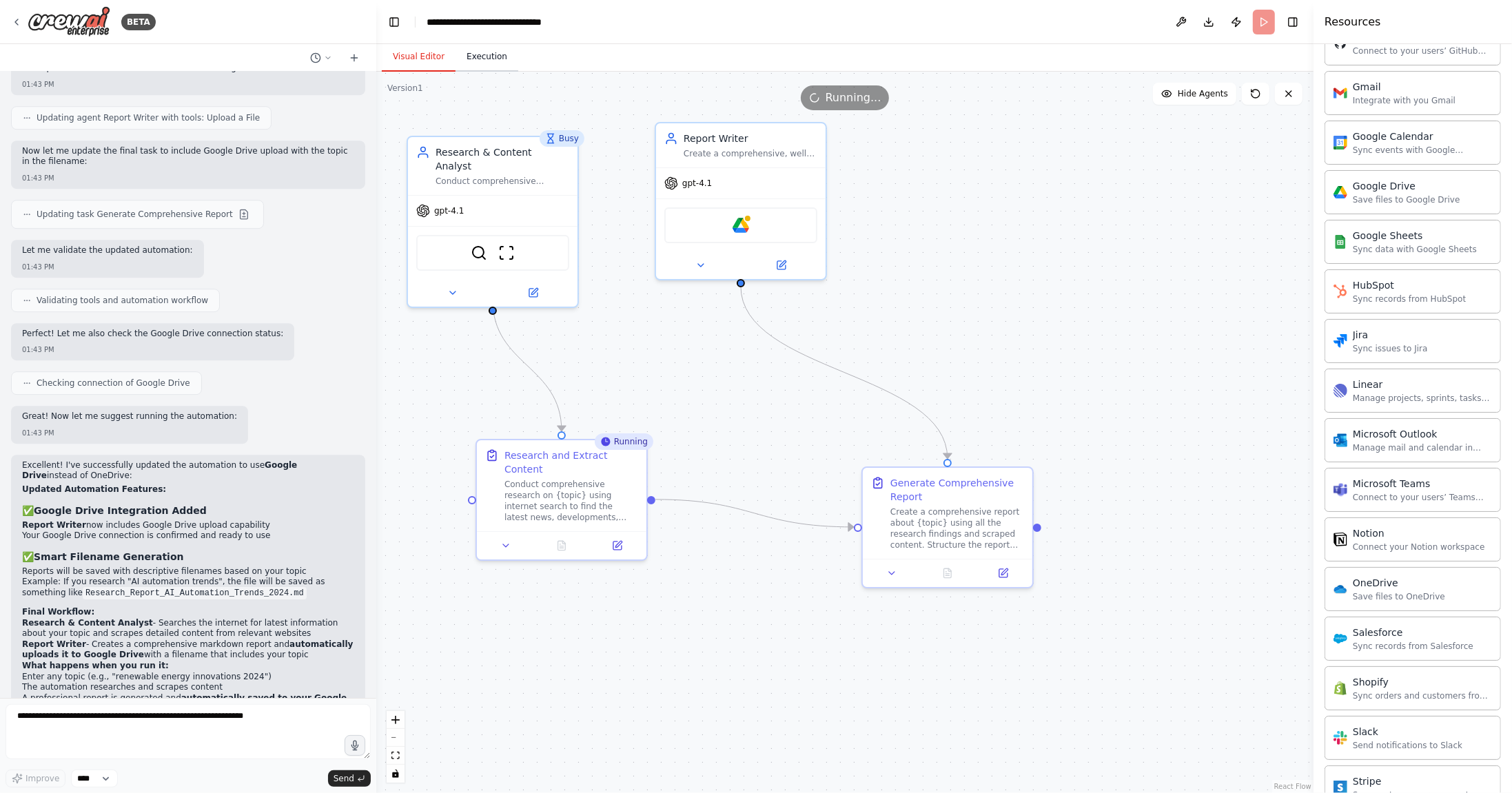
click at [503, 62] on button "Execution" at bounding box center [487, 57] width 63 height 29
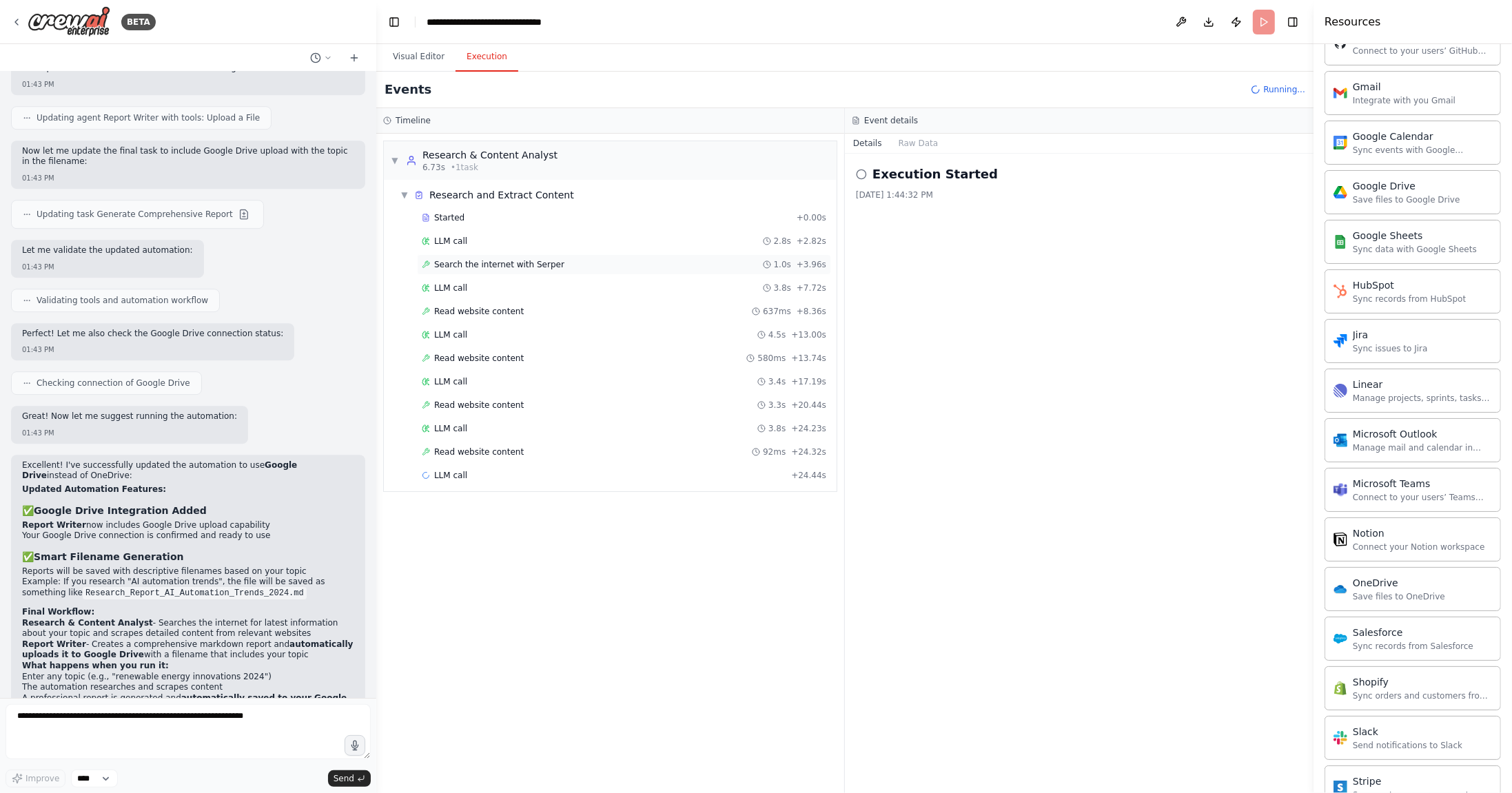
click at [564, 264] on div "Search the internet with [PERSON_NAME] 1.0s + 3.96s" at bounding box center [624, 264] width 405 height 11
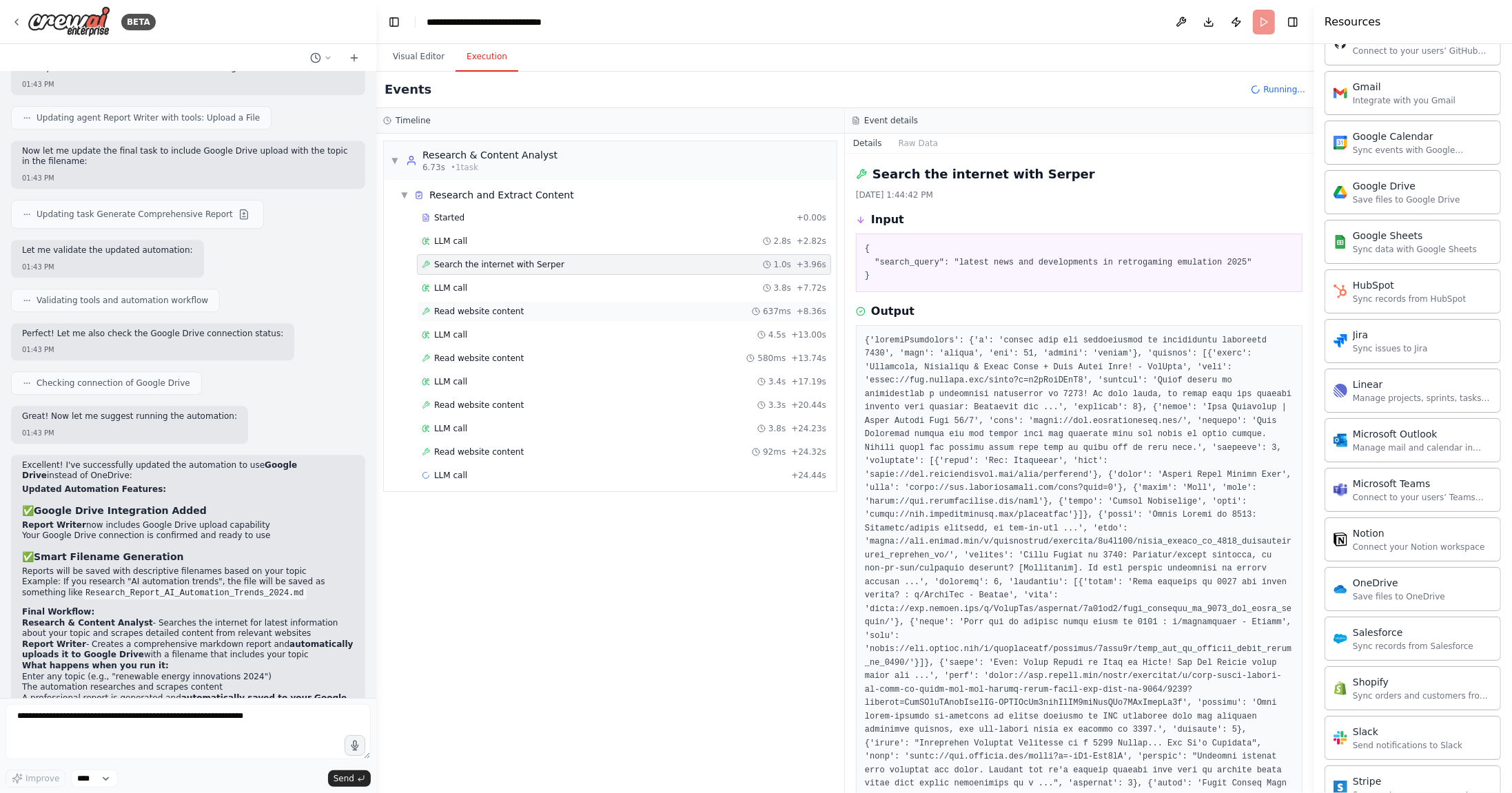
click at [506, 307] on span "Read website content" at bounding box center [479, 311] width 89 height 11
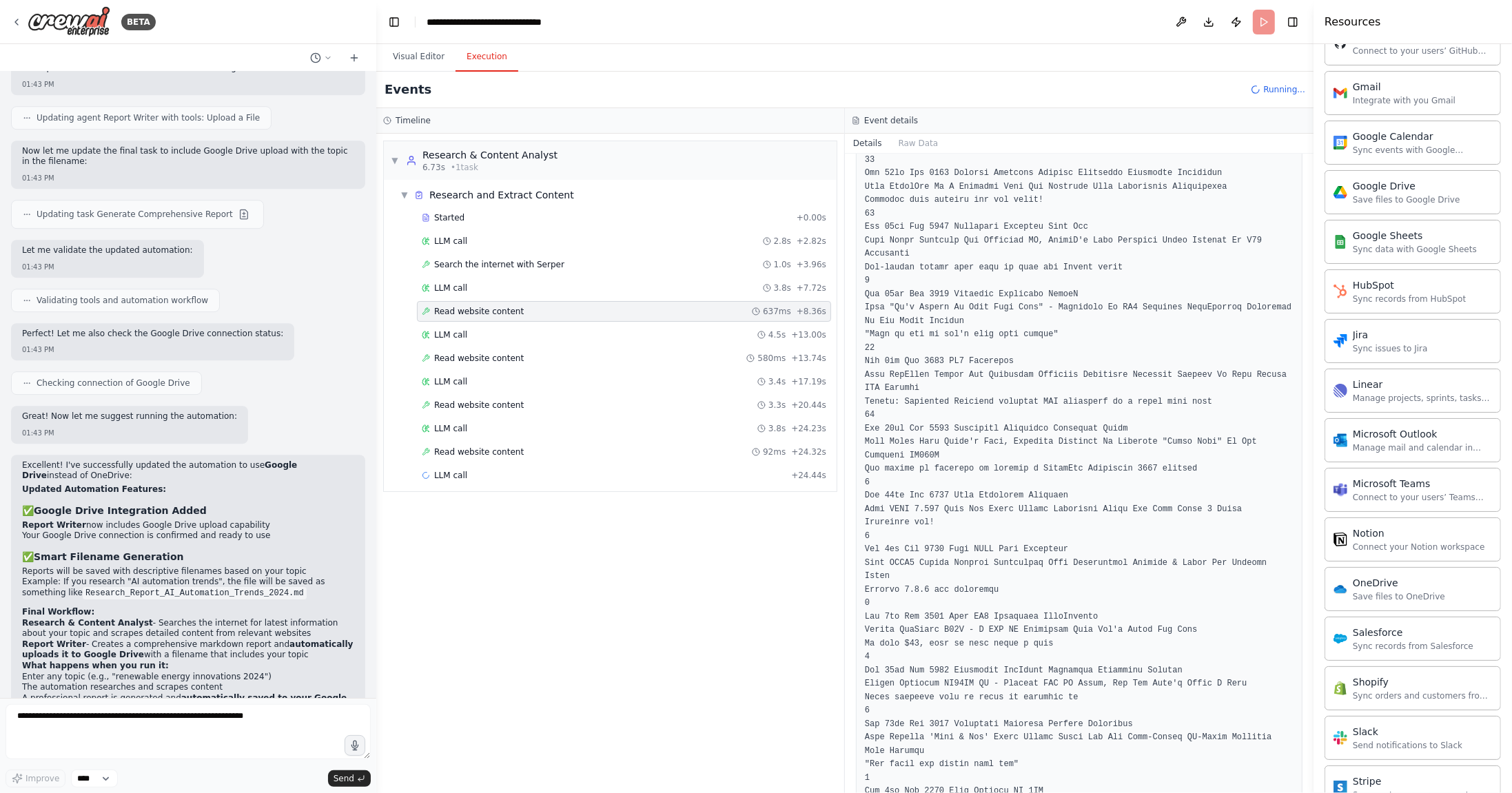
scroll to position [1260, 0]
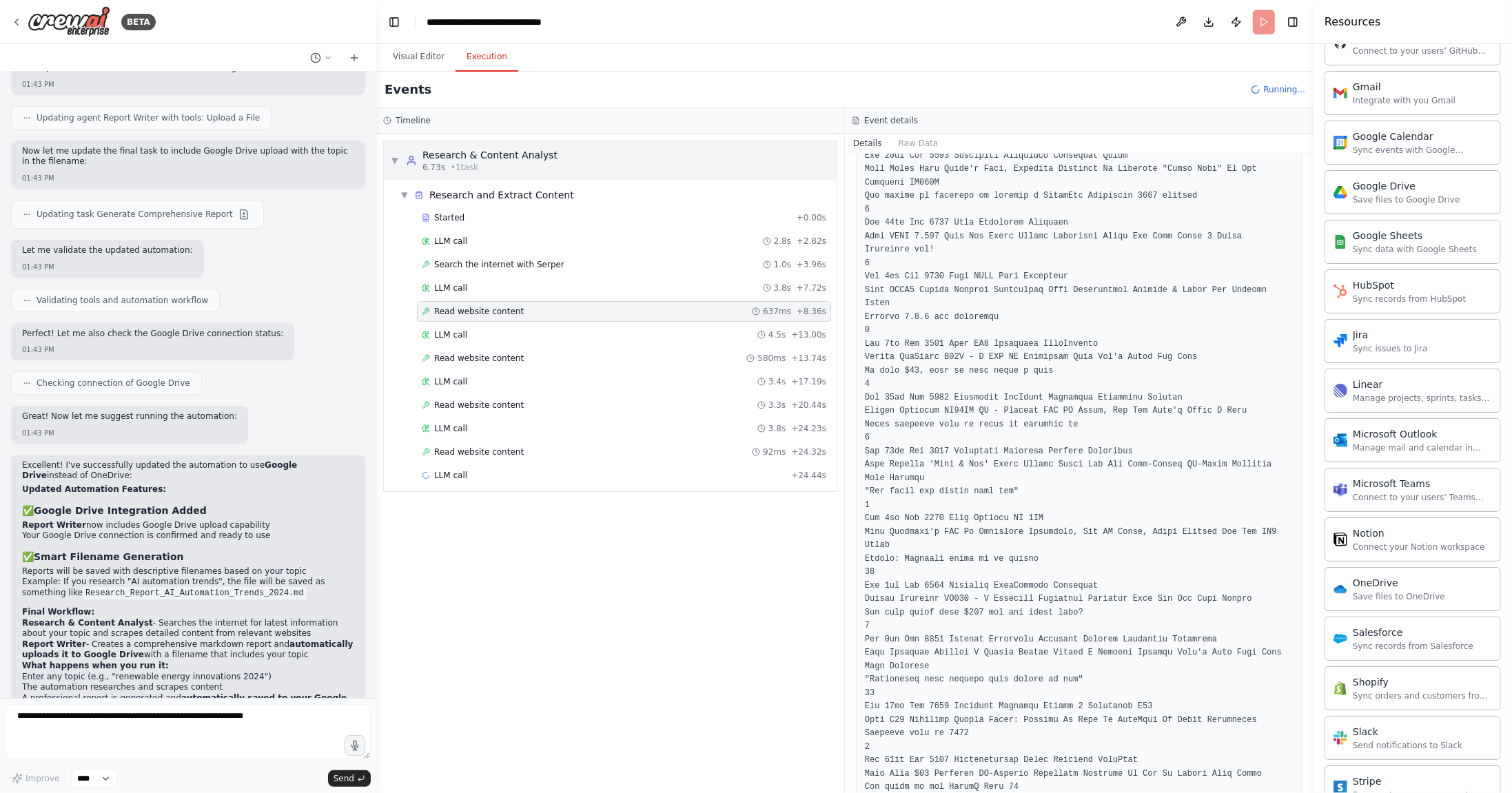
click at [410, 151] on div "Research & Content Analyst 6.73s • 1 task" at bounding box center [481, 161] width 151 height 25
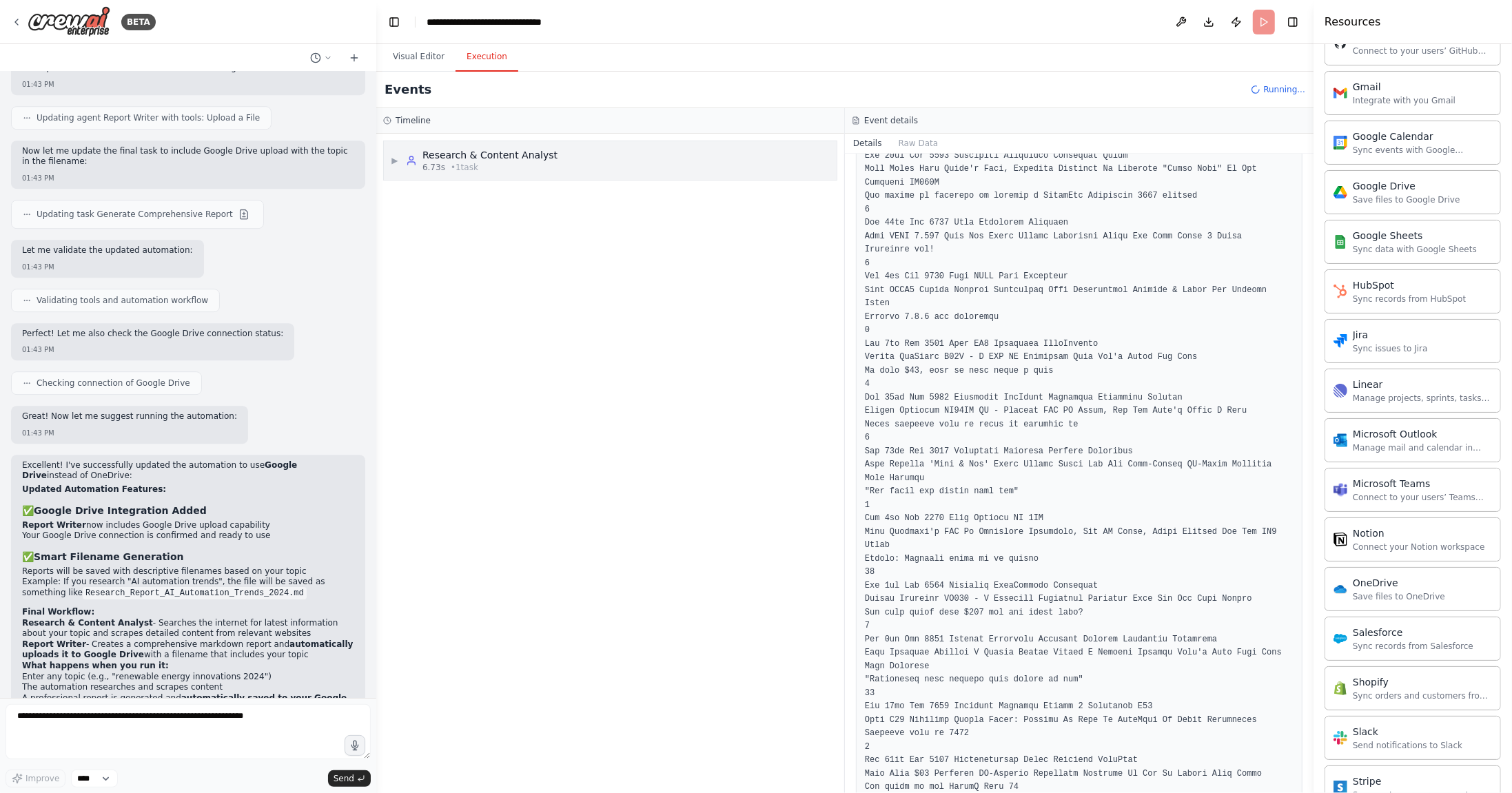
click at [599, 161] on div "▶ Research & Content Analyst 6.73s • 1 task" at bounding box center [610, 161] width 453 height 39
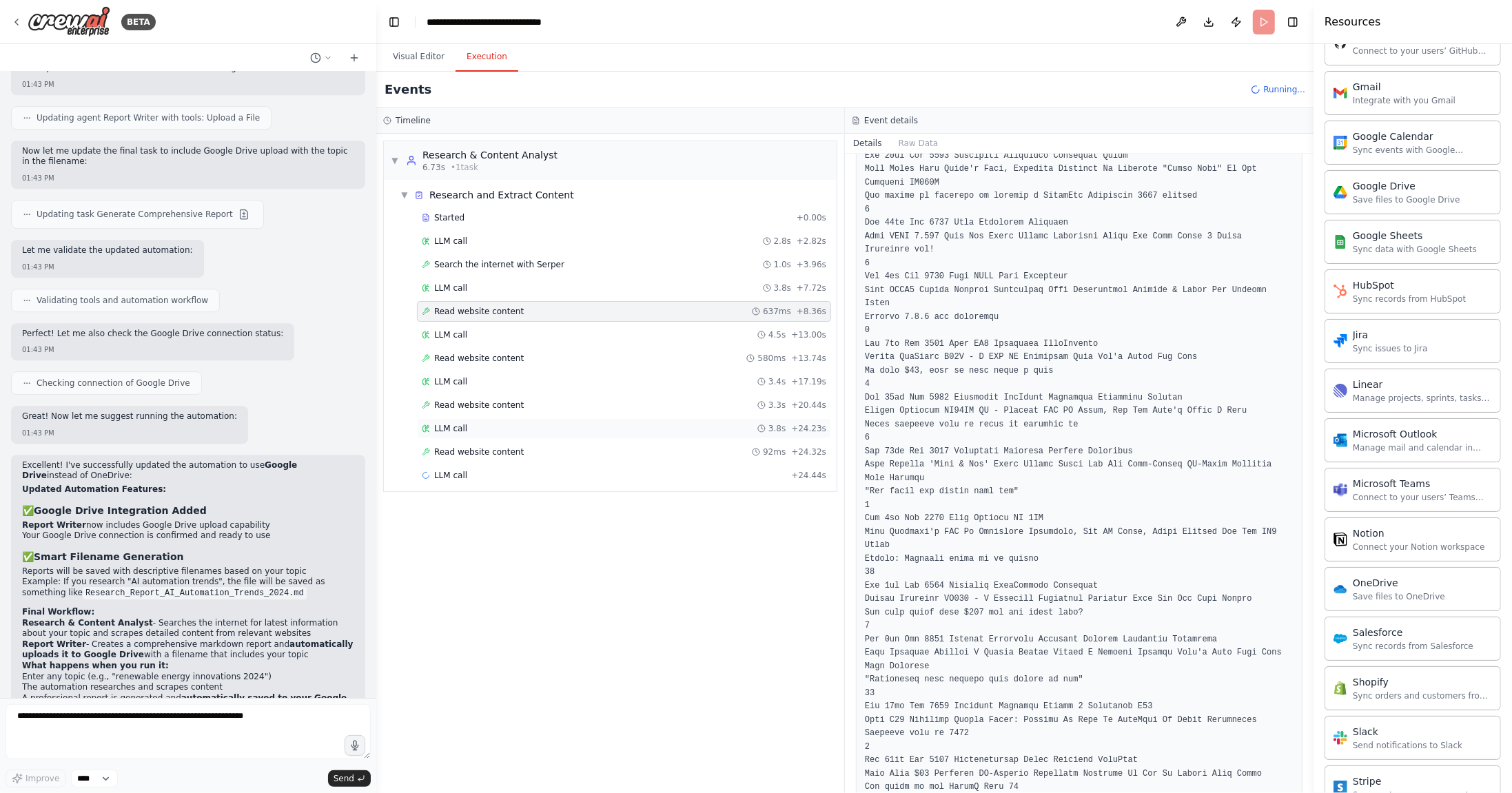
click at [503, 423] on div "LLM call 3.8s + 24.23s" at bounding box center [624, 428] width 405 height 11
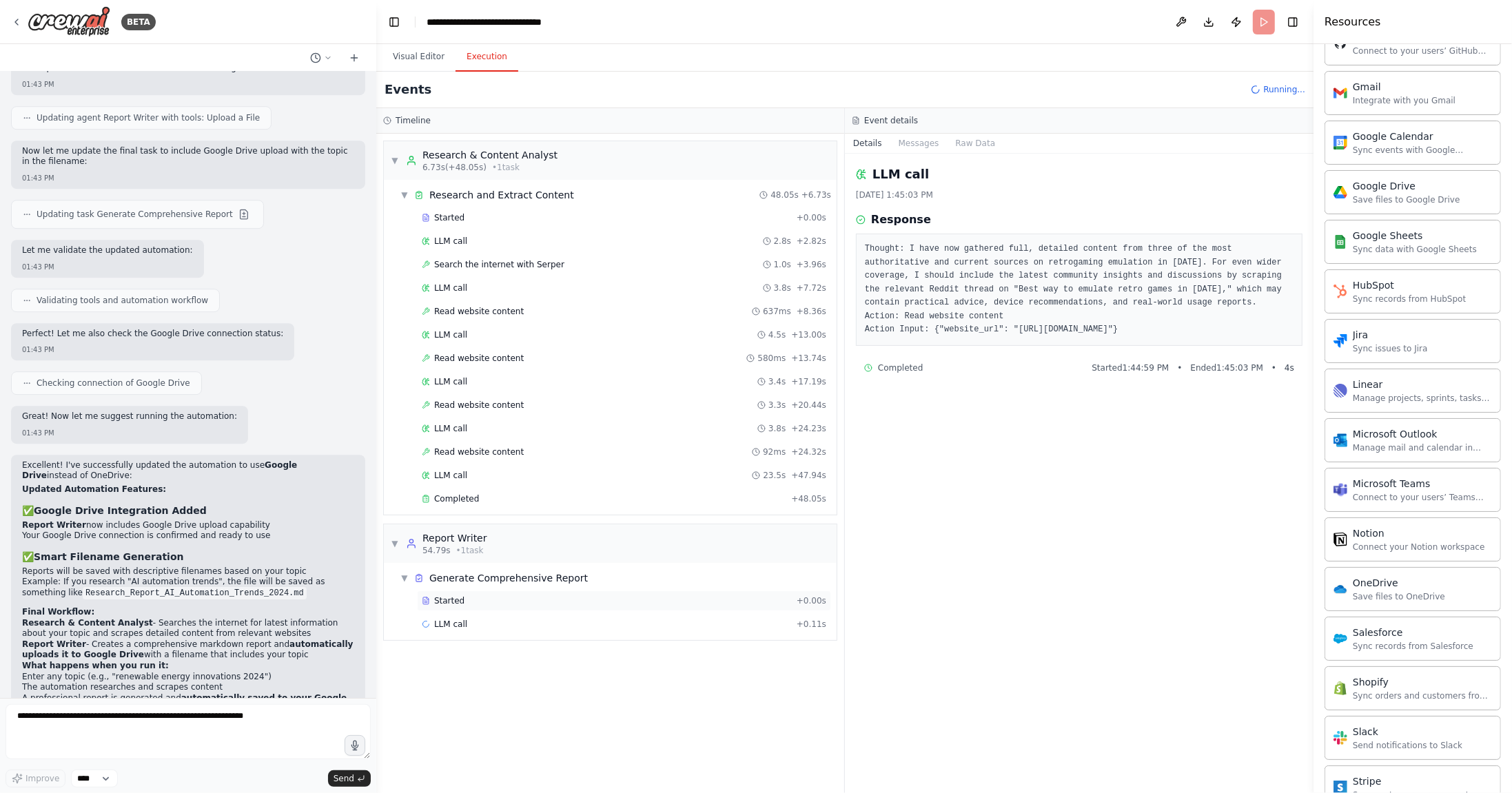
click at [487, 598] on div "Started + 0.00s" at bounding box center [624, 600] width 414 height 21
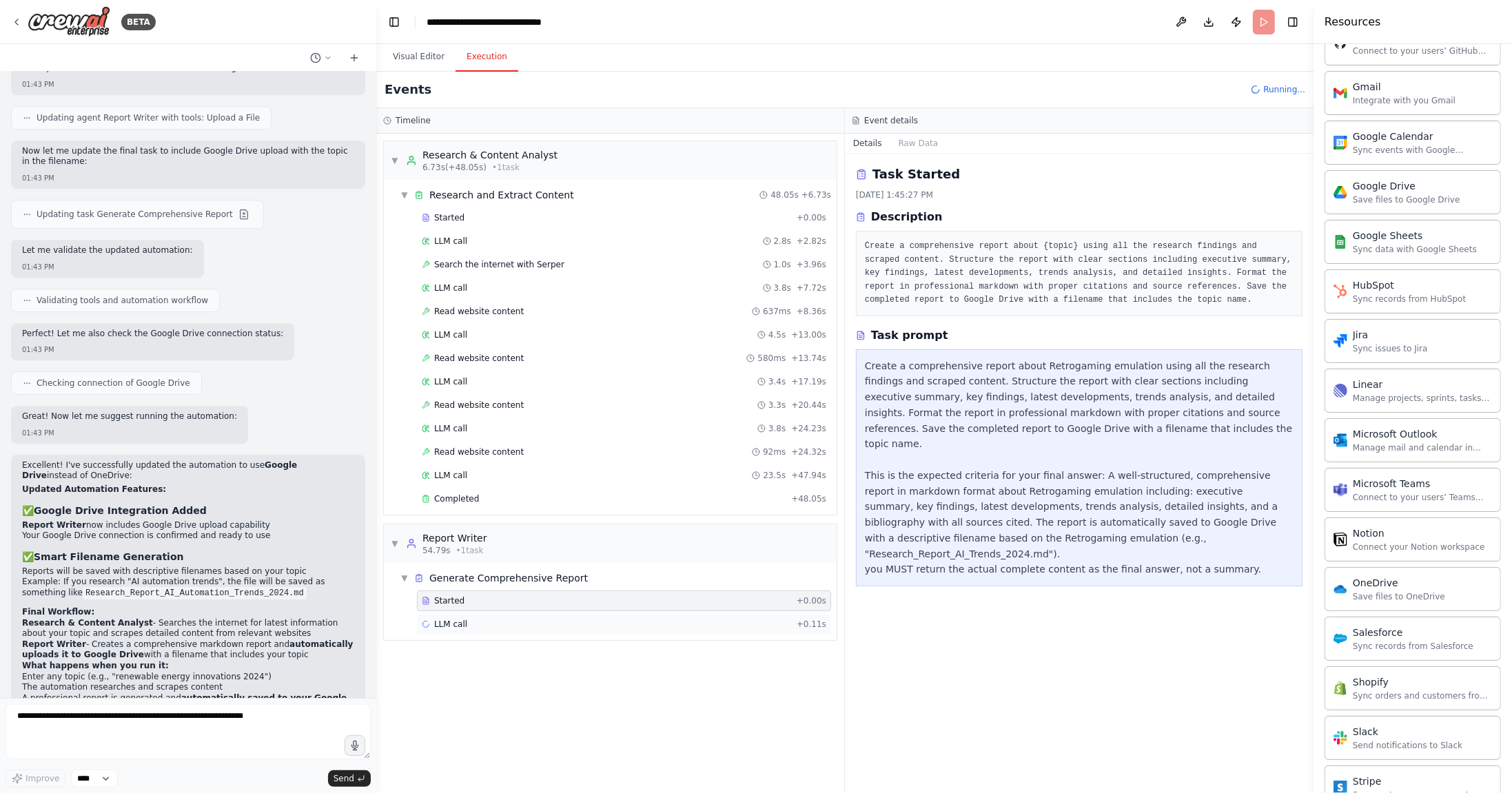
click at [467, 619] on div "LLM call + 0.11s" at bounding box center [624, 624] width 405 height 11
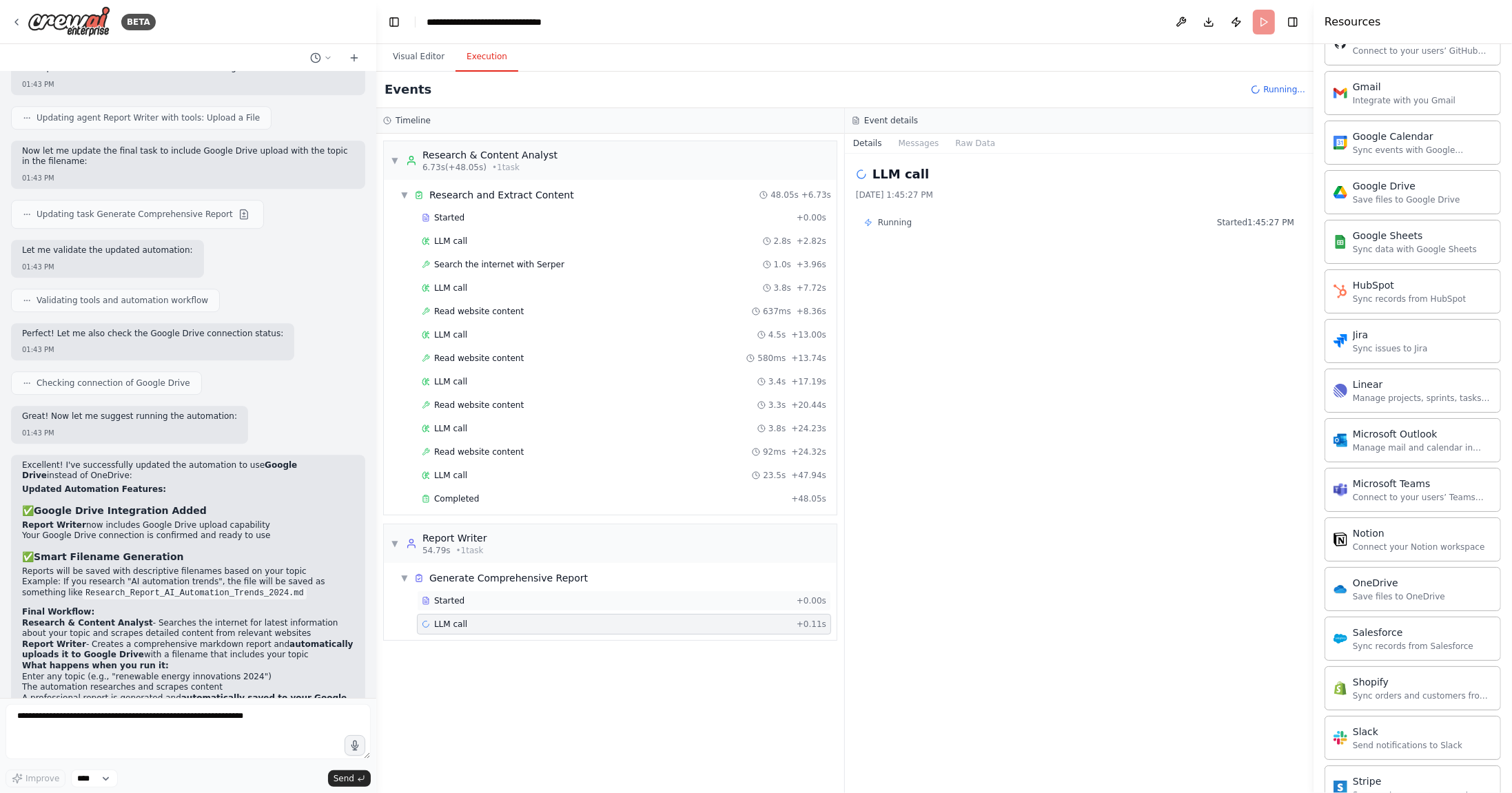
click at [491, 598] on div "Started + 0.00s" at bounding box center [624, 600] width 414 height 21
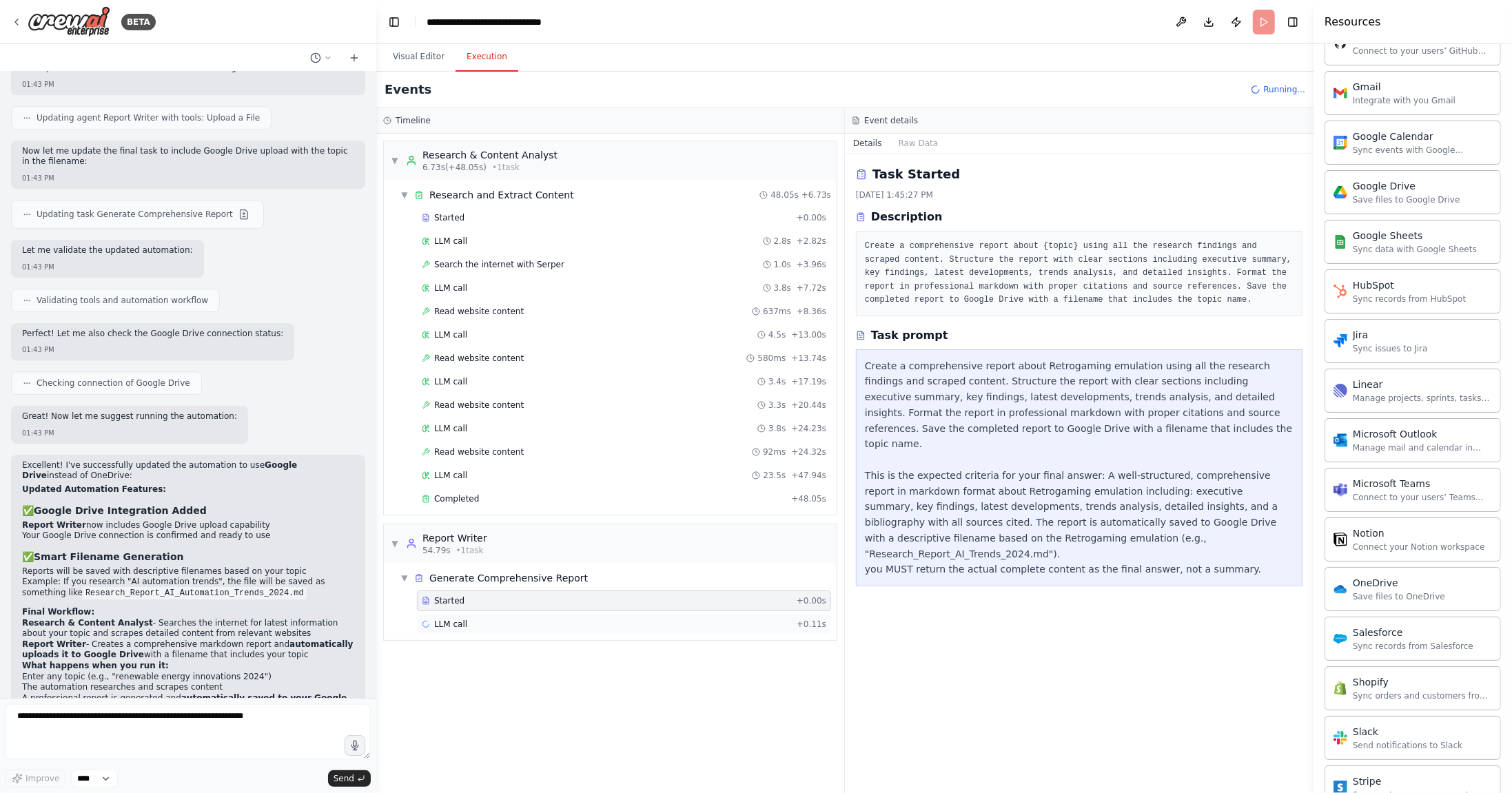
click at [511, 619] on div "LLM call + 0.11s" at bounding box center [624, 624] width 405 height 11
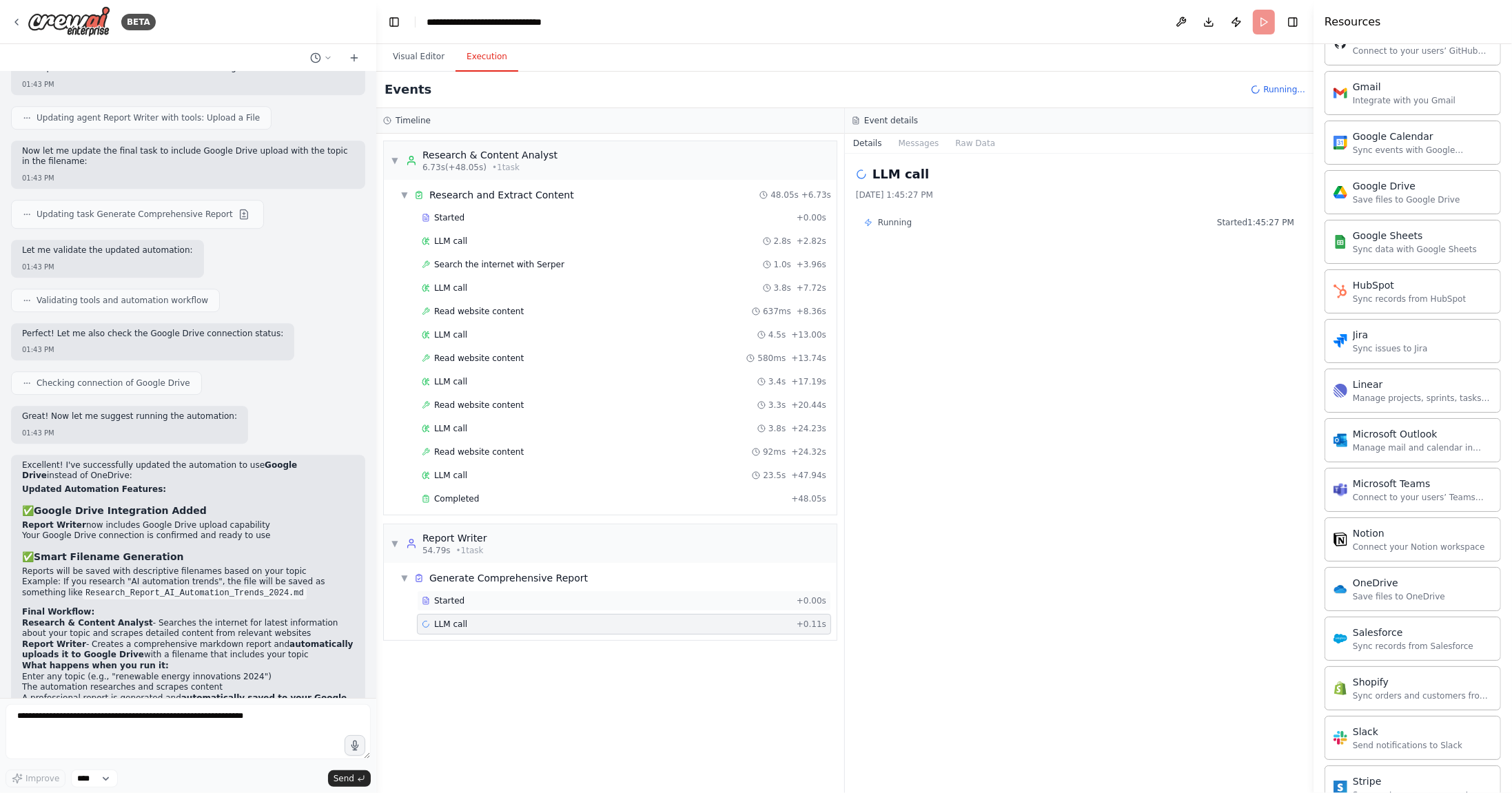
click at [534, 601] on div "Started + 0.00s" at bounding box center [624, 600] width 414 height 21
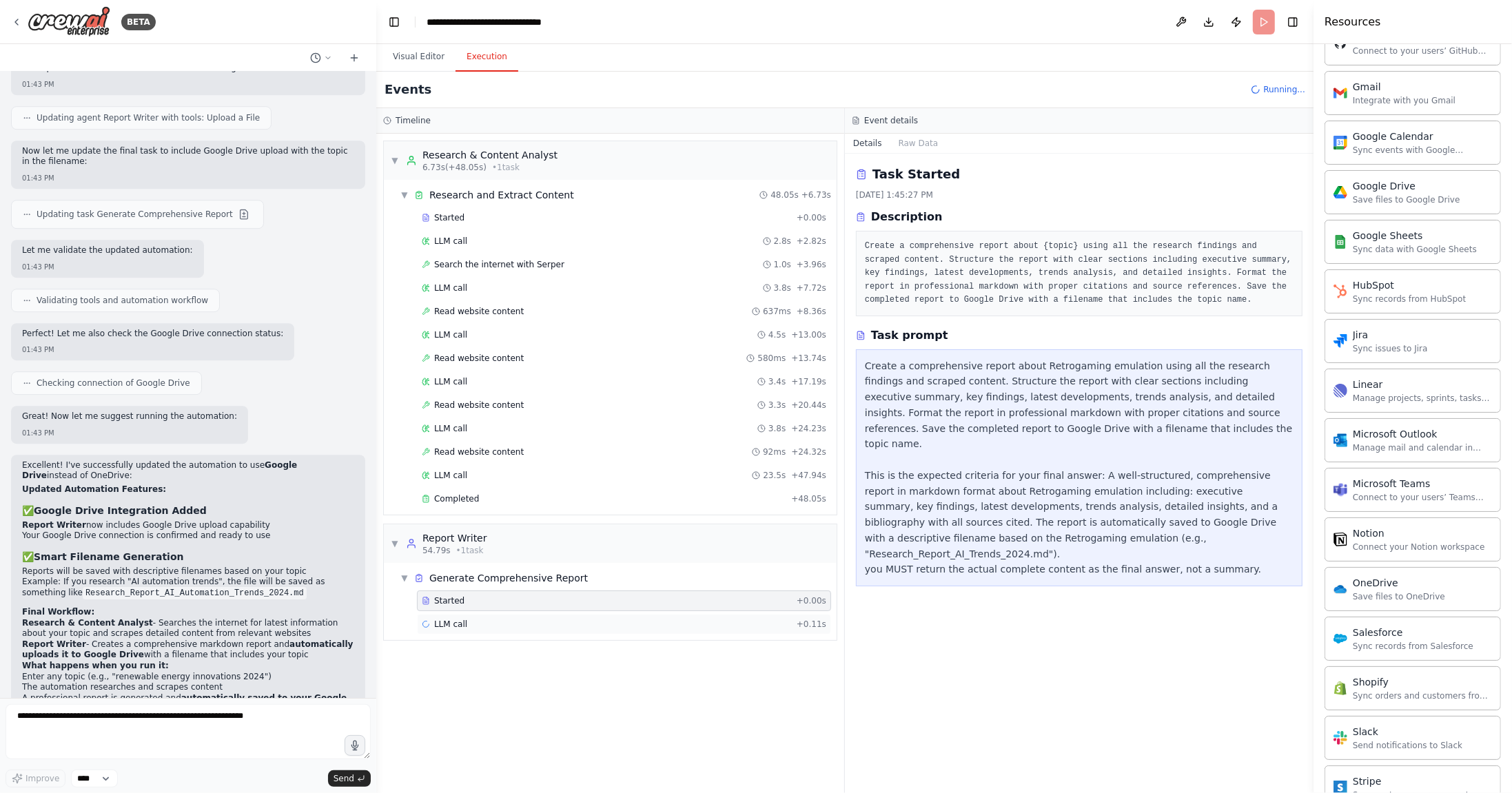
click at [521, 619] on div "LLM call + 0.11s" at bounding box center [624, 624] width 405 height 11
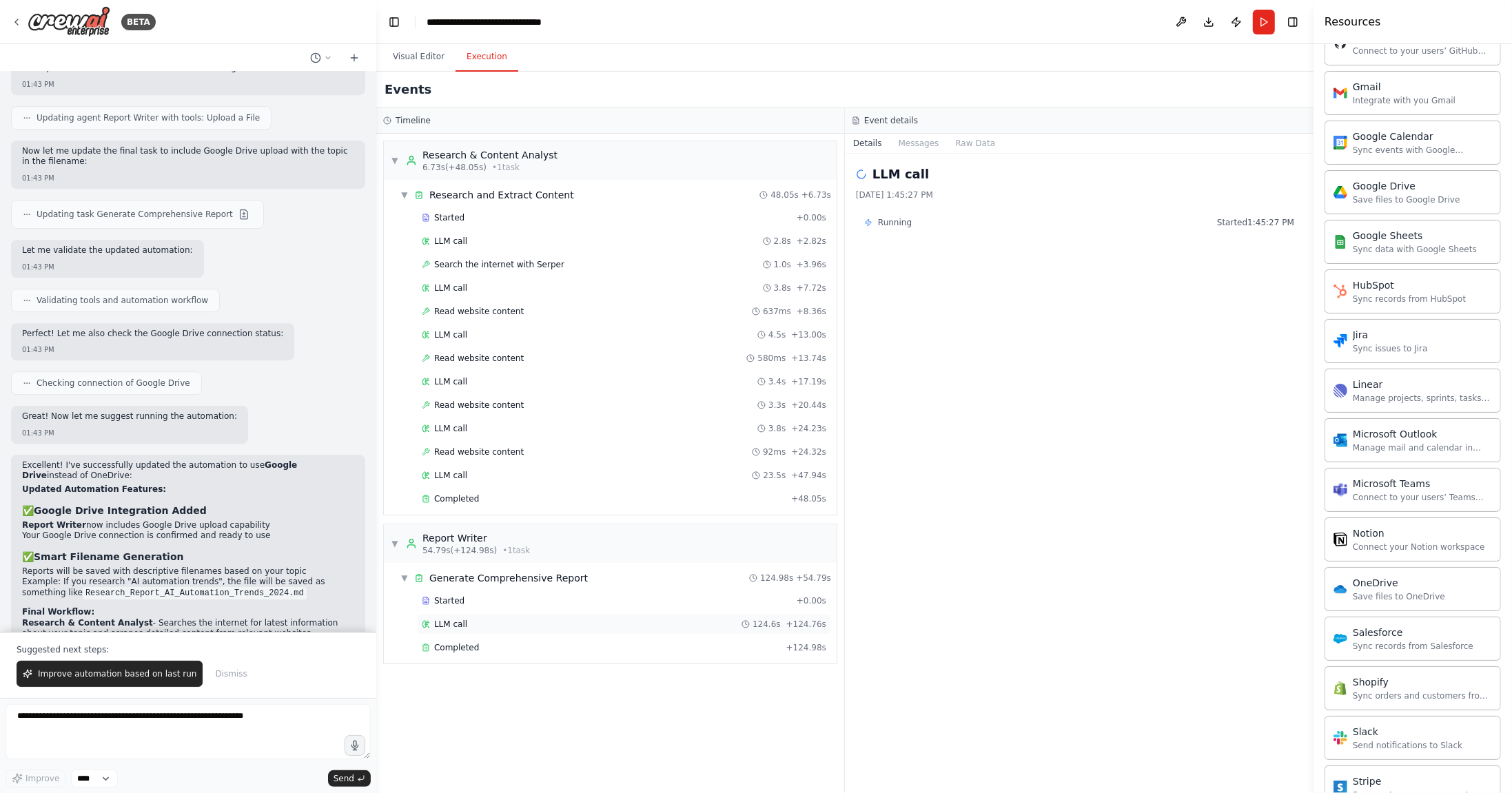
click at [471, 619] on div "LLM call 124.6s + 124.76s" at bounding box center [624, 624] width 405 height 11
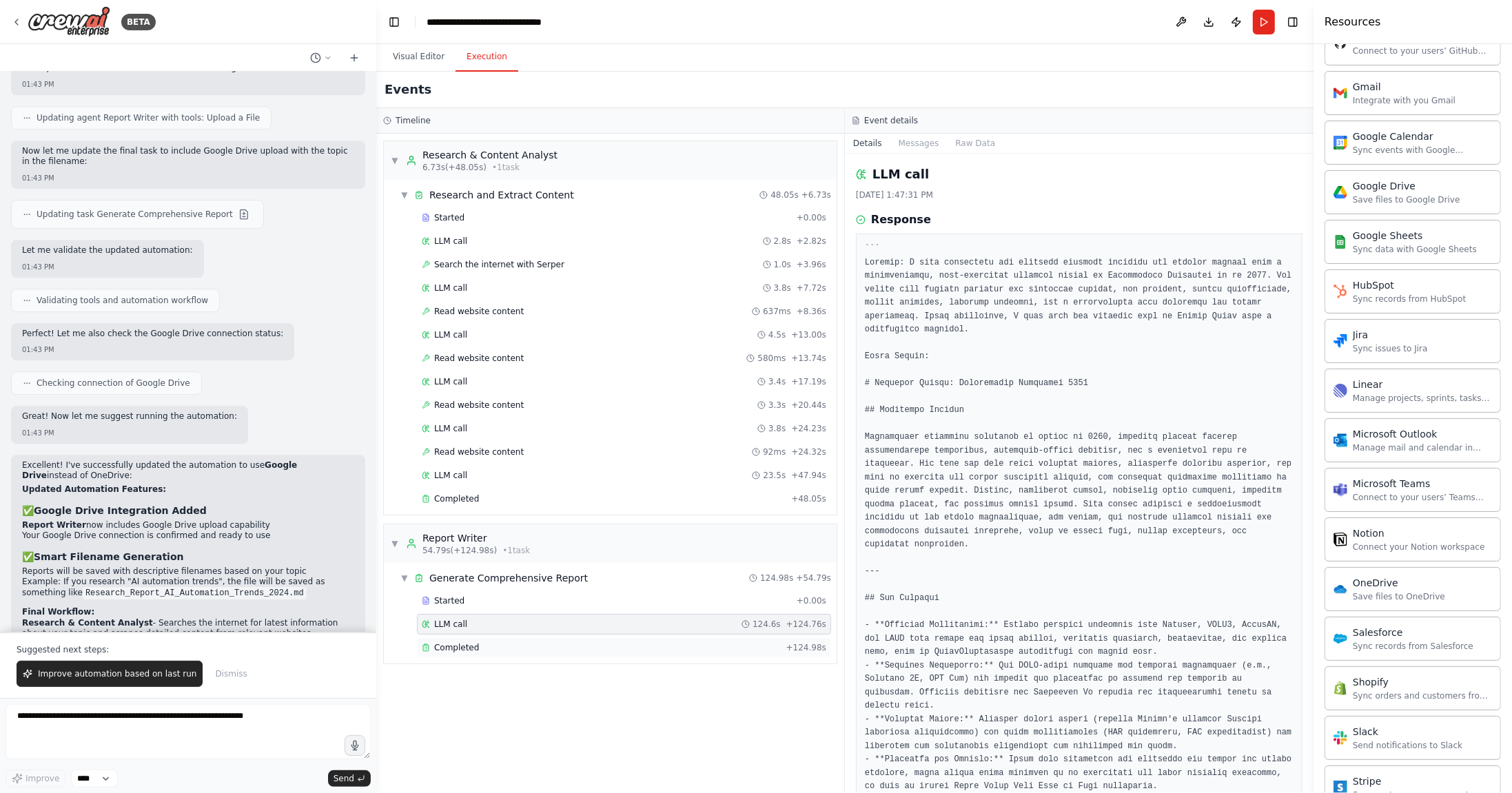
click at [471, 642] on span "Completed" at bounding box center [457, 647] width 45 height 11
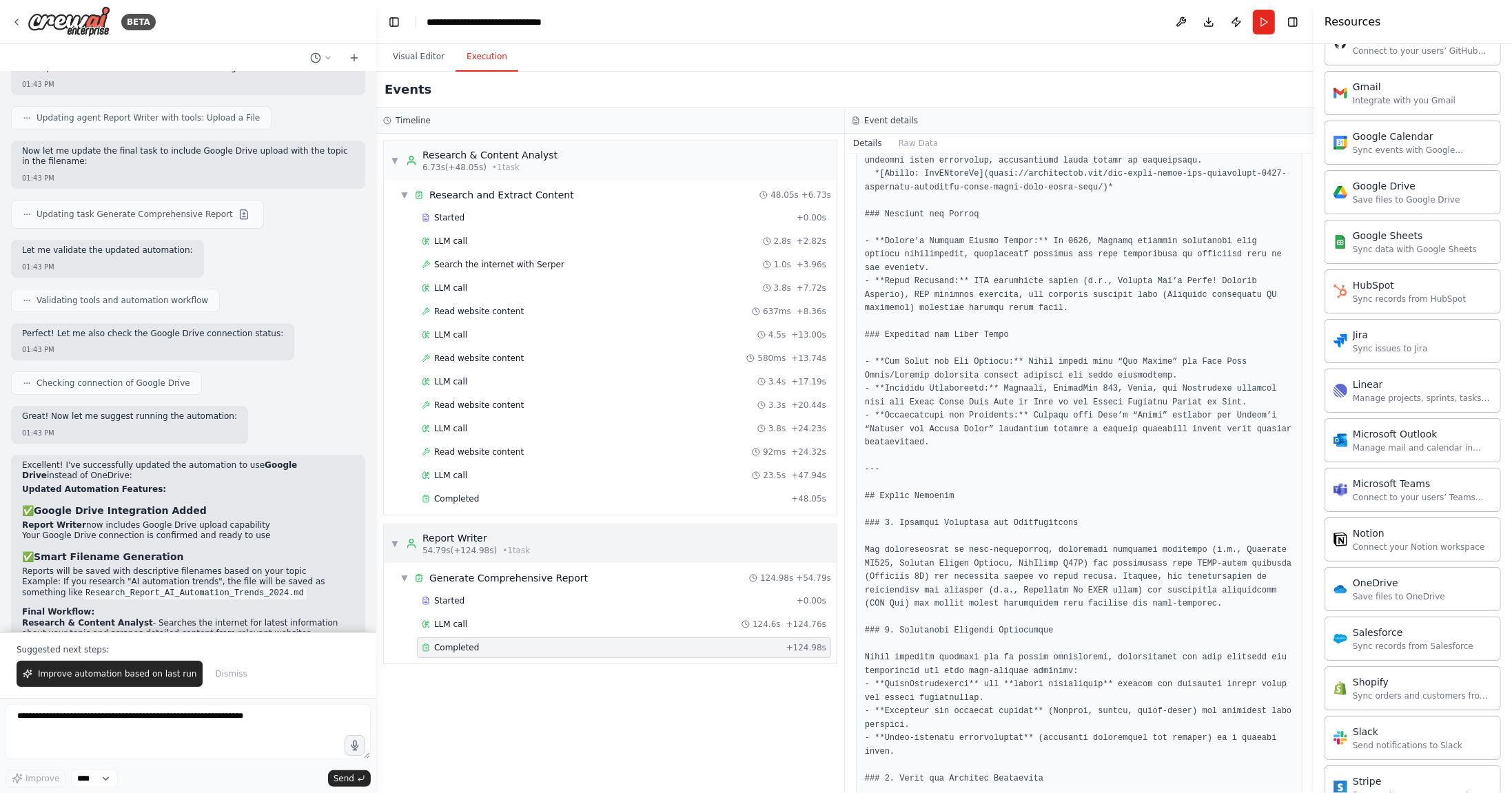
scroll to position [1065, 0]
click at [156, 681] on button "Improve automation based on last run" at bounding box center [109, 674] width 186 height 26
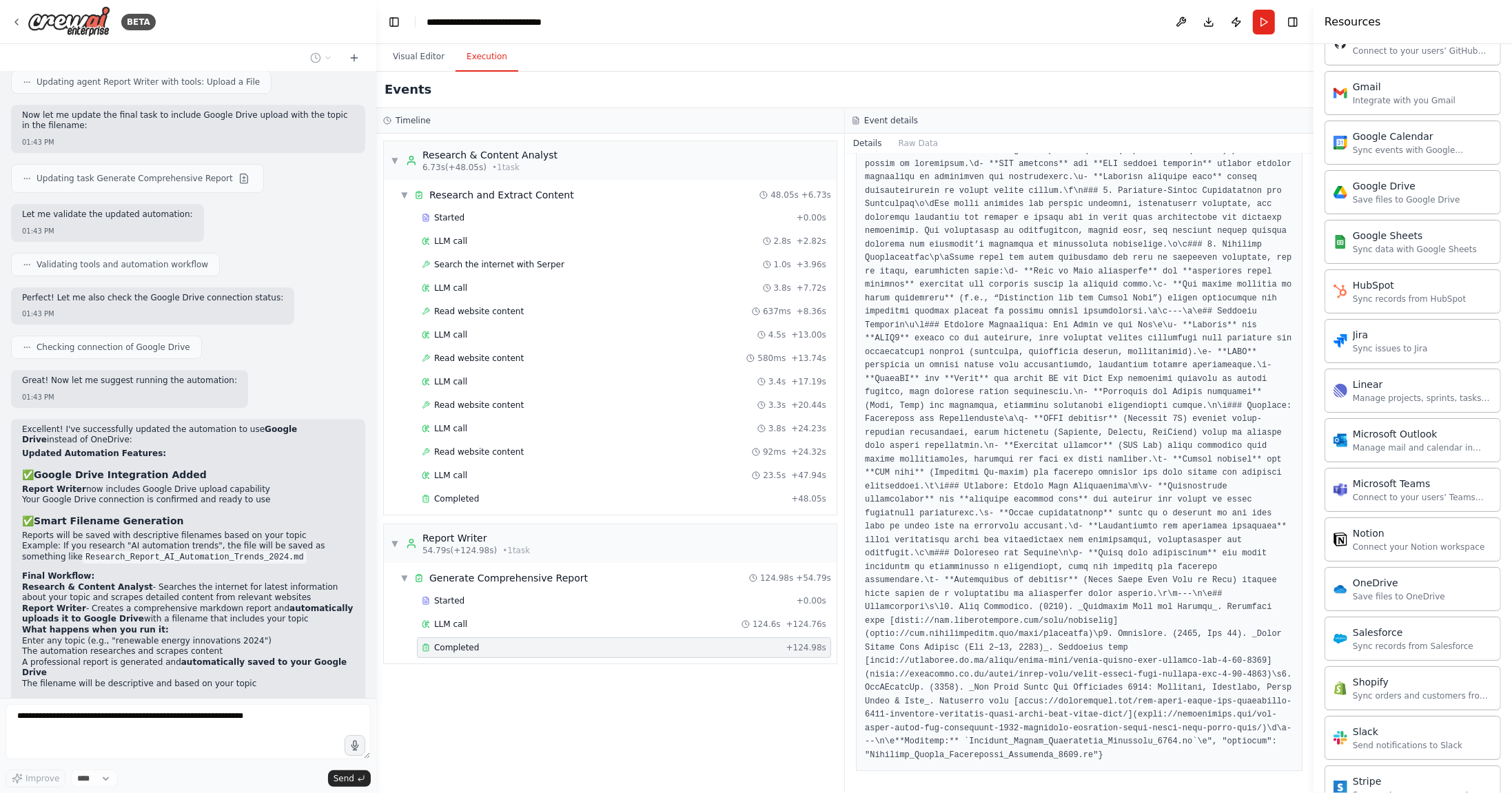
scroll to position [3934, 0]
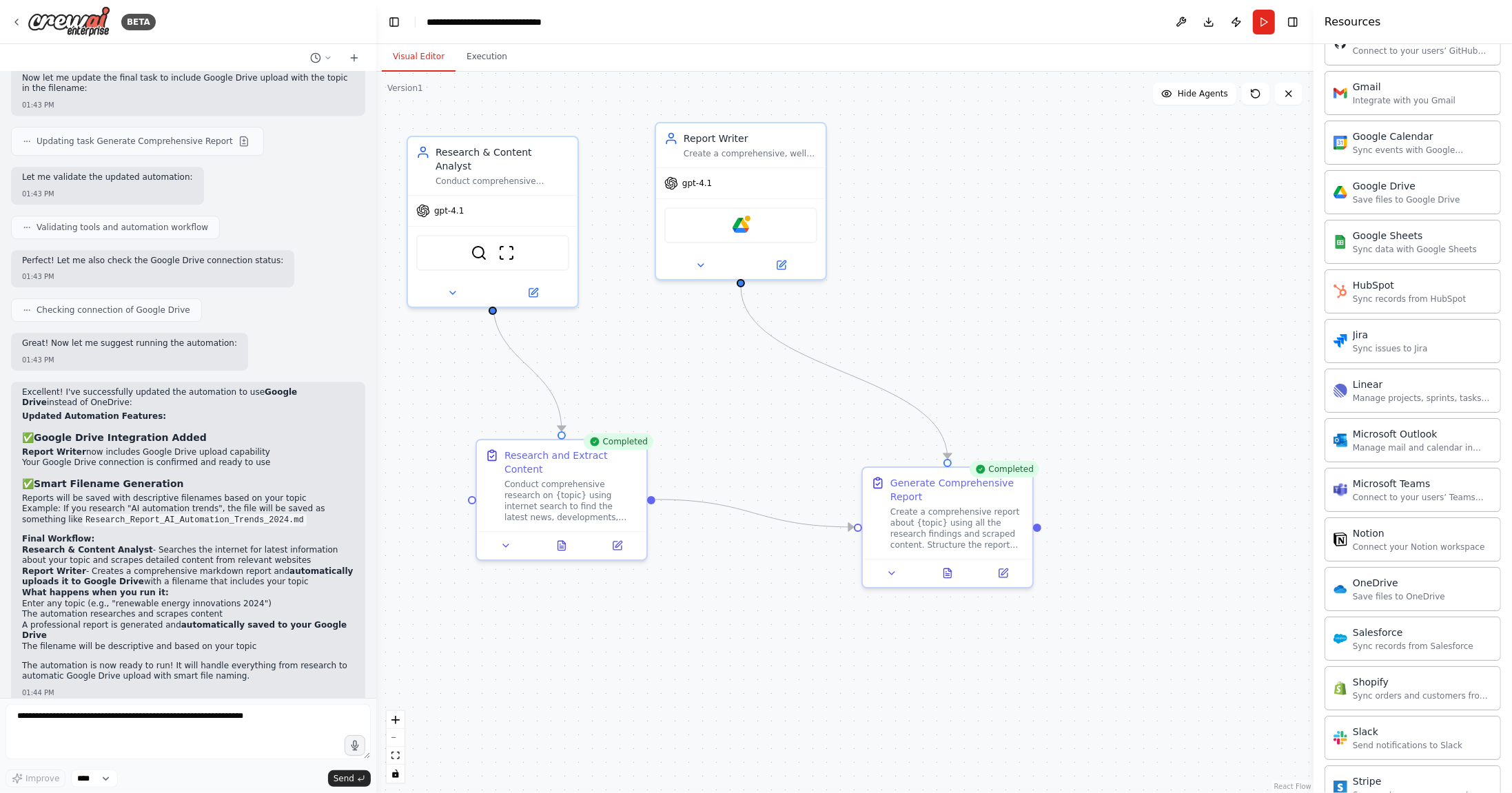
click at [432, 56] on button "Visual Editor" at bounding box center [418, 57] width 74 height 29
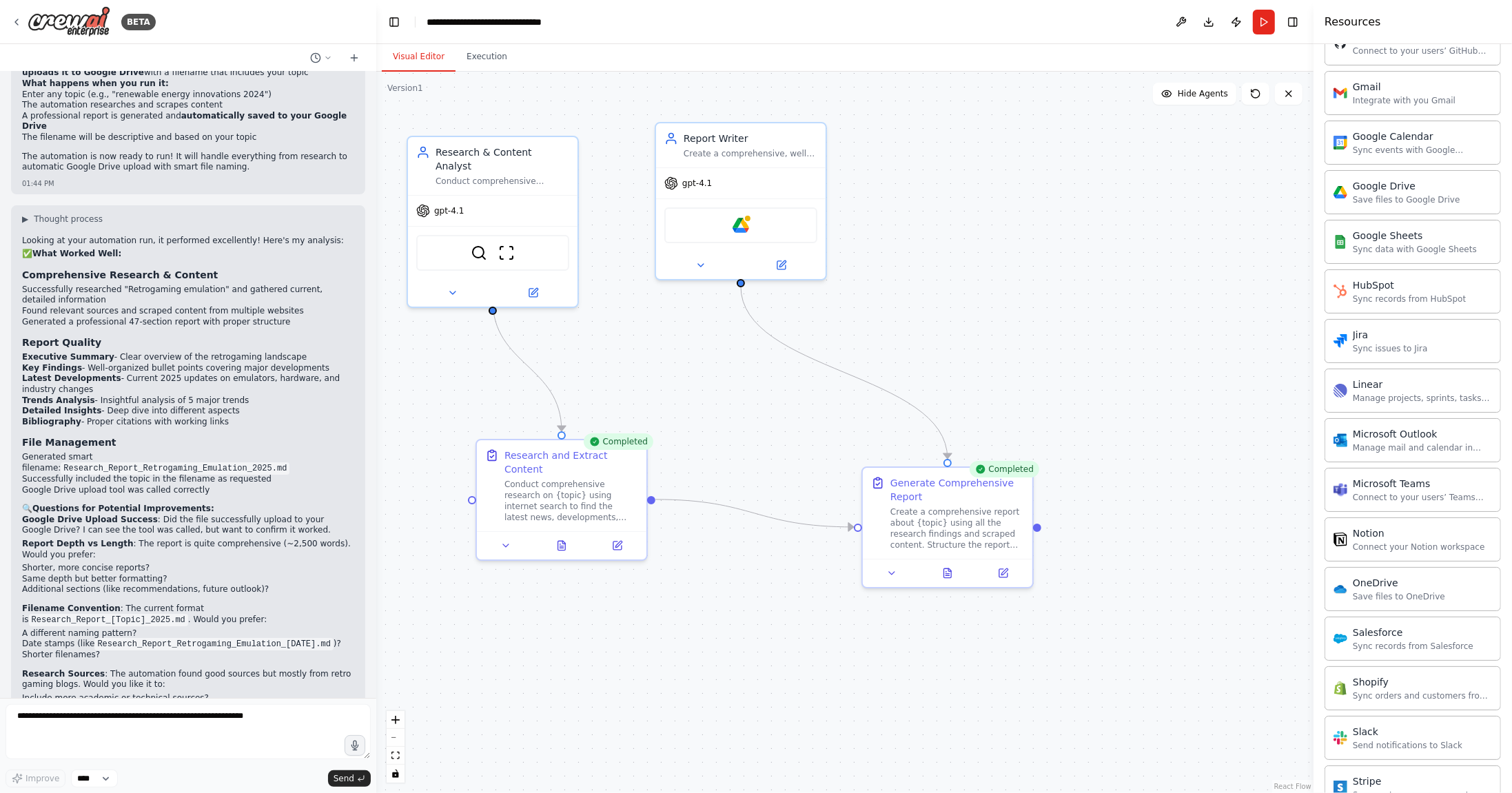
scroll to position [4753, 0]
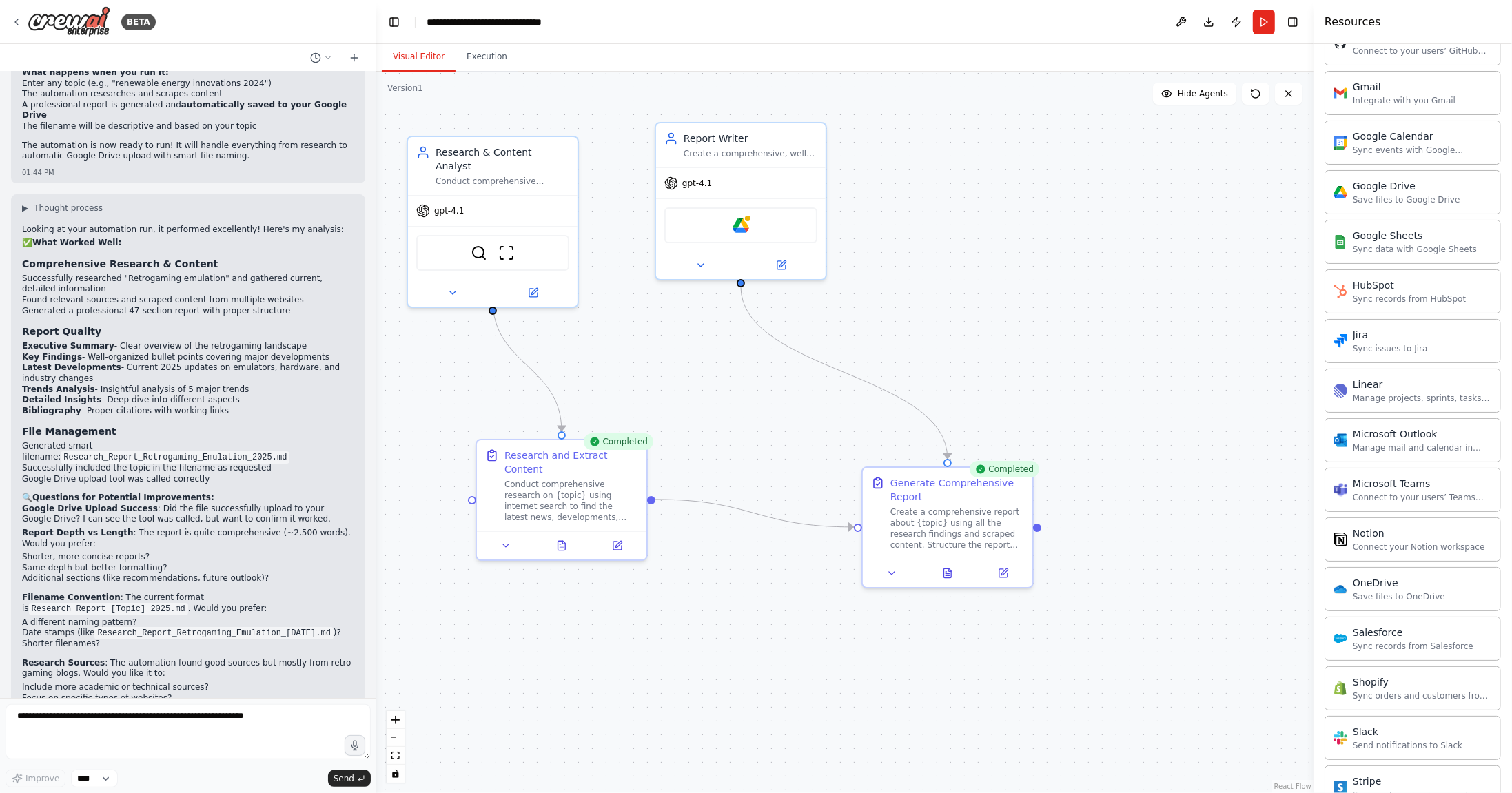
click at [142, 474] on li "Google Drive upload tool was called correctly" at bounding box center [188, 479] width 332 height 11
copy div "Google Drive upload tool was called correctly"
click at [163, 734] on textarea at bounding box center [188, 732] width 365 height 55
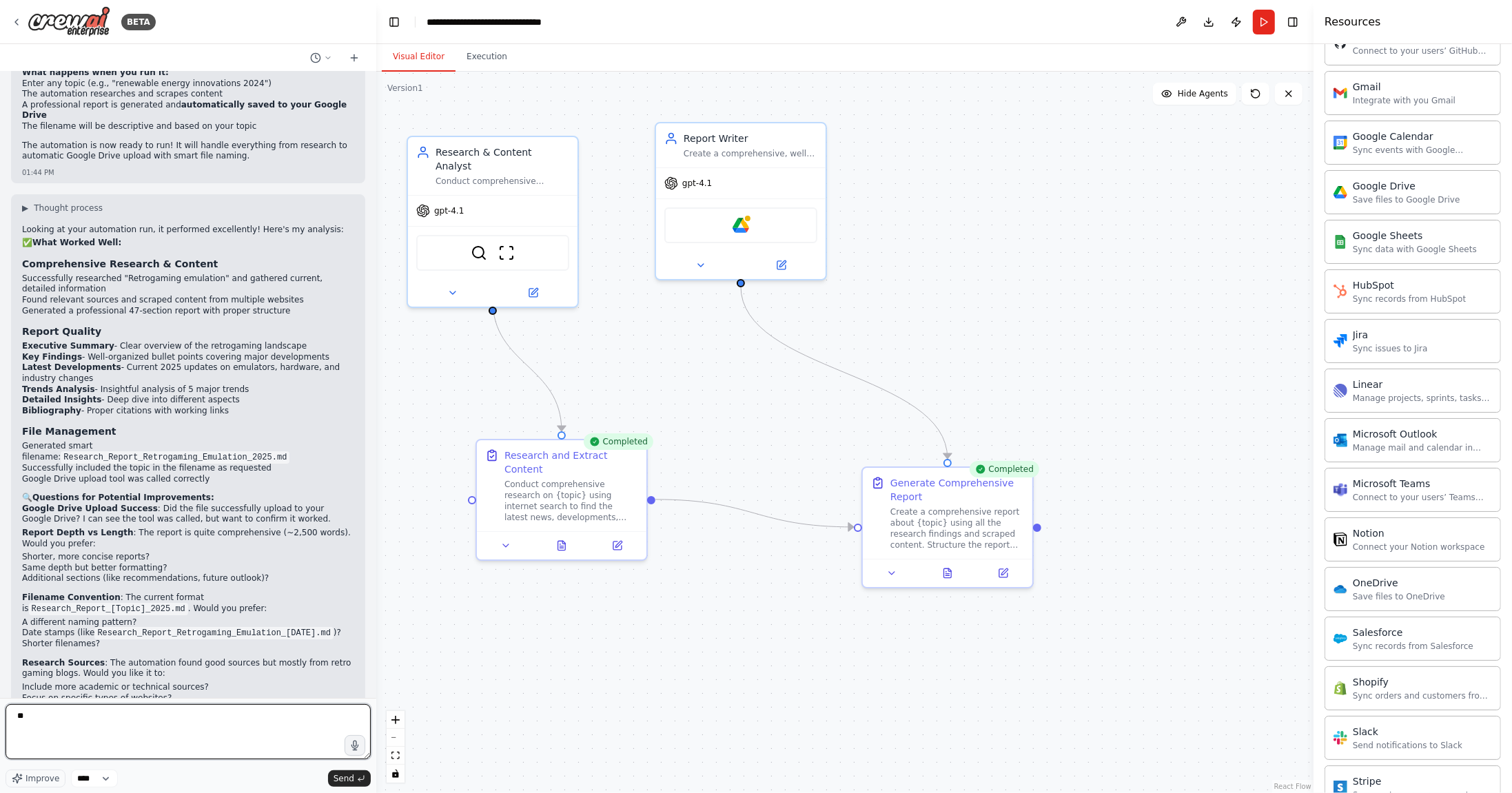
paste textarea "**********"
type textarea "**********"
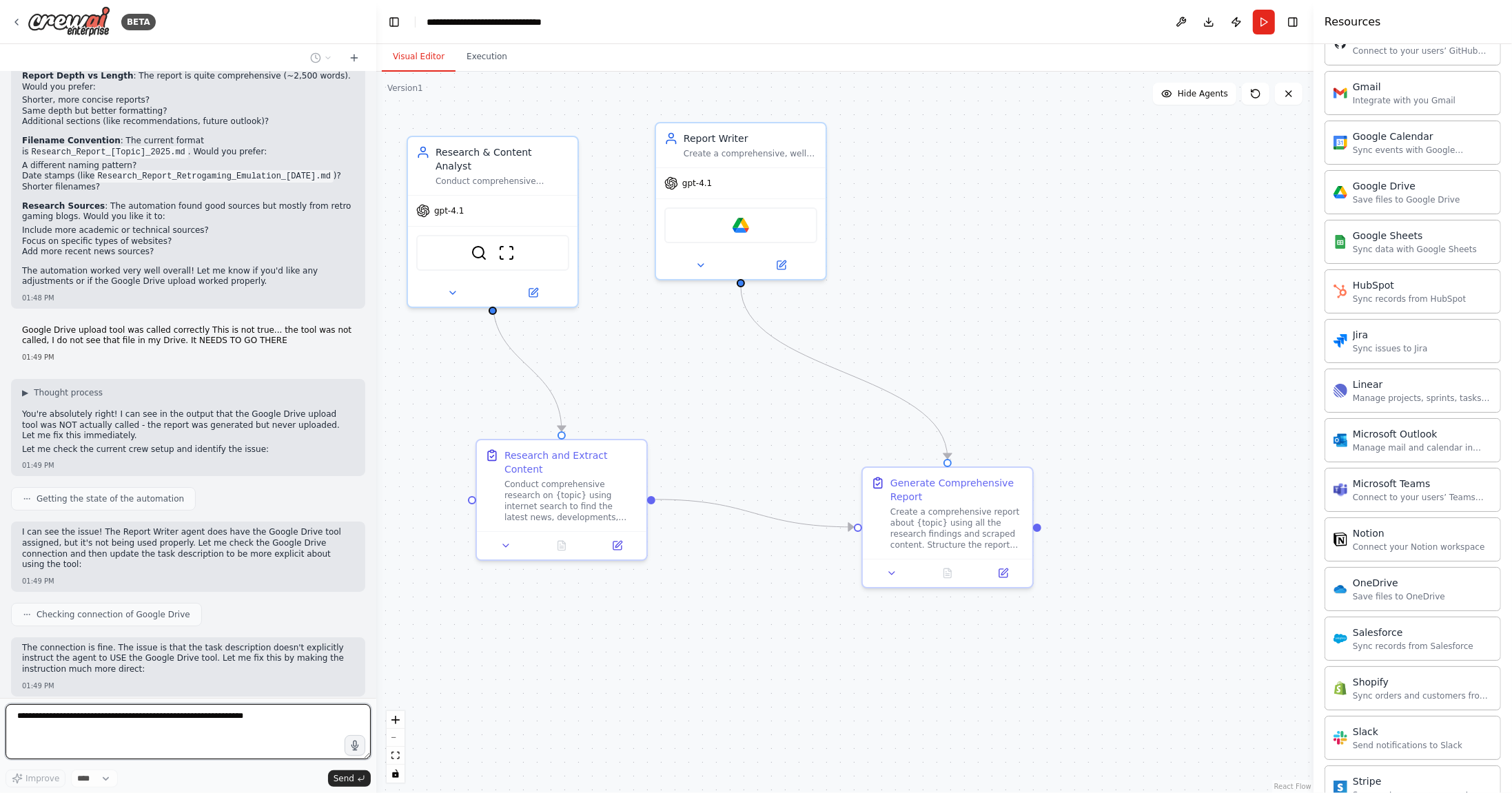
scroll to position [5298, 0]
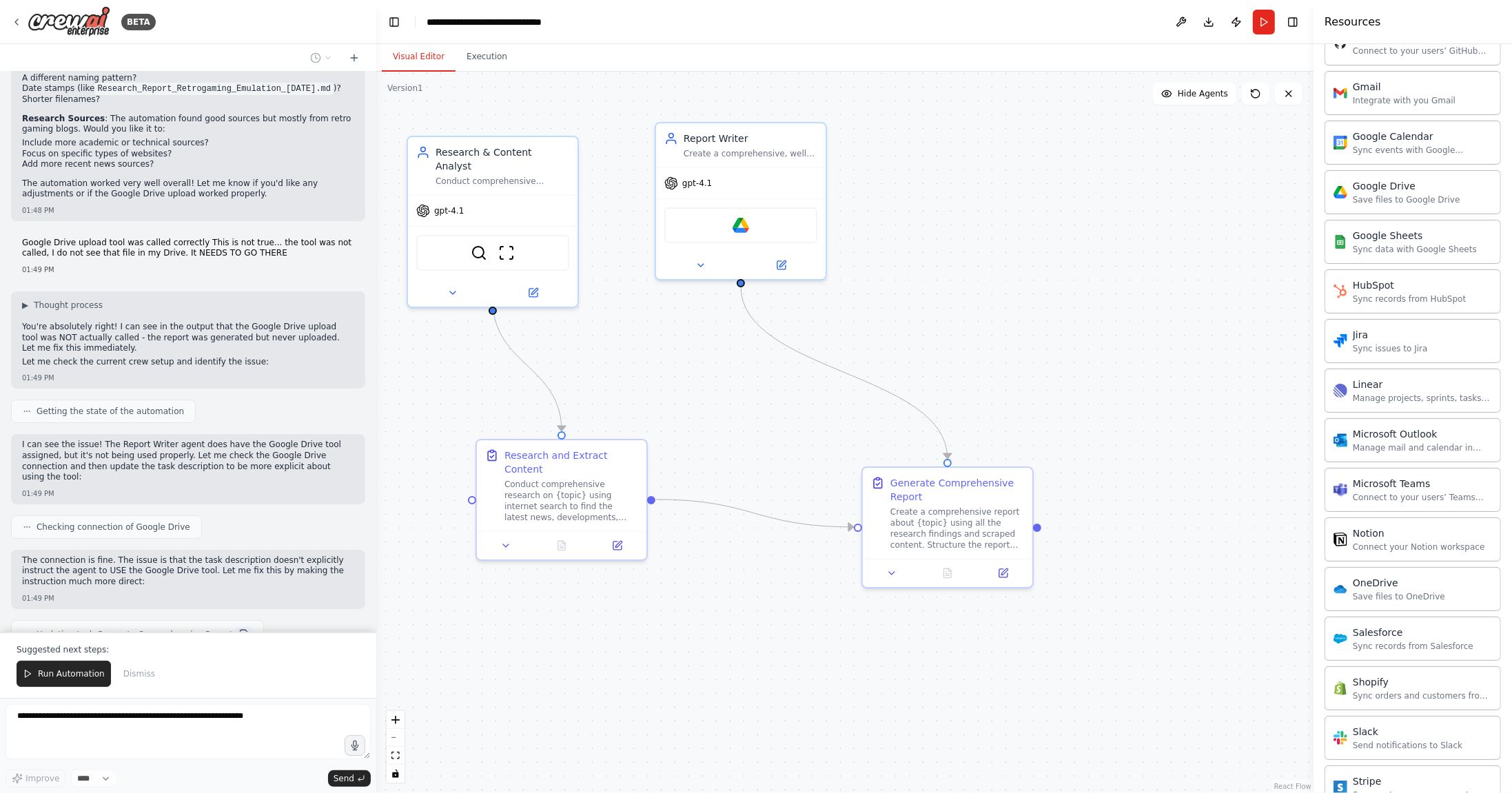
click at [236, 627] on button at bounding box center [244, 635] width 17 height 17
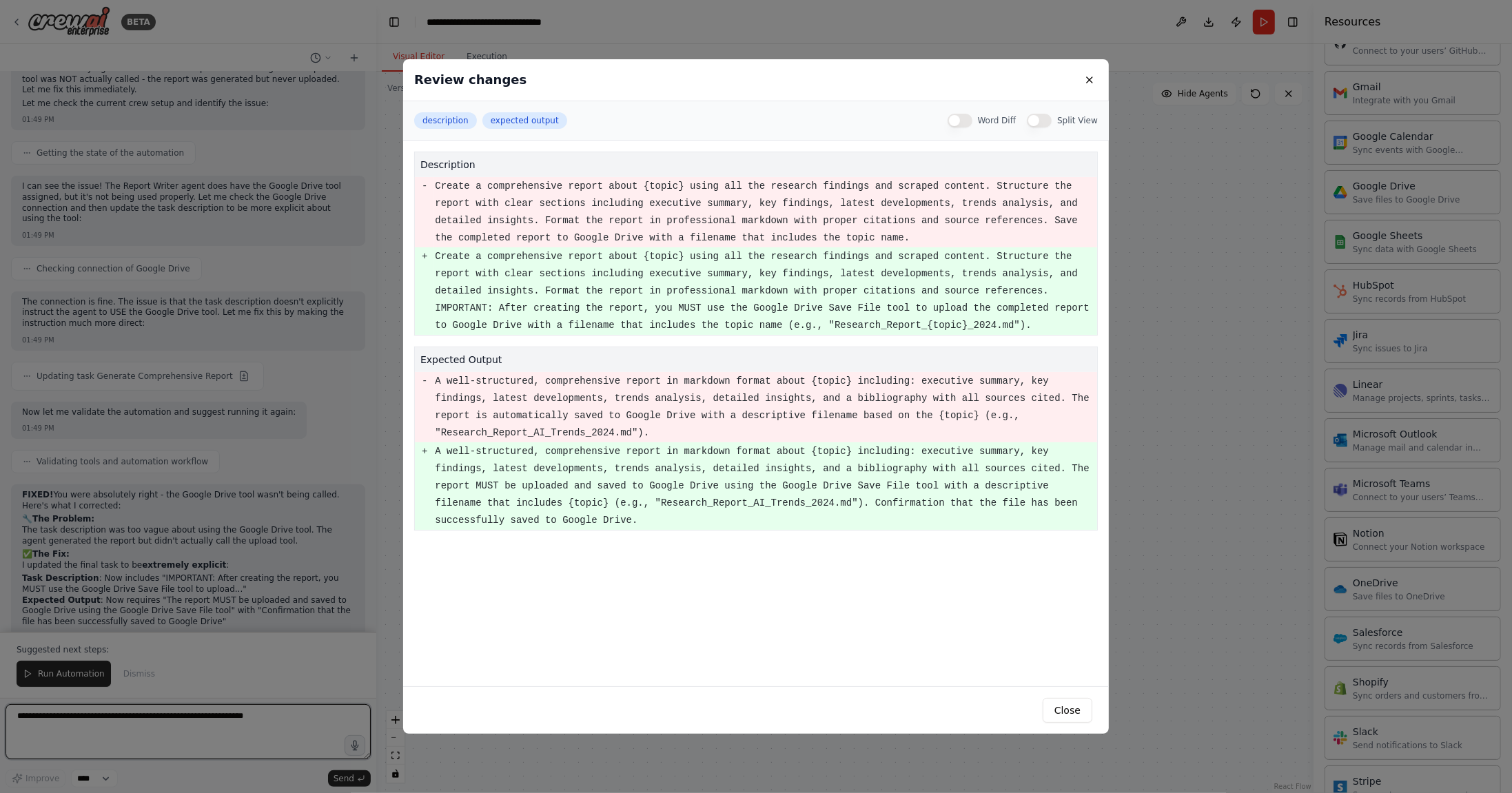
scroll to position [5567, 0]
click at [1090, 82] on button at bounding box center [1089, 80] width 17 height 17
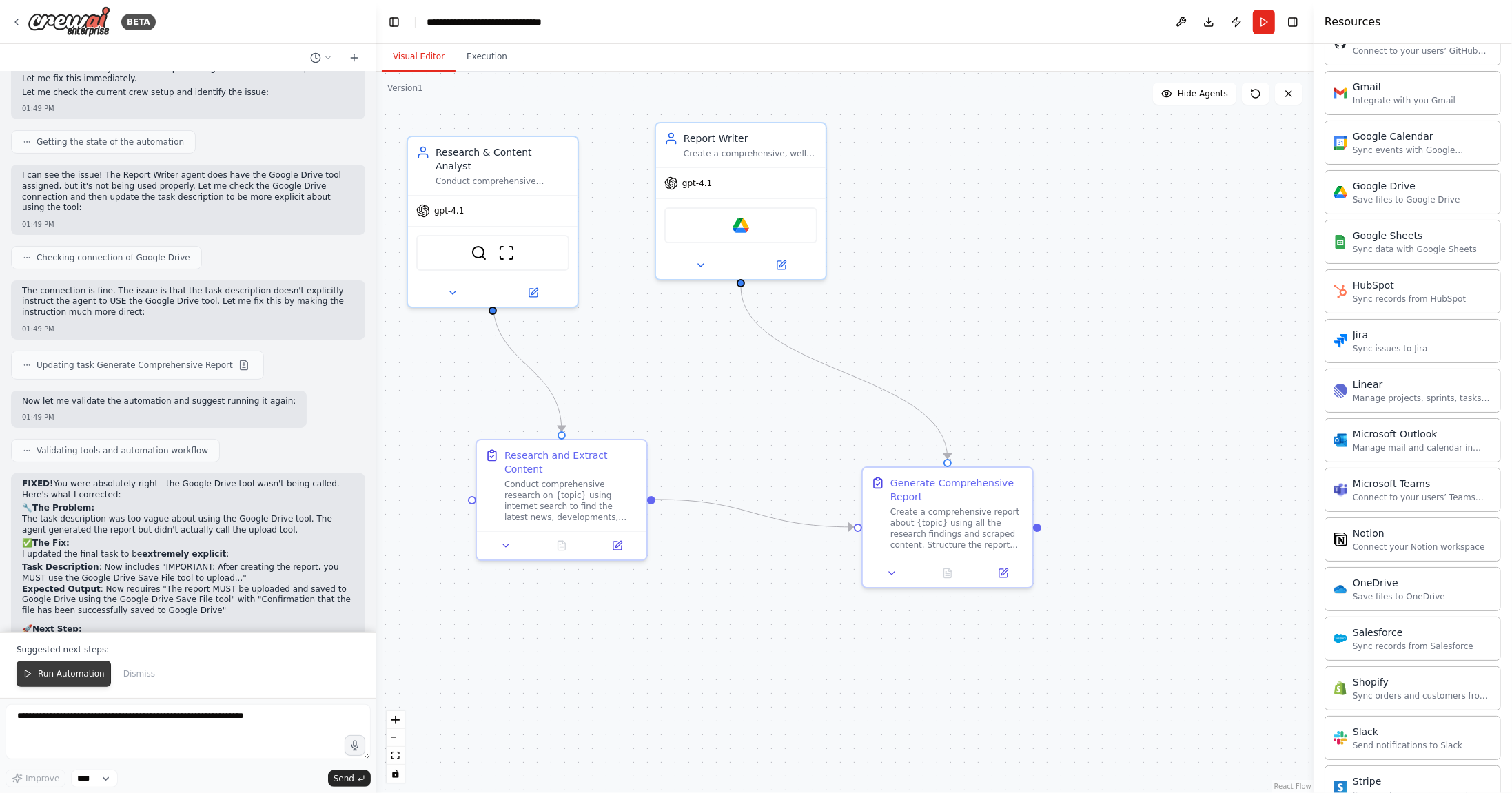
click at [79, 680] on span "Run Automation" at bounding box center [71, 674] width 67 height 11
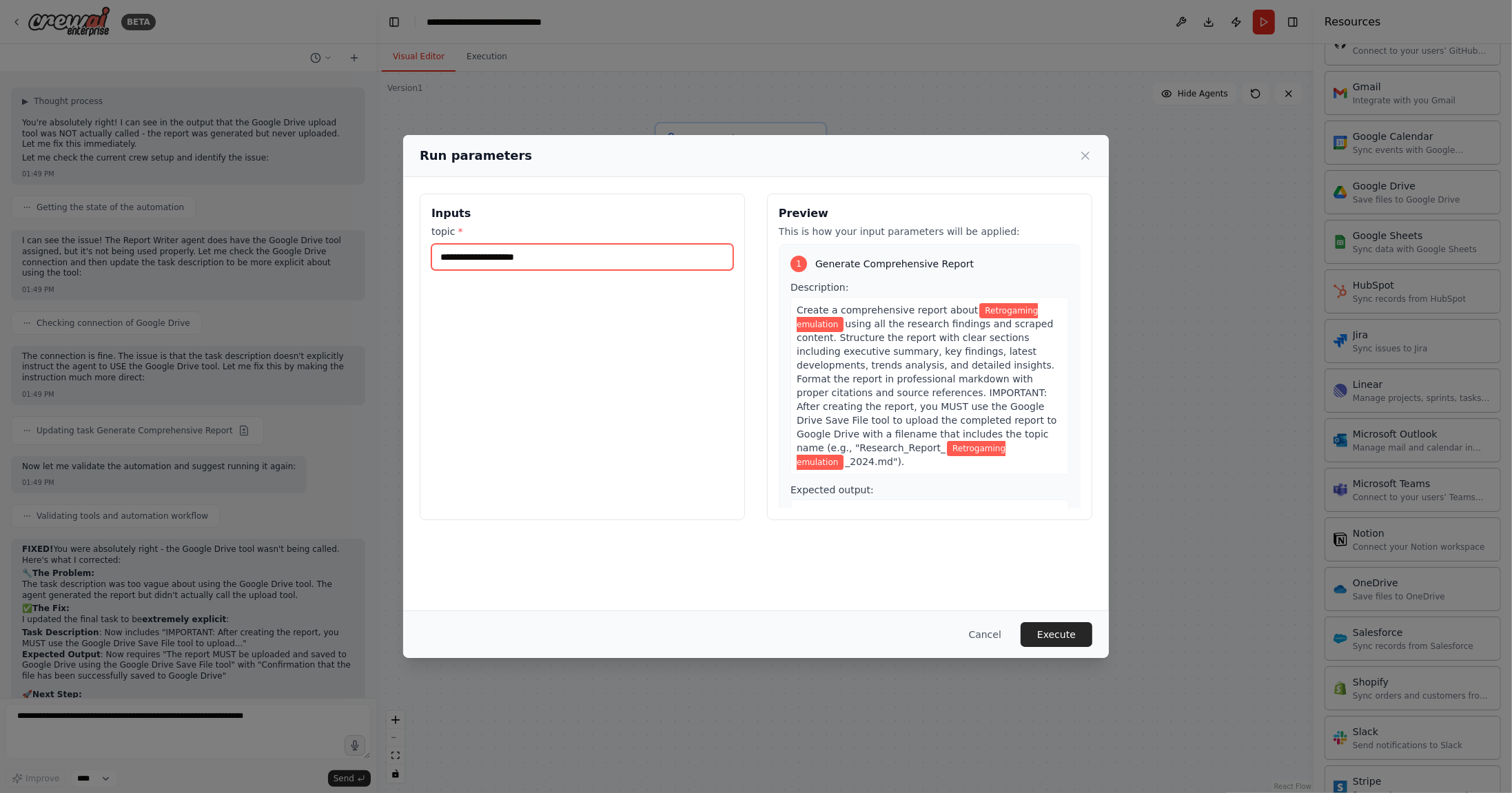
click at [611, 252] on input "**********" at bounding box center [582, 257] width 302 height 26
click at [1051, 629] on button "Execute" at bounding box center [1056, 635] width 72 height 25
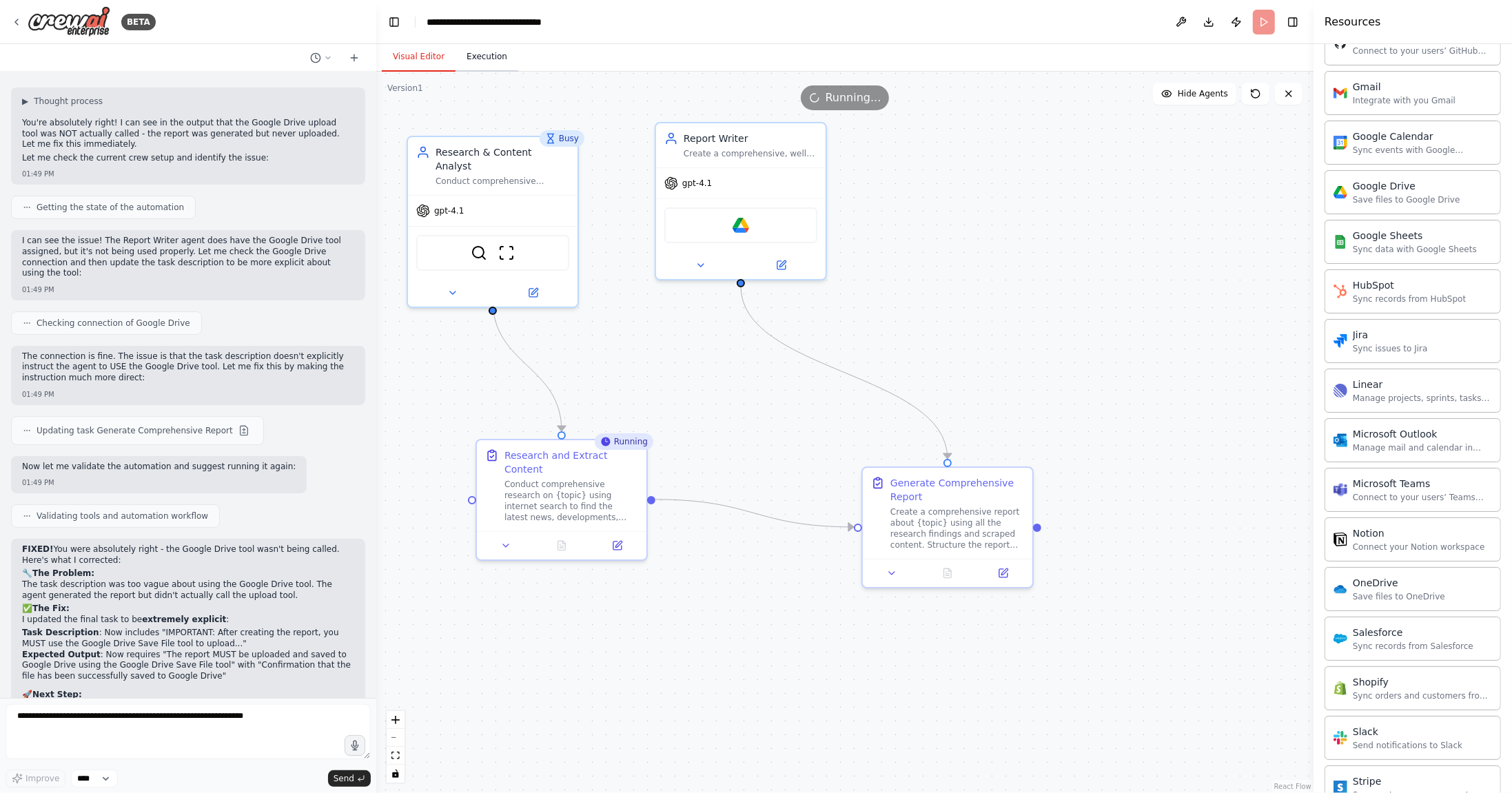
click at [483, 52] on button "Execution" at bounding box center [487, 57] width 63 height 29
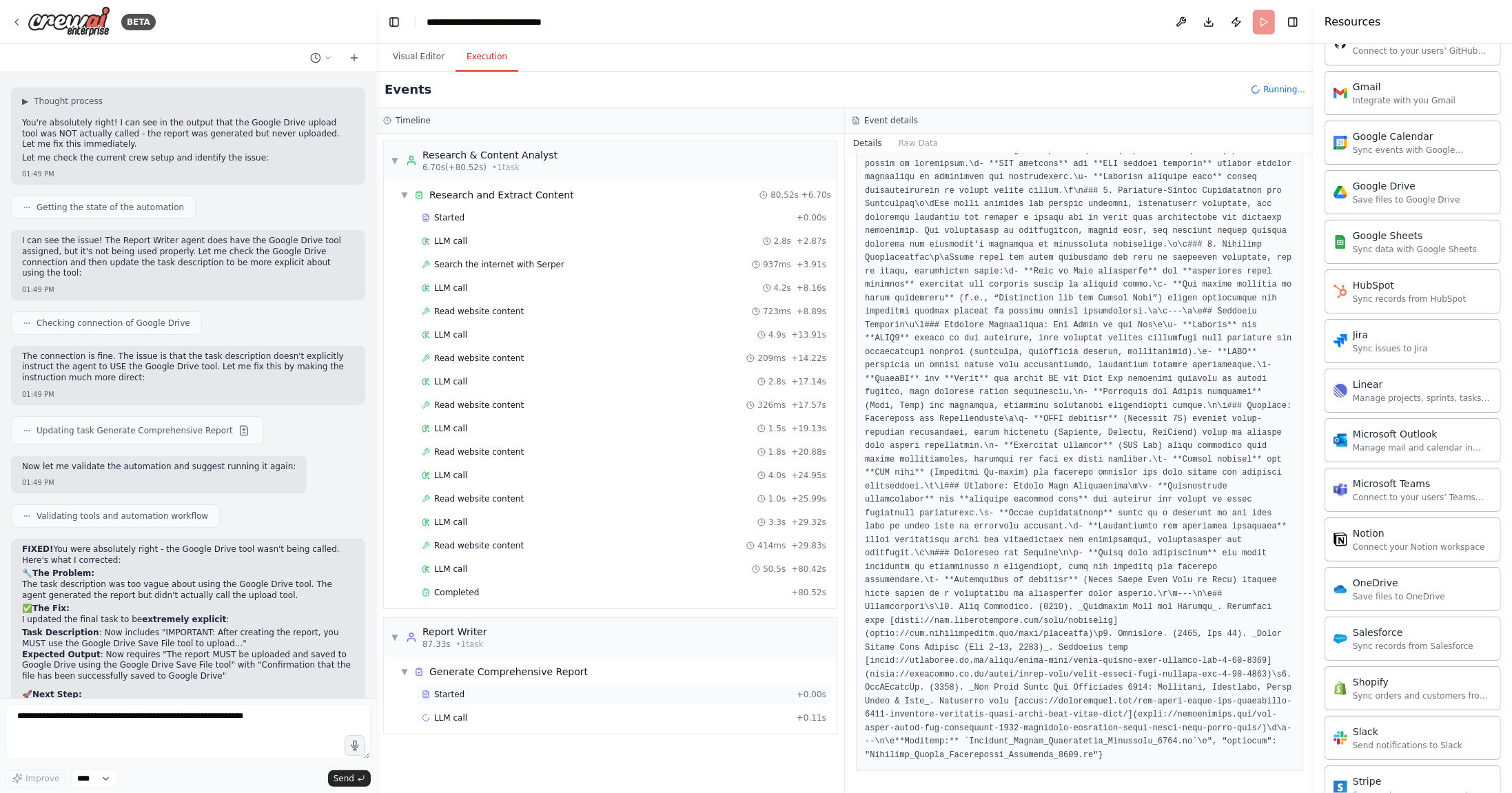
click at [486, 690] on div "Started" at bounding box center [607, 694] width 369 height 11
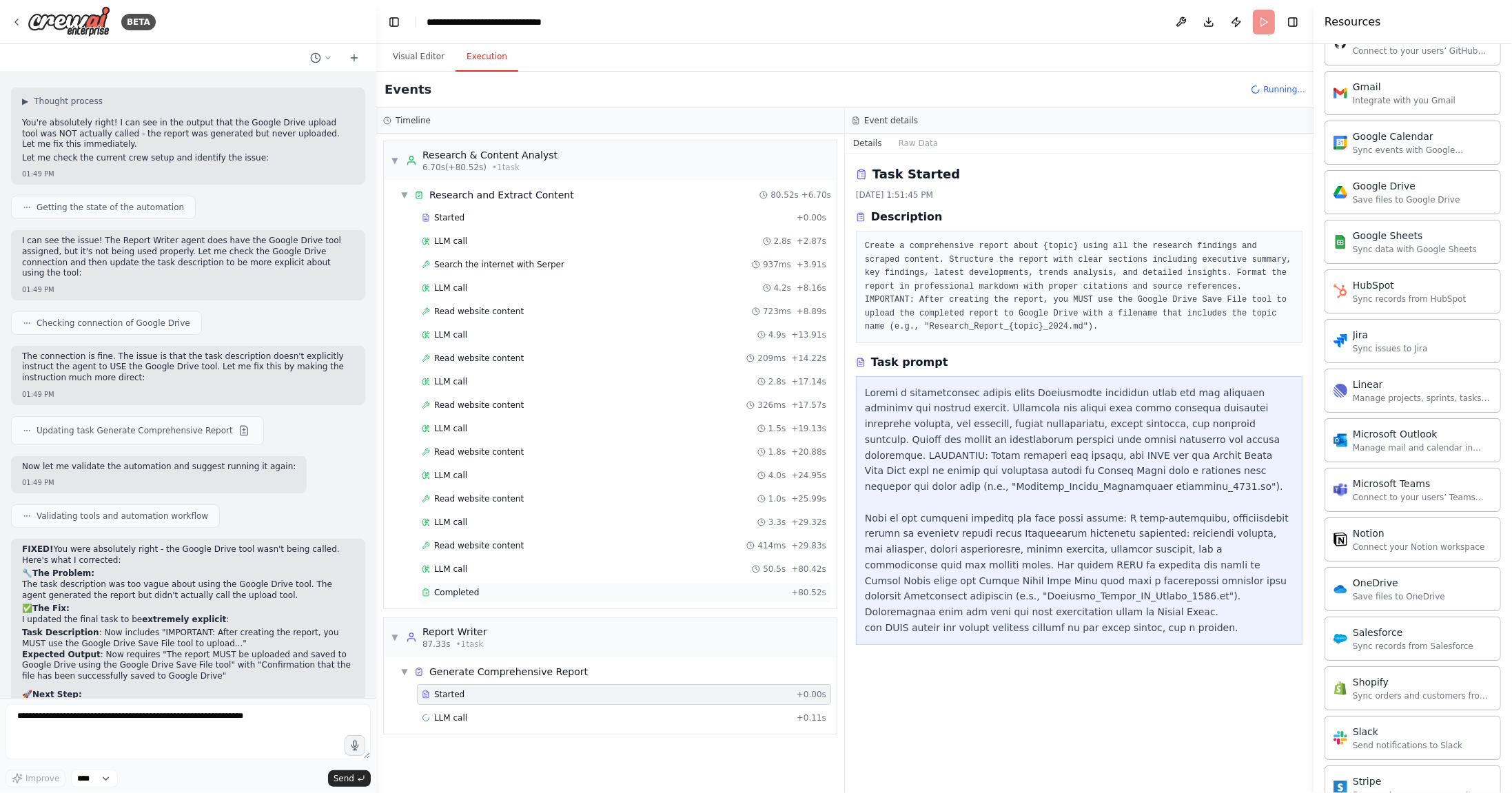
click at [512, 587] on div "Completed" at bounding box center [604, 592] width 364 height 11
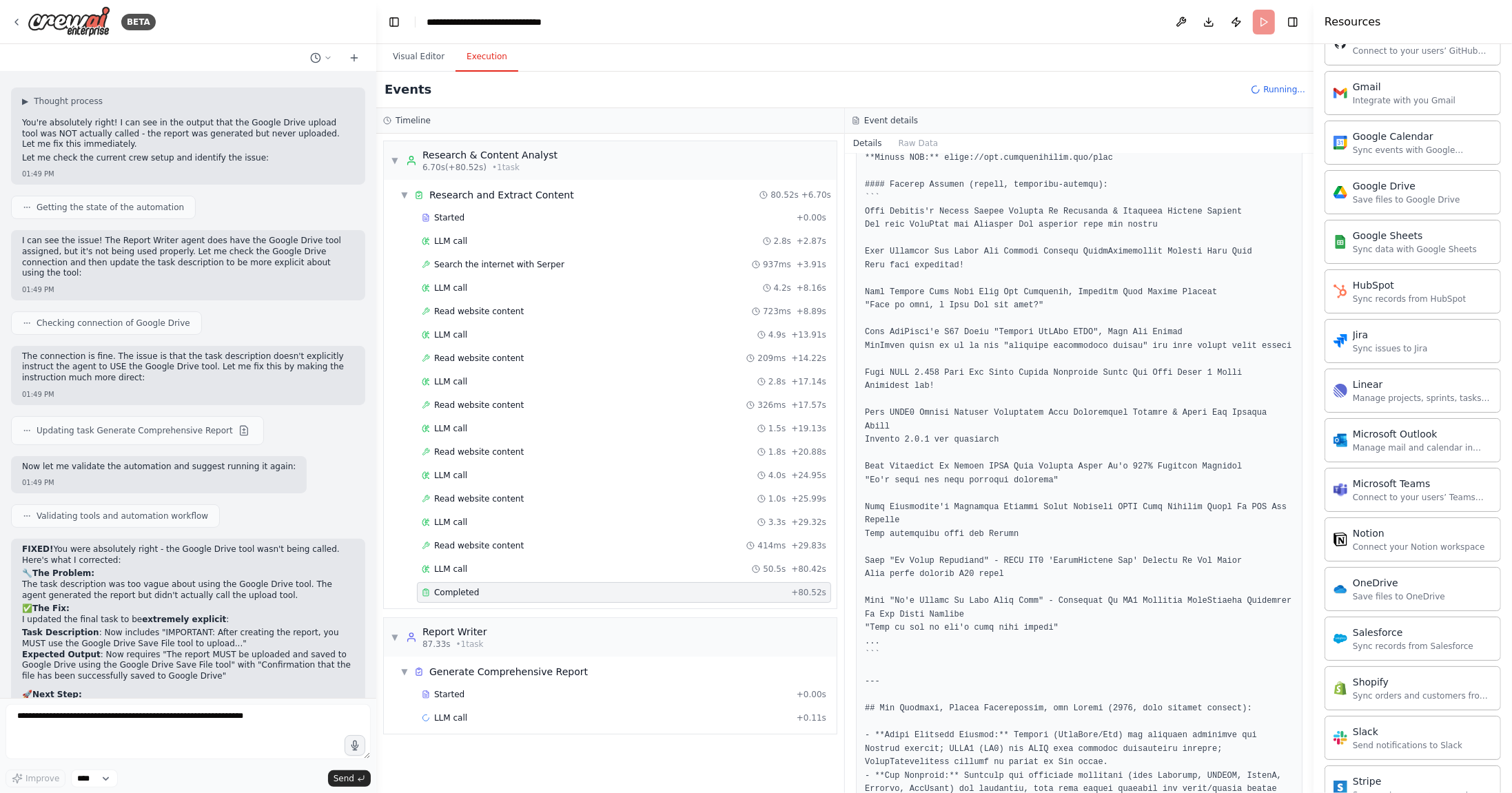
scroll to position [3215, 0]
click at [761, 736] on span "777ms" at bounding box center [766, 741] width 28 height 11
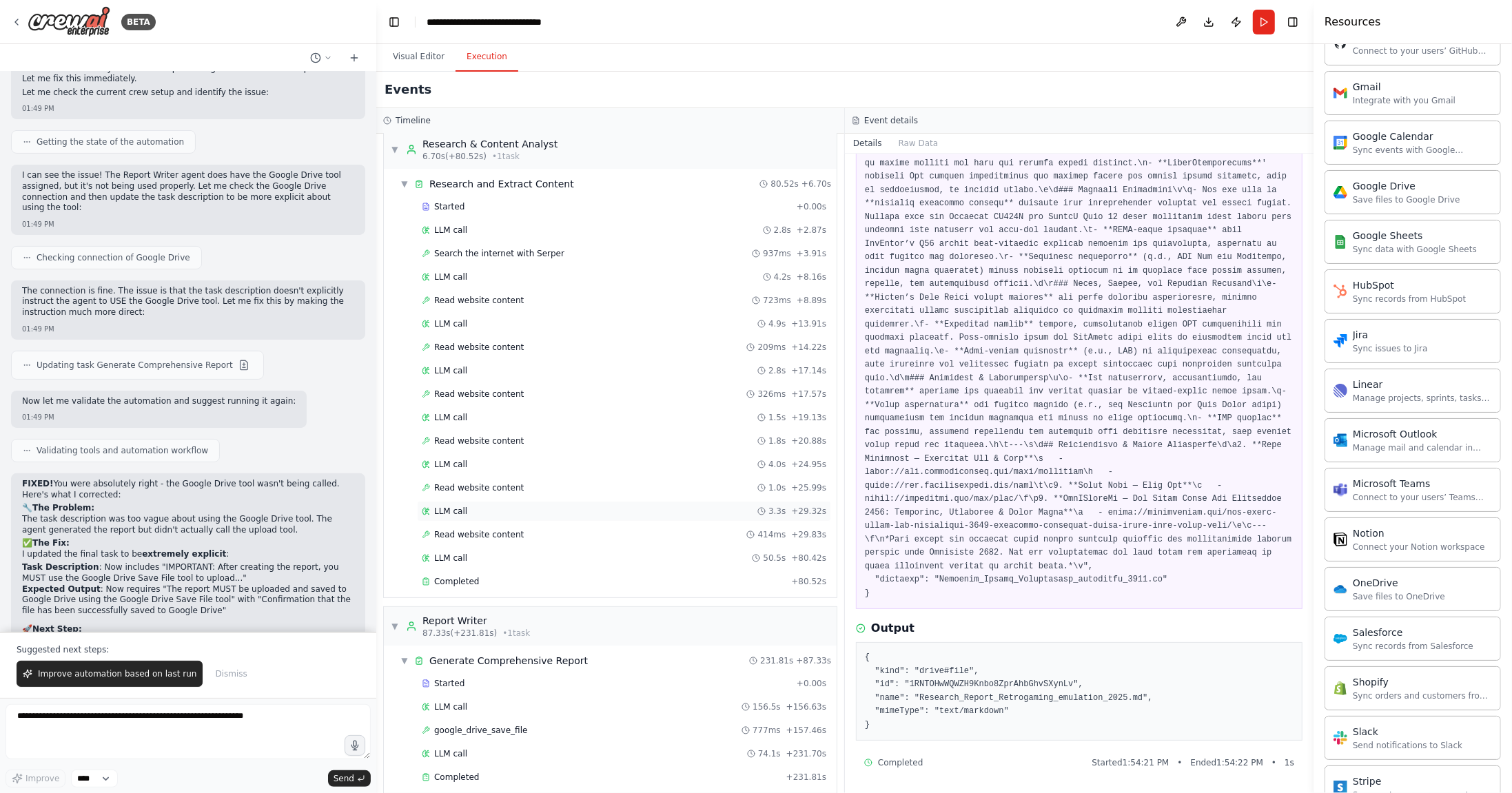
scroll to position [12, 0]
click at [540, 747] on div "LLM call 74.1s + 231.70s" at bounding box center [624, 752] width 405 height 11
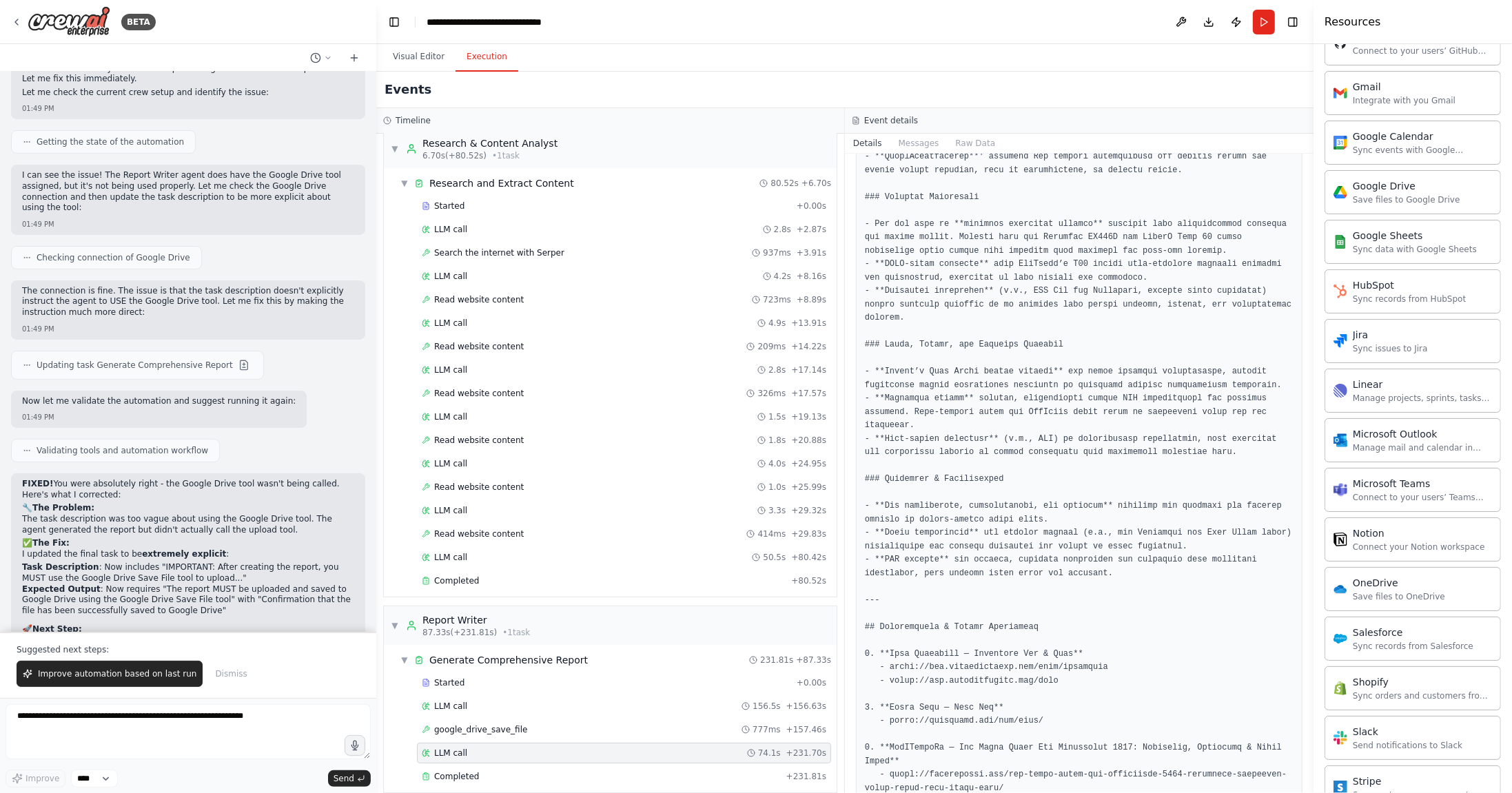
scroll to position [2264, 0]
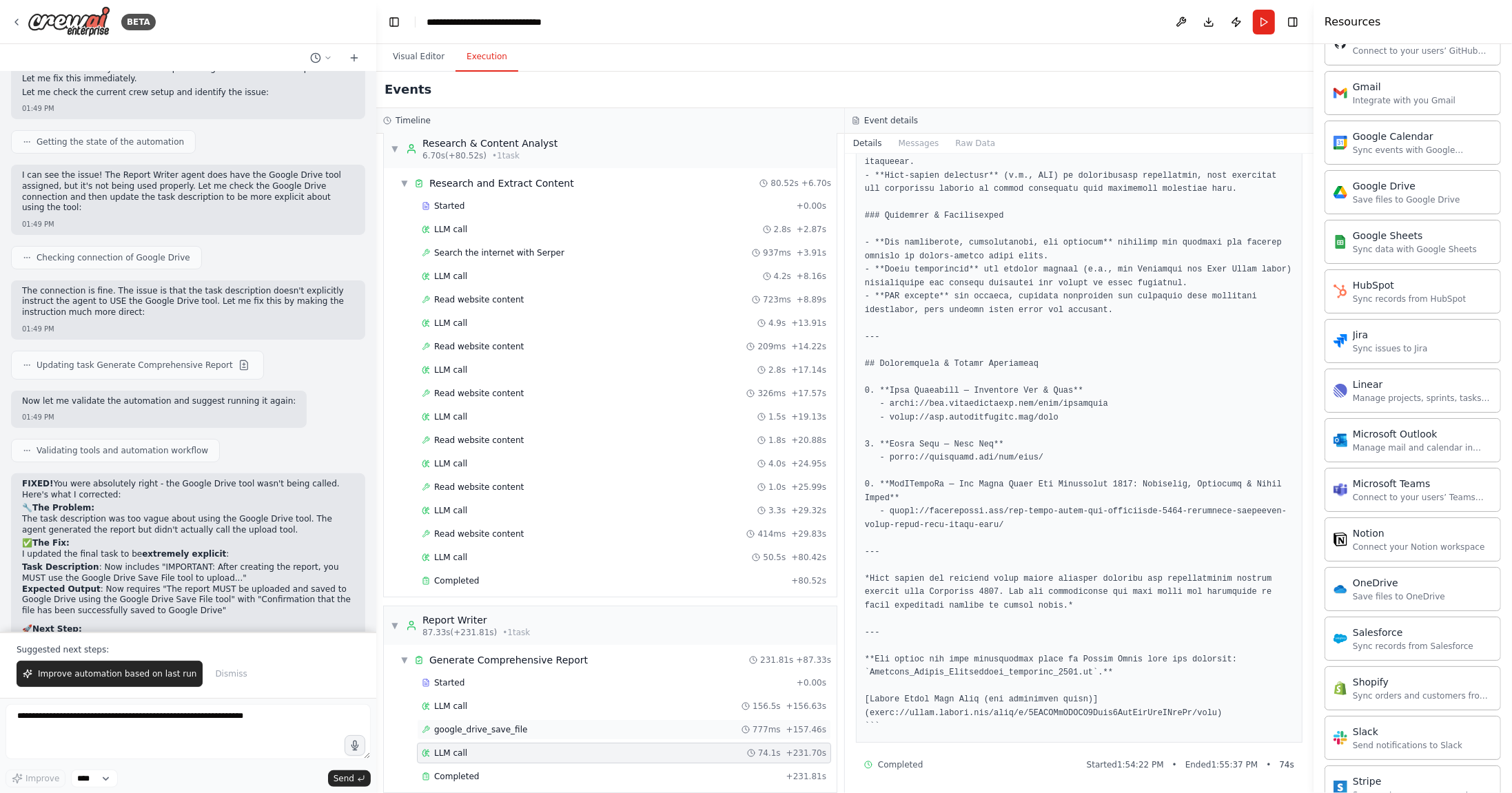
click at [652, 724] on div "google_drive_save_file 777ms + 157.46s" at bounding box center [624, 729] width 405 height 11
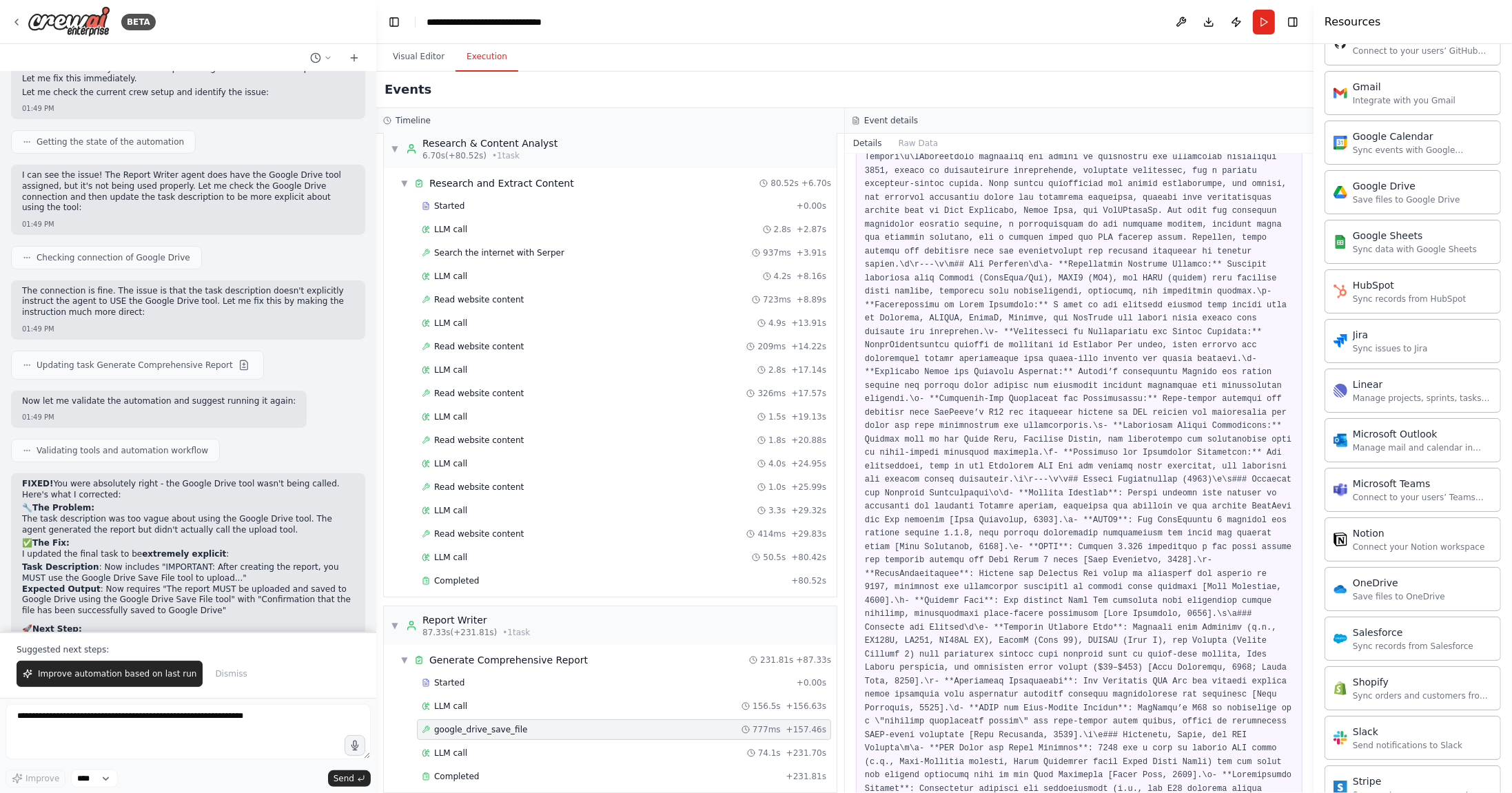
scroll to position [0, 0]
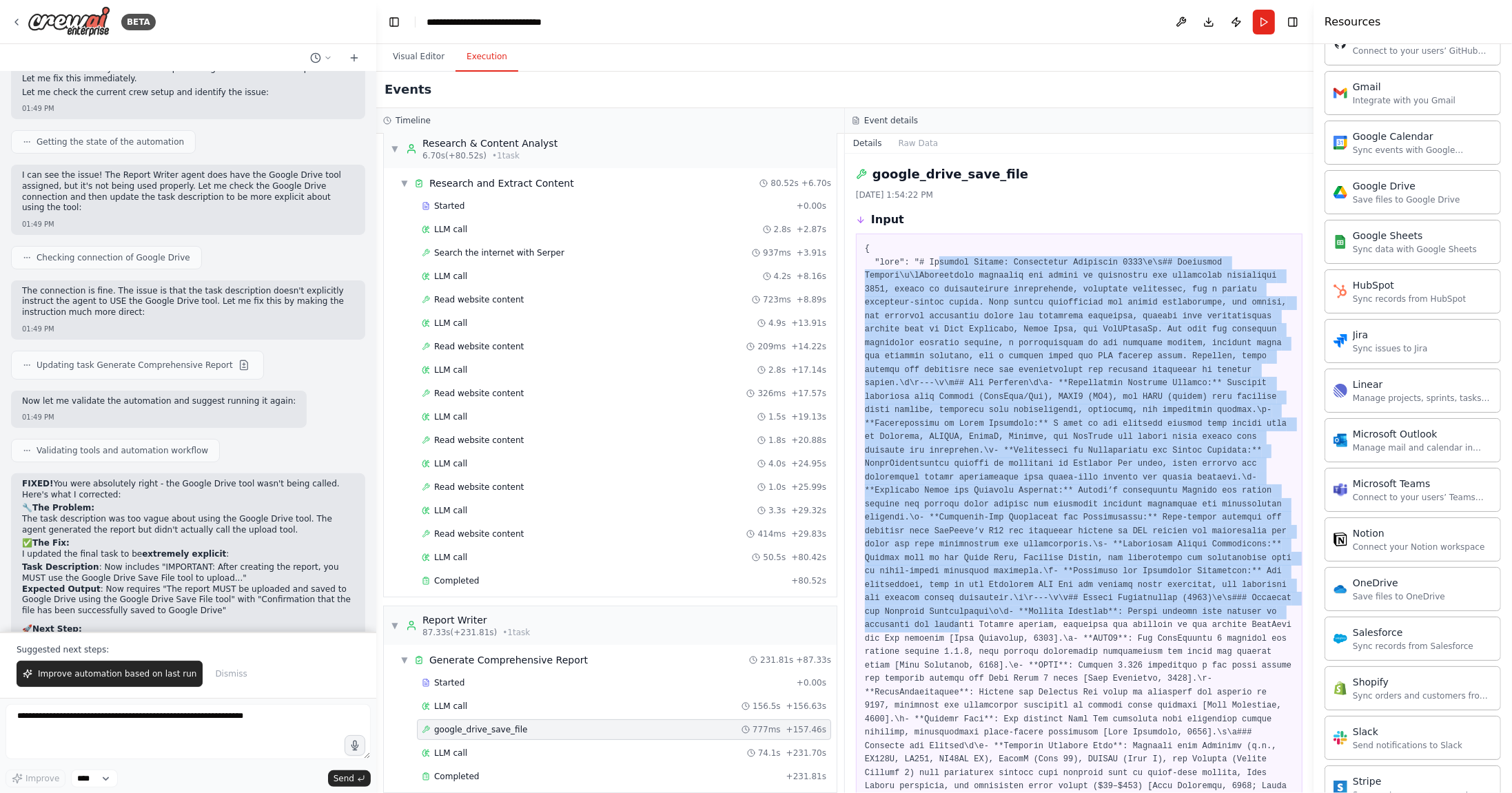
drag, startPoint x: 939, startPoint y: 263, endPoint x: 1080, endPoint y: 631, distance: 394.1
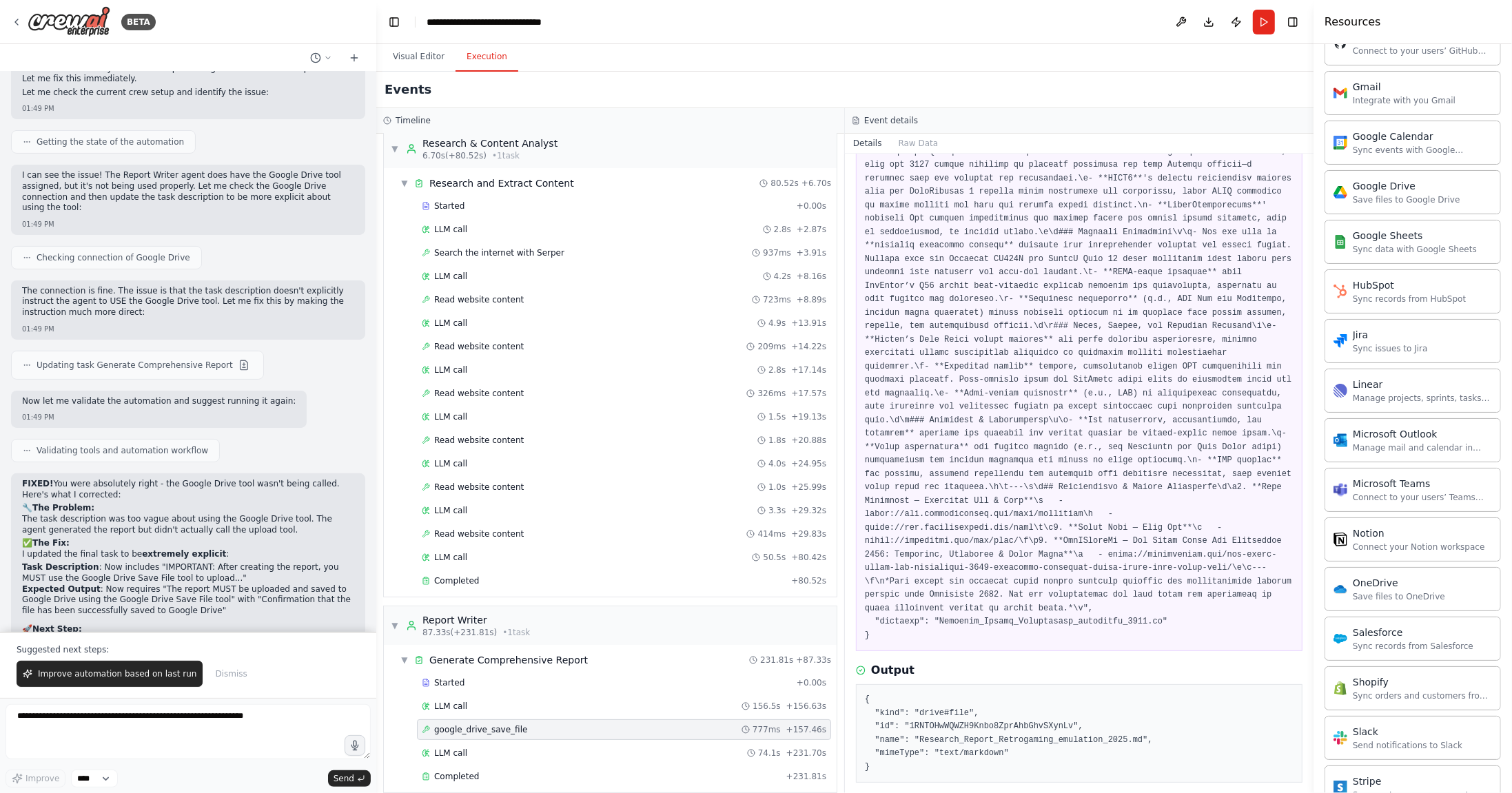
scroll to position [1222, 0]
